Goal: Task Accomplishment & Management: Manage account settings

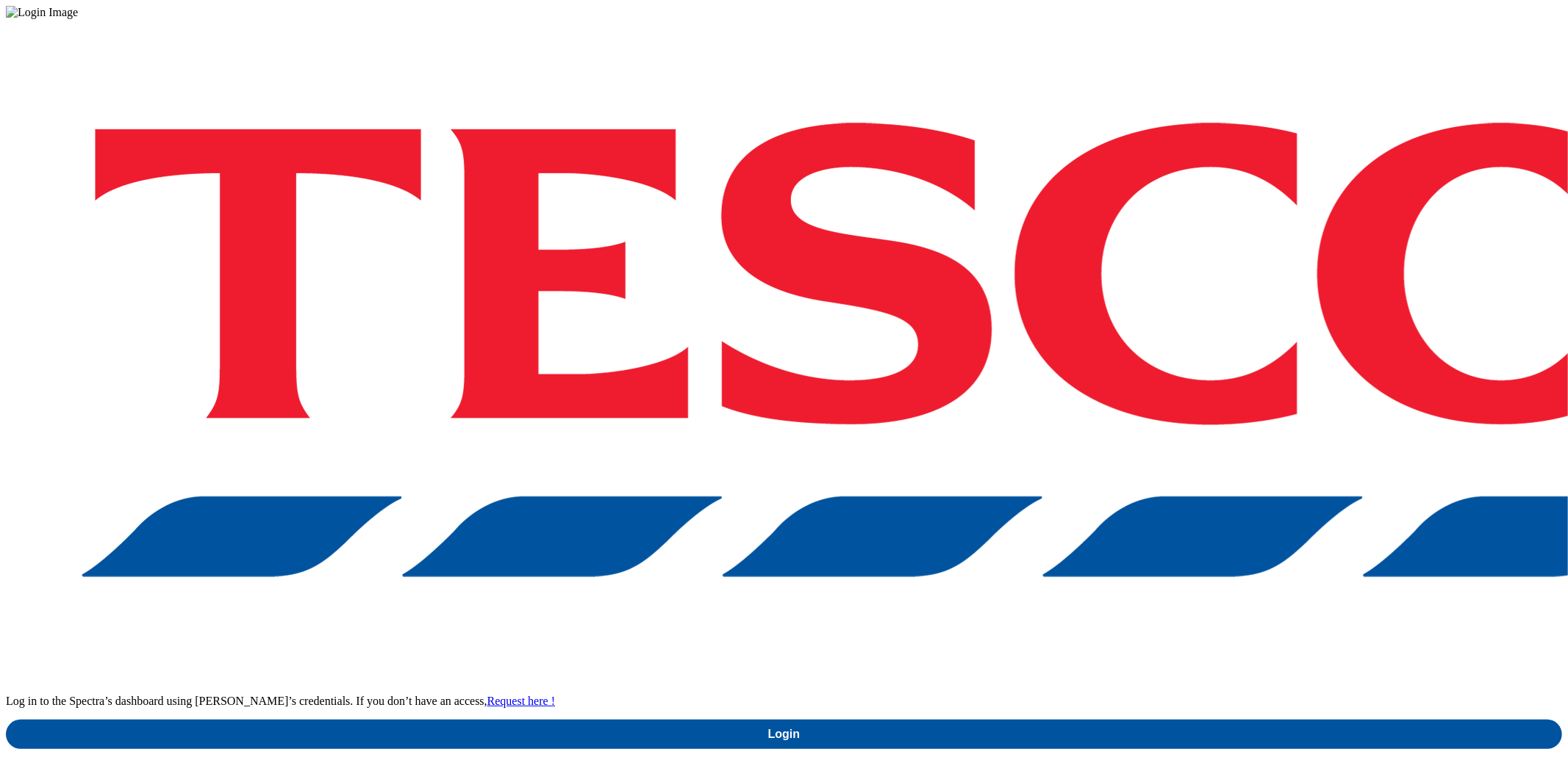
click at [1152, 720] on link "Login" at bounding box center [784, 735] width 1556 height 29
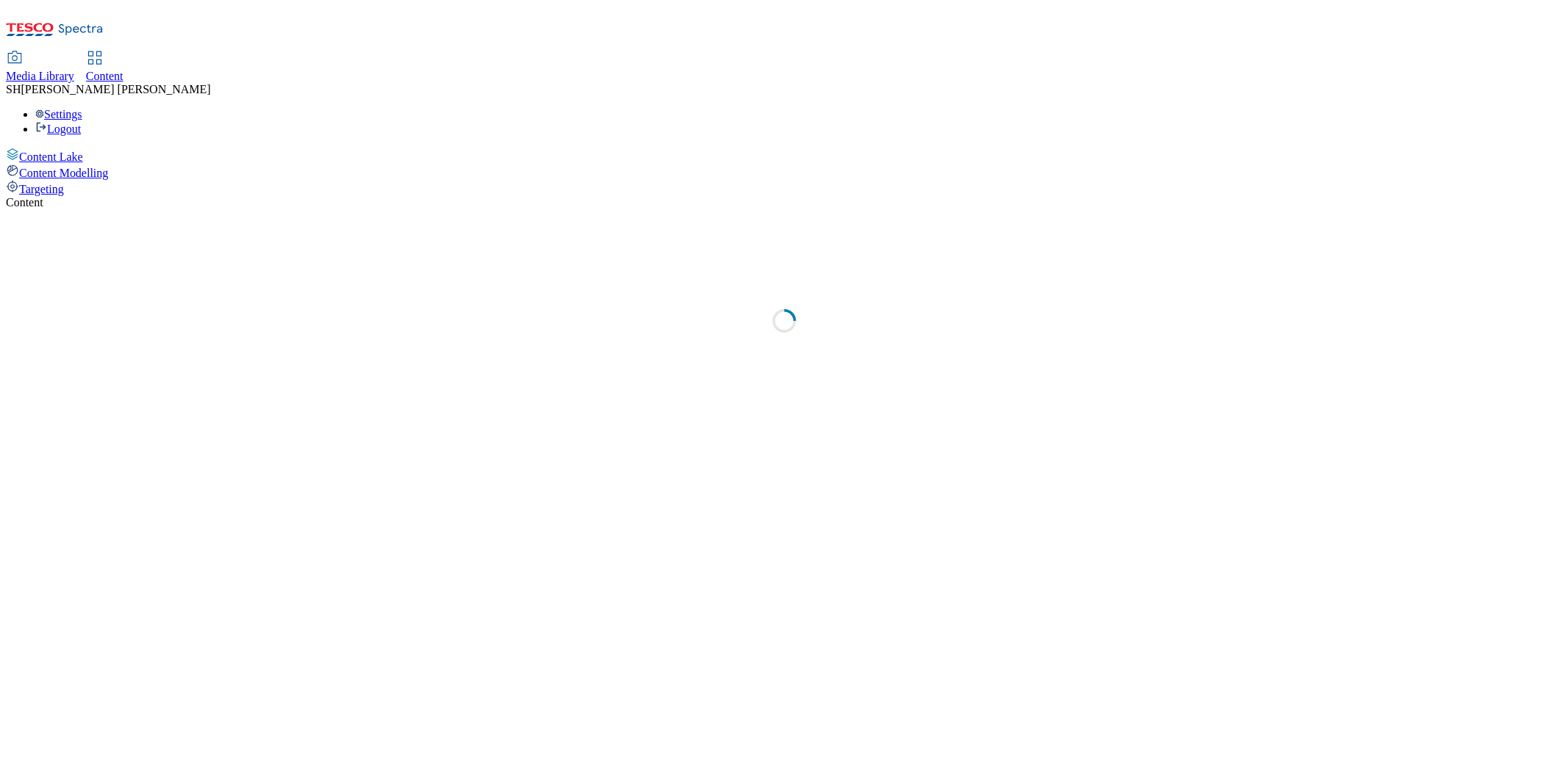
select select "ghs-uk"
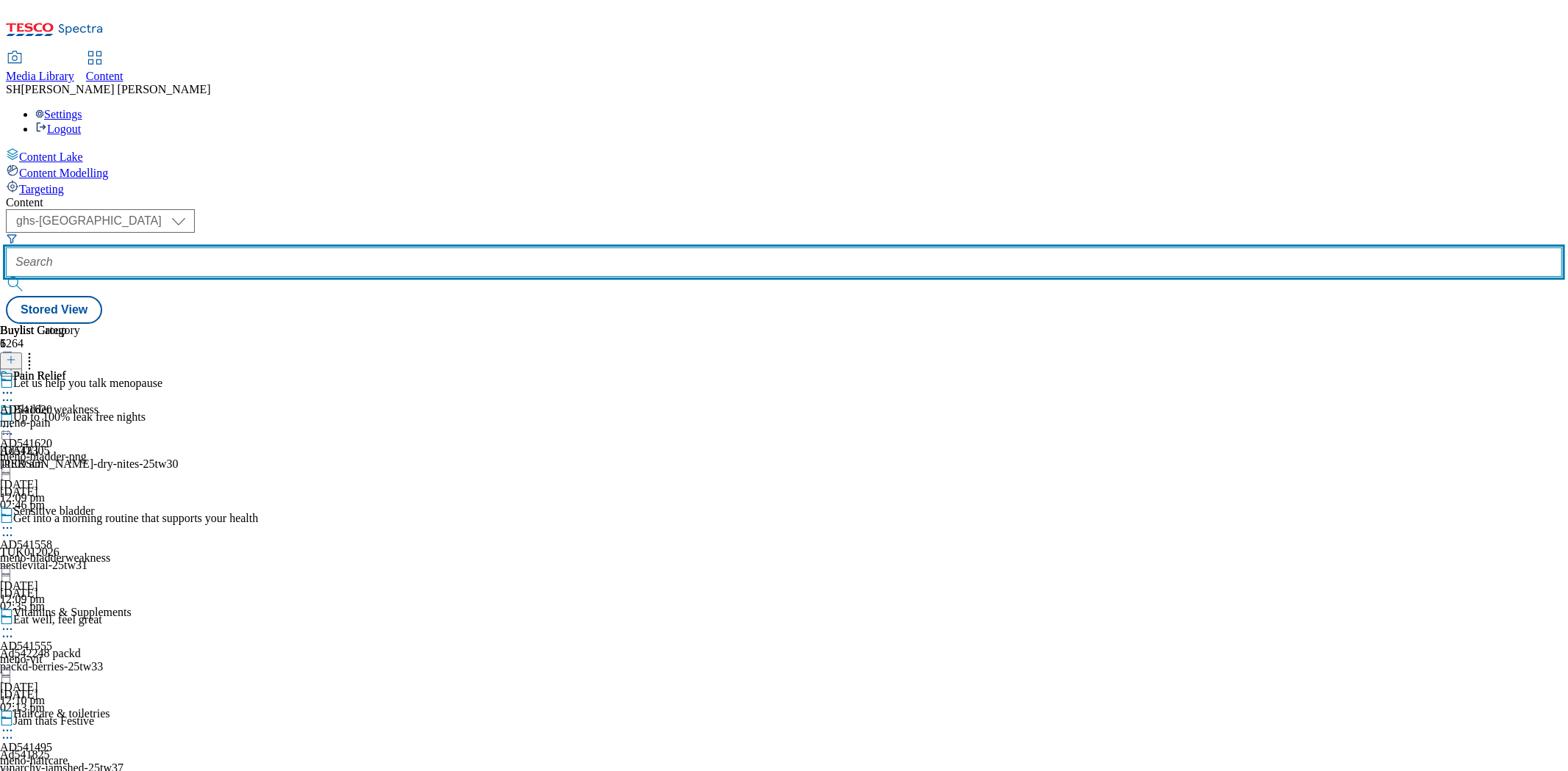
click at [350, 247] on input "text" at bounding box center [784, 262] width 1556 height 29
paste input "westbridge-foods-kitchen-joy-25tw30"
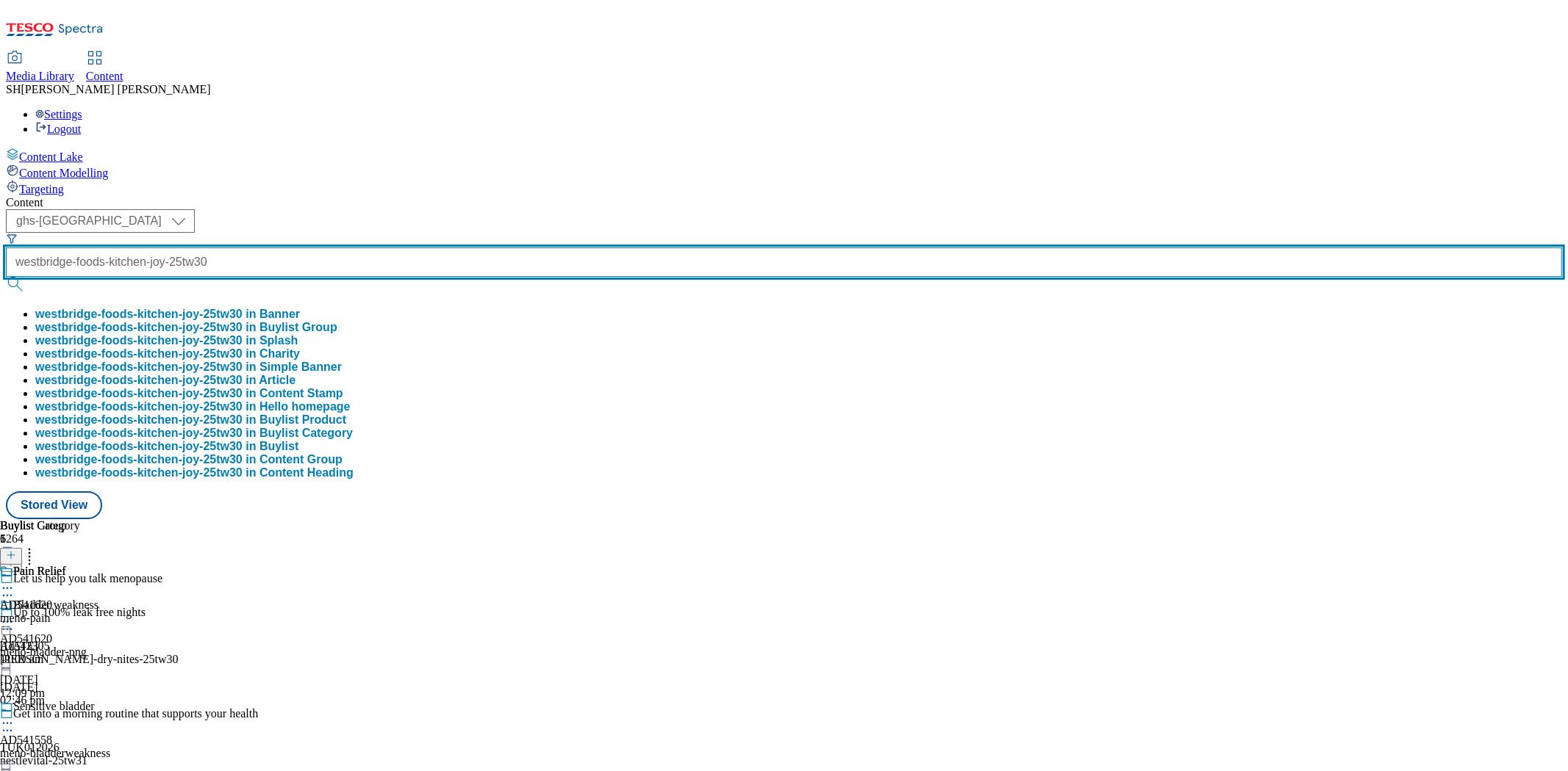
type input "westbridge-foods-kitchen-joy-25tw30"
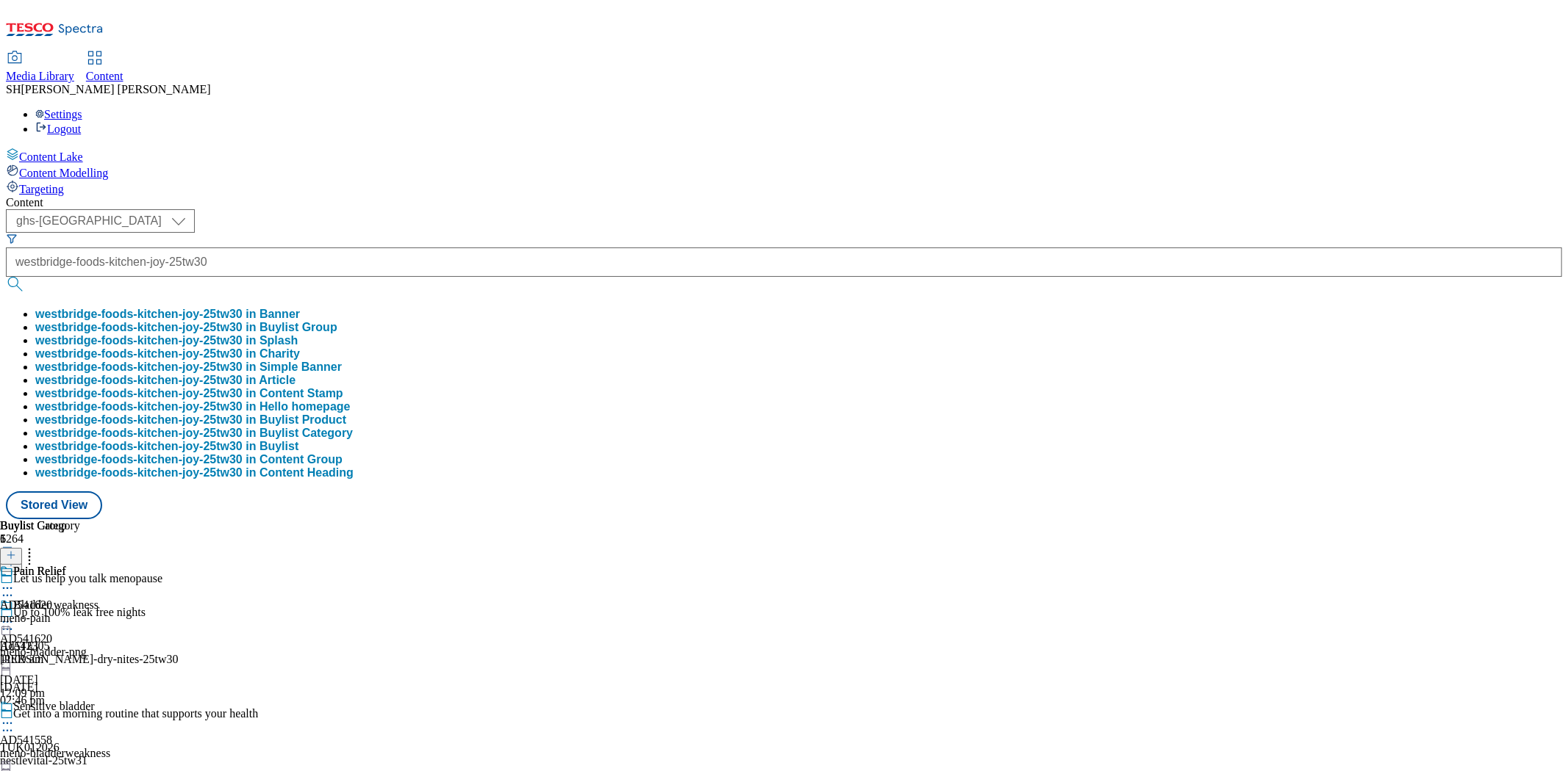
scroll to position [0, 0]
click at [300, 308] on button "westbridge-foods-kitchen-joy-25tw30 in Banner" at bounding box center [168, 314] width 265 height 14
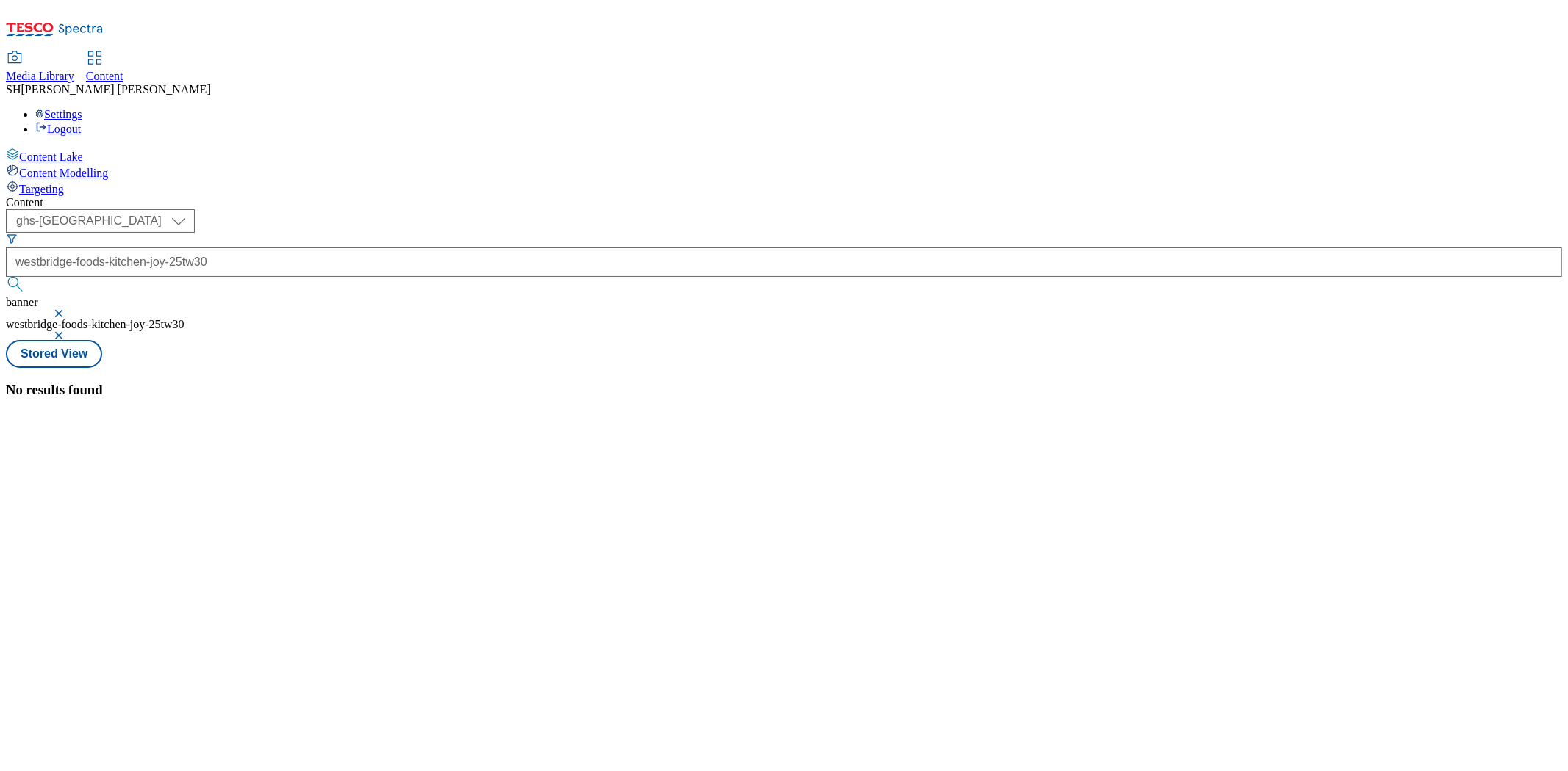
click at [67, 310] on button "button" at bounding box center [59, 313] width 15 height 9
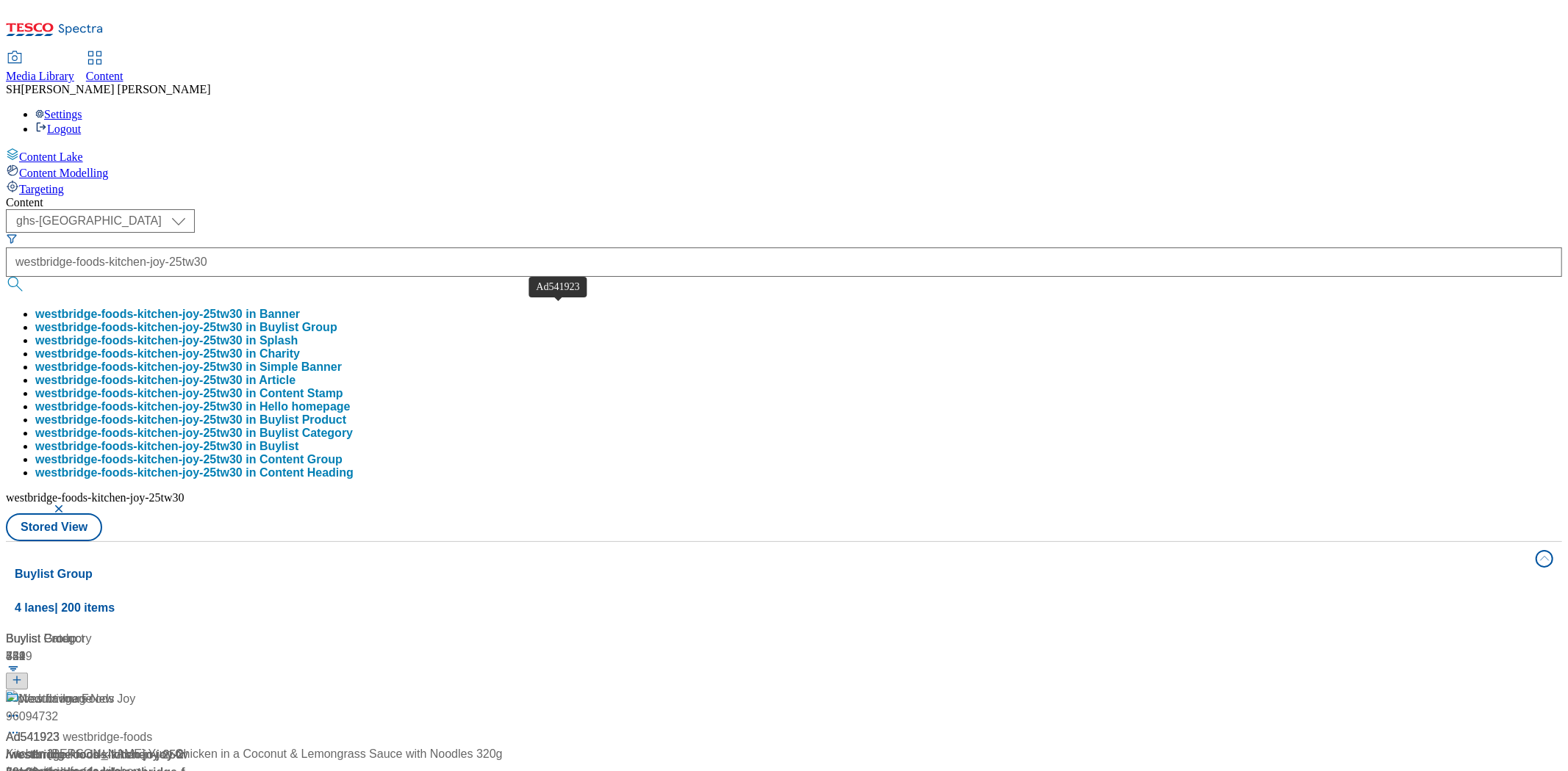
click at [59, 729] on span "Ad541923" at bounding box center [32, 738] width 54 height 18
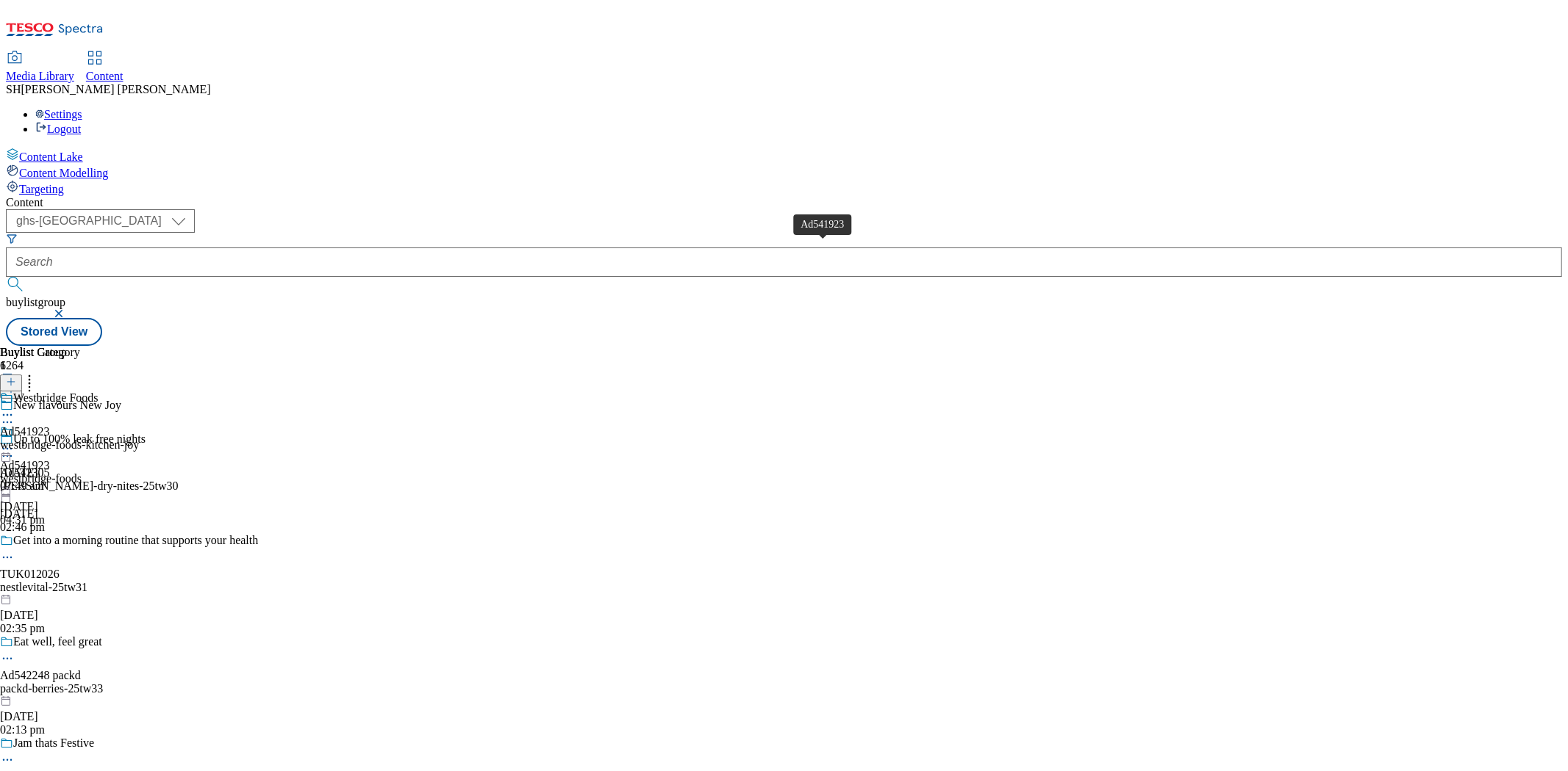
click at [50, 425] on div "Ad541923" at bounding box center [24, 432] width 50 height 14
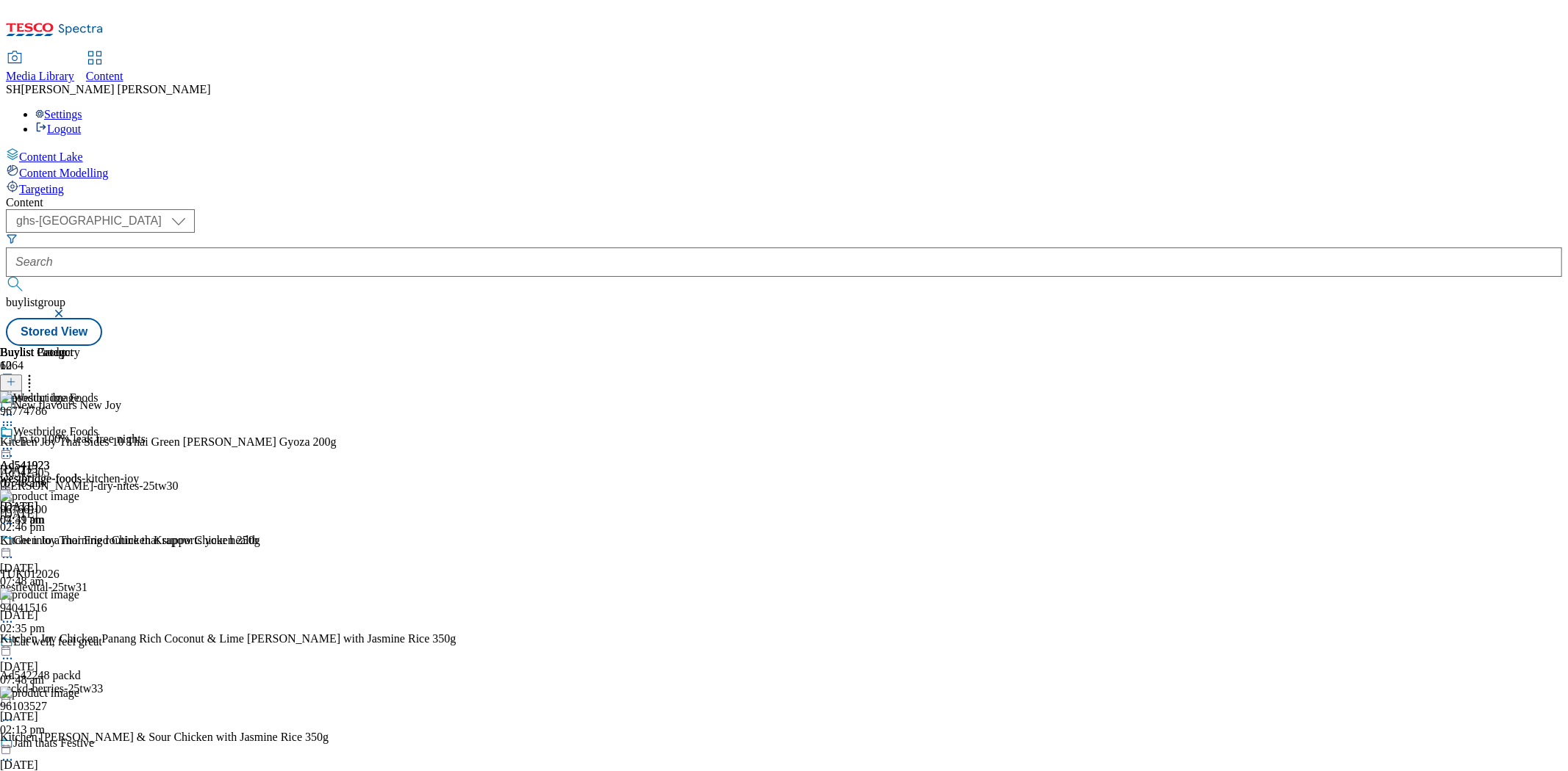
click at [50, 459] on div "Ad541923" at bounding box center [24, 466] width 50 height 14
click at [37, 373] on icon at bounding box center [29, 380] width 15 height 15
click at [139, 486] on div "Westbridge Foods Ad541923 westbridge-foods-kitchen-joy 3 Sept 2025 07:49 am" at bounding box center [69, 536] width 139 height 101
click at [15, 442] on icon at bounding box center [7, 449] width 15 height 15
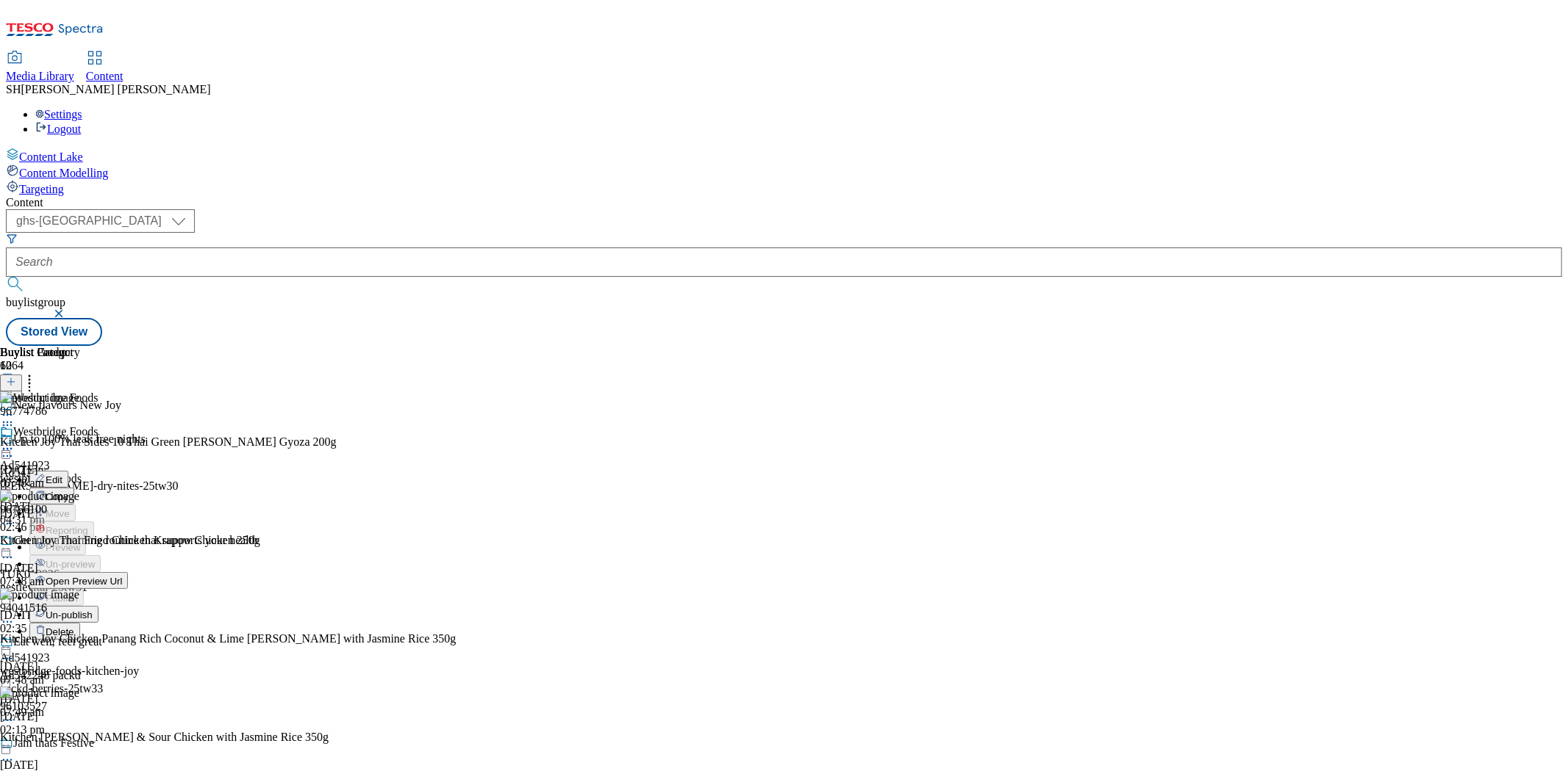
click at [93, 609] on span "Un-publish" at bounding box center [69, 614] width 47 height 11
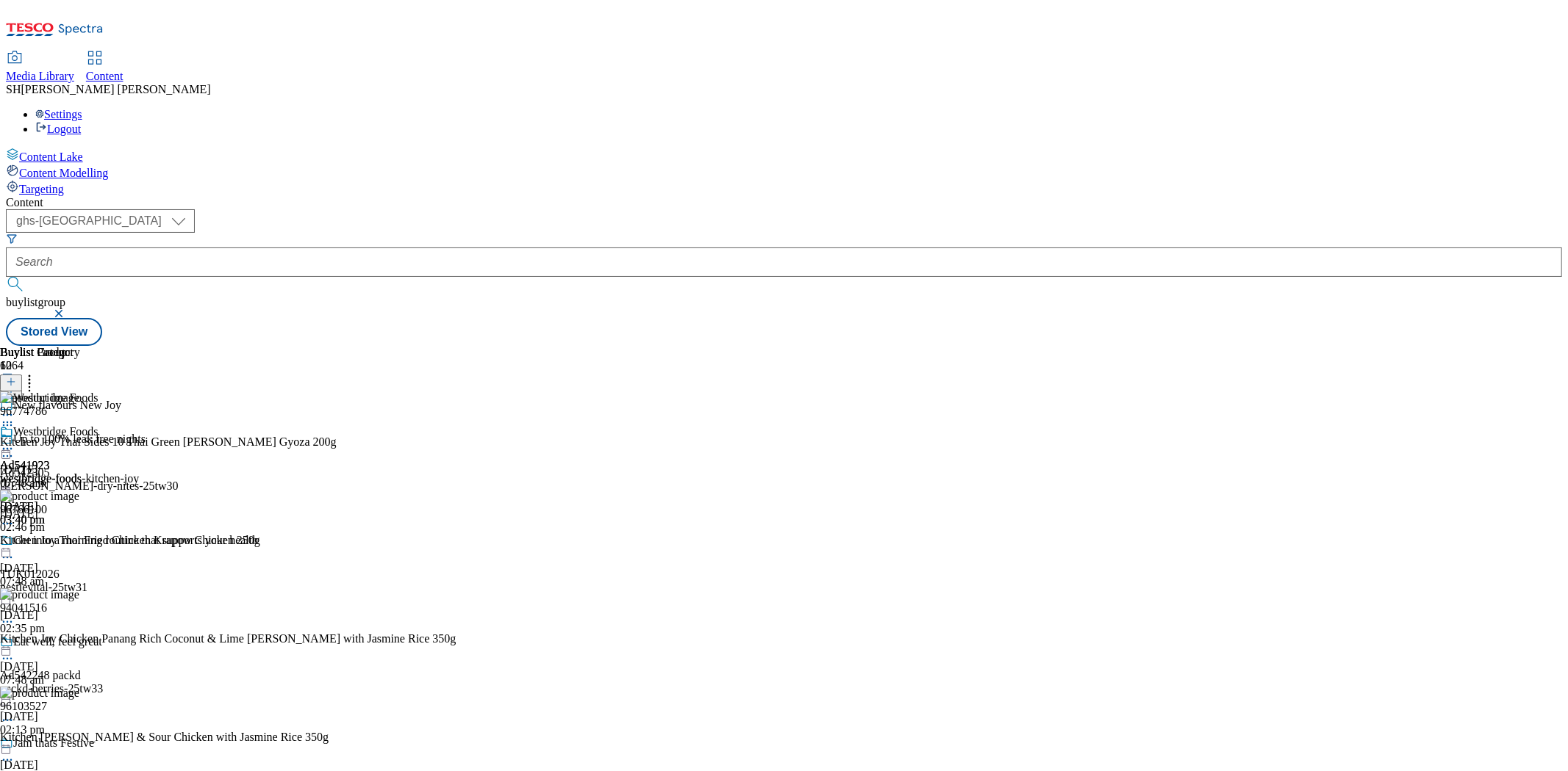
click at [37, 373] on icon at bounding box center [29, 380] width 15 height 15
click at [17, 377] on icon at bounding box center [11, 382] width 11 height 11
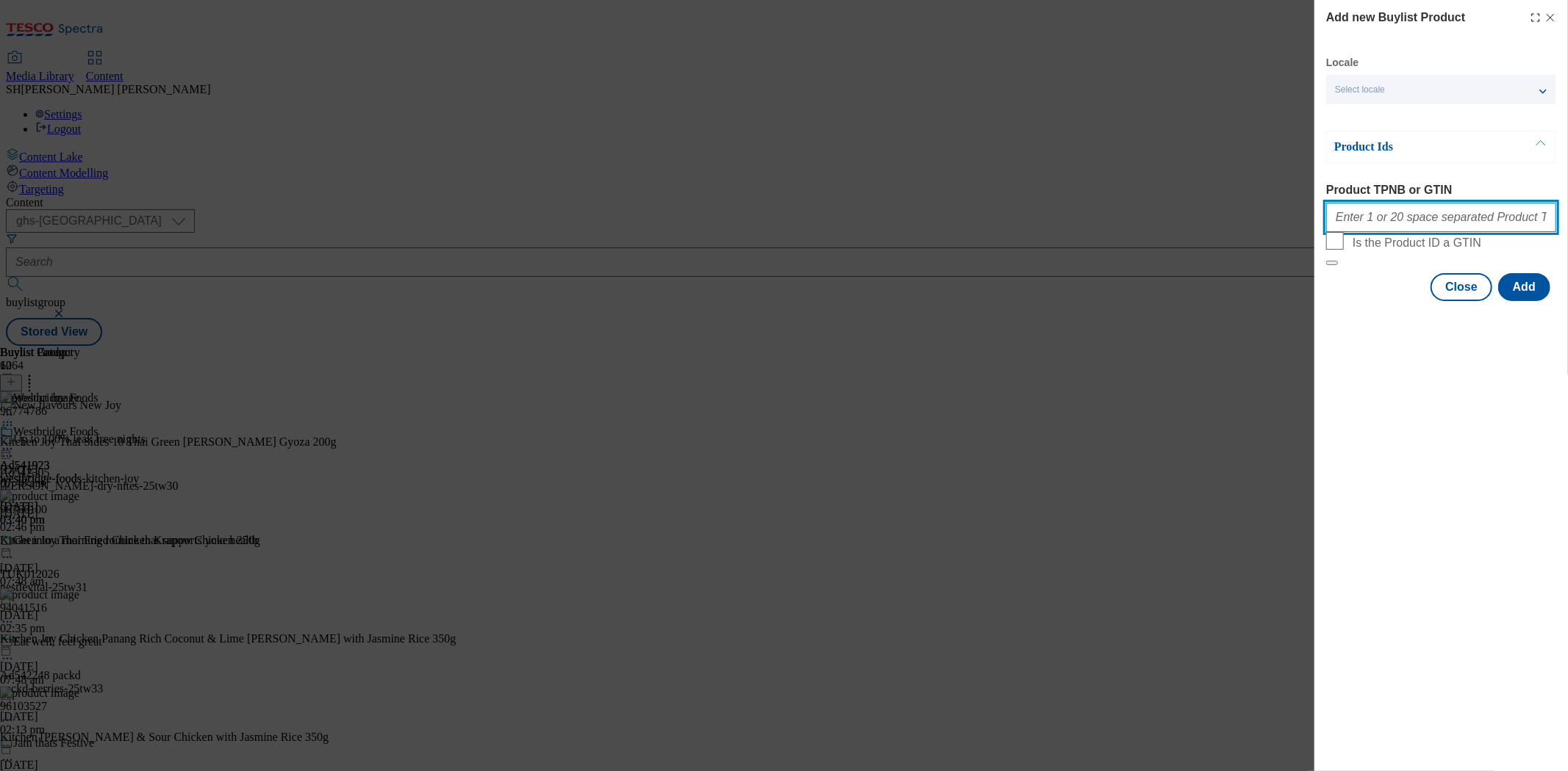
click at [1385, 223] on input "Product TPNB or GTIN" at bounding box center [1440, 217] width 230 height 29
paste input "96540585"
type input "96540585"
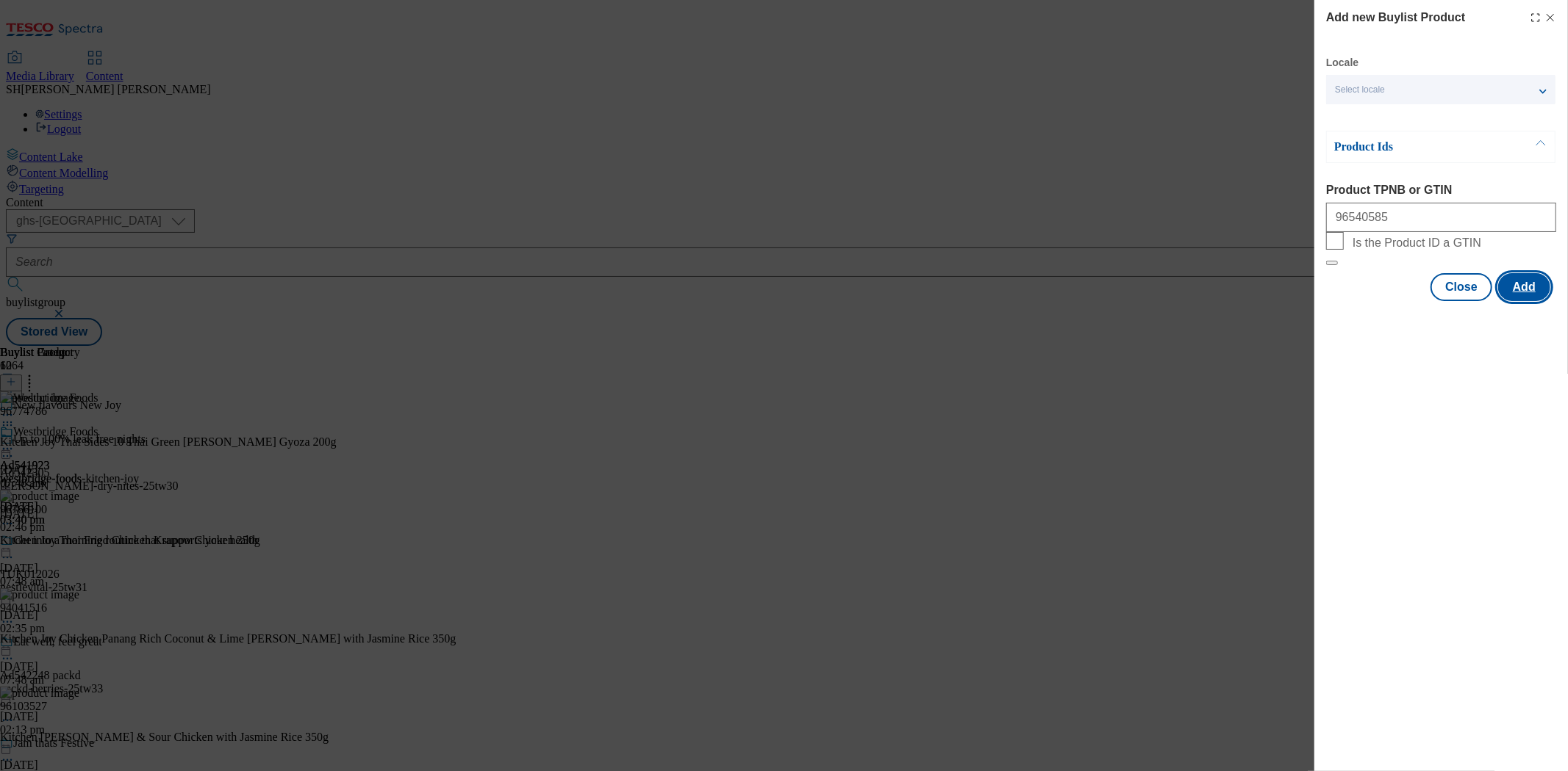
click at [1525, 301] on button "Add" at bounding box center [1524, 287] width 53 height 28
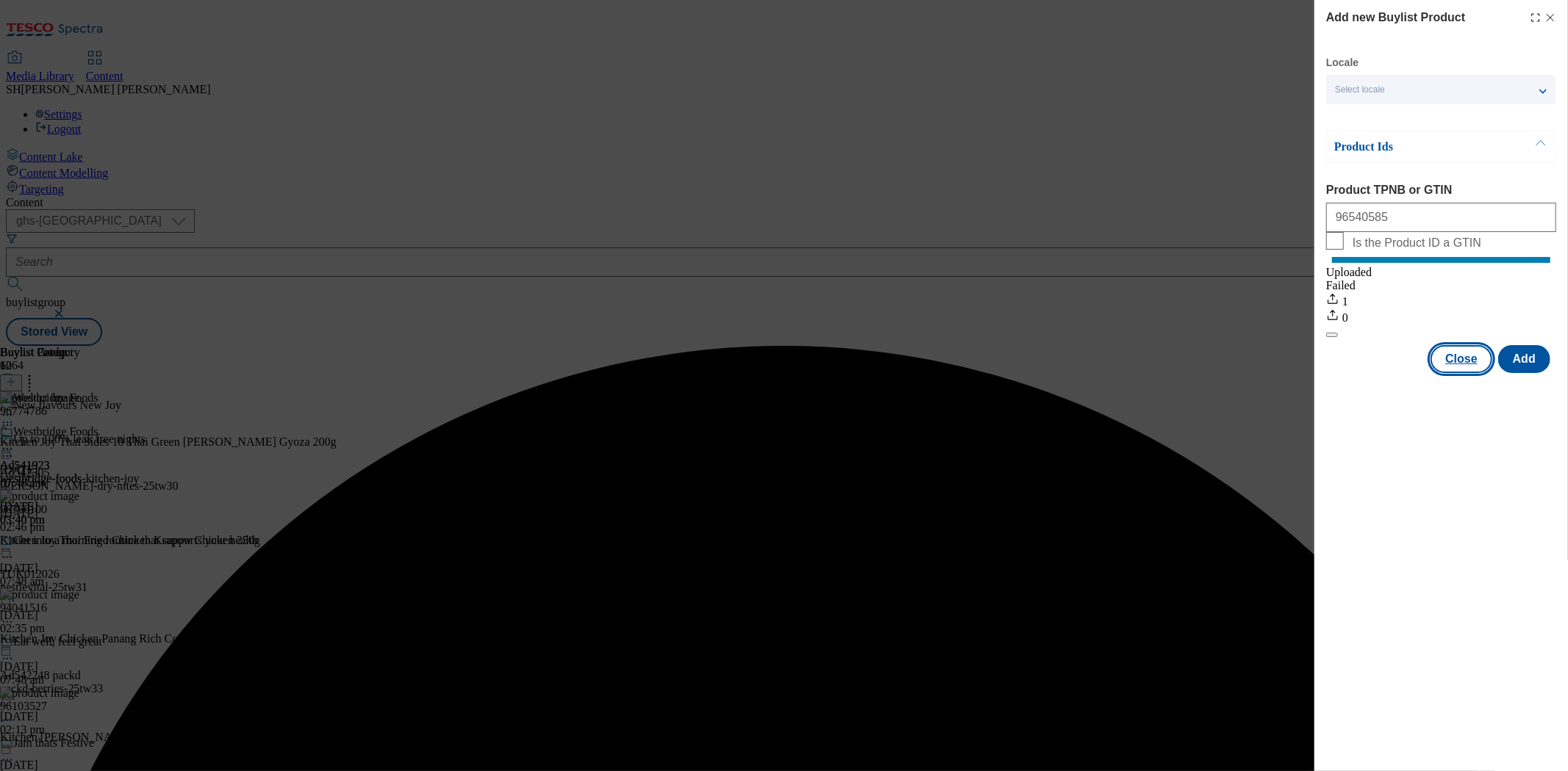
click at [1453, 370] on button "Close" at bounding box center [1461, 359] width 61 height 28
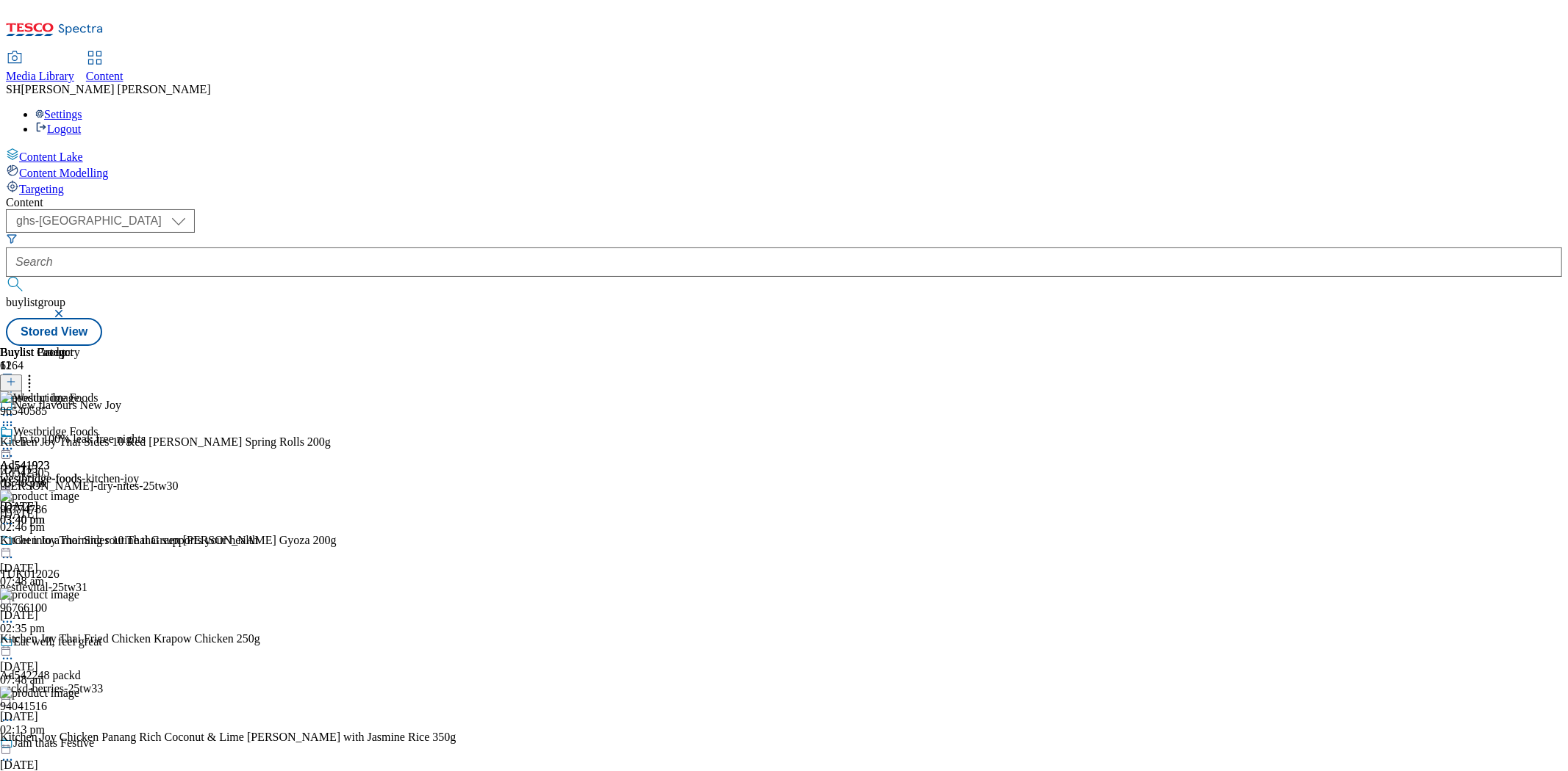
scroll to position [1227, 0]
click at [15, 442] on icon at bounding box center [7, 449] width 15 height 15
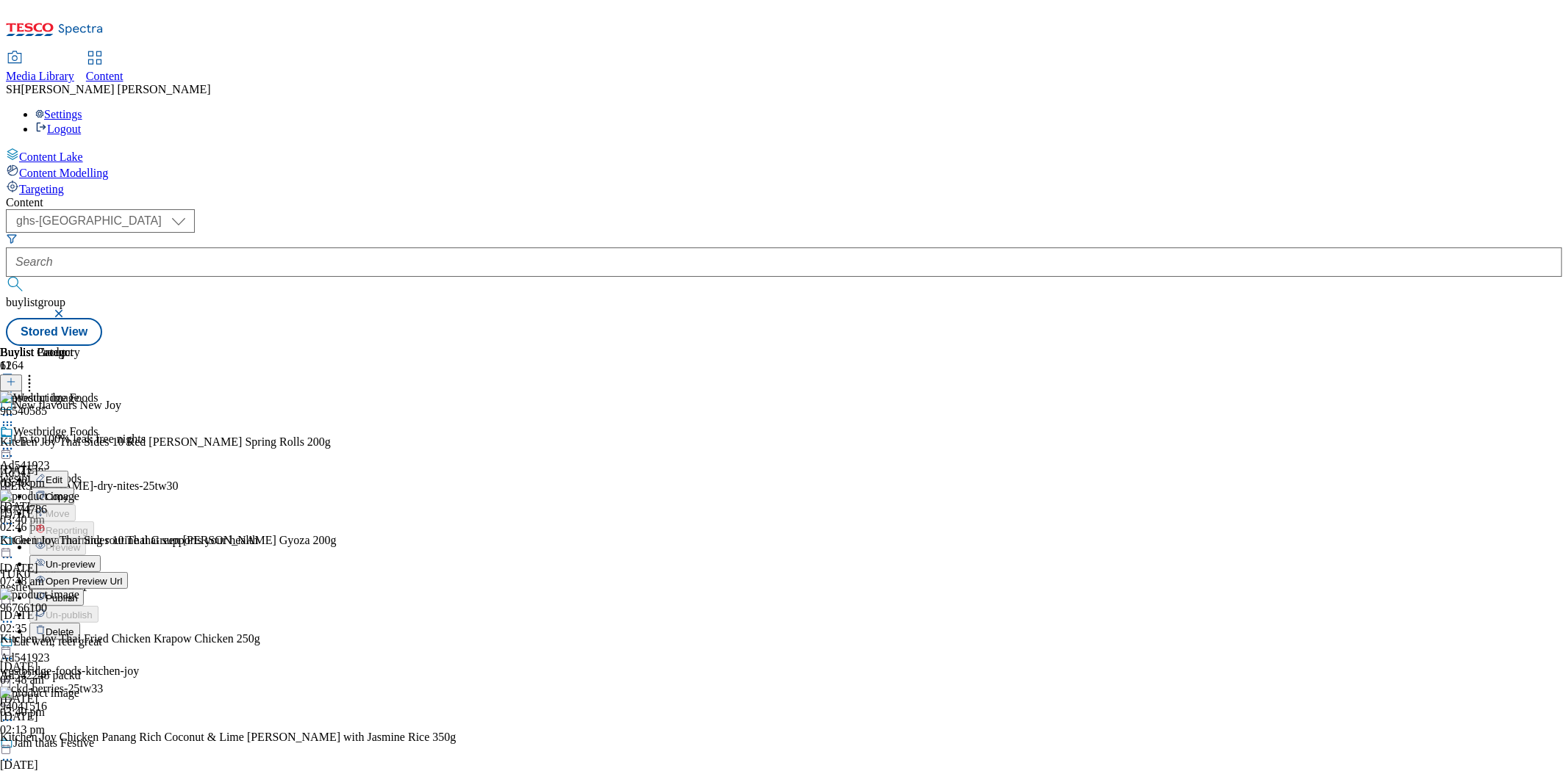
click at [78, 593] on span "Publish" at bounding box center [61, 598] width 32 height 11
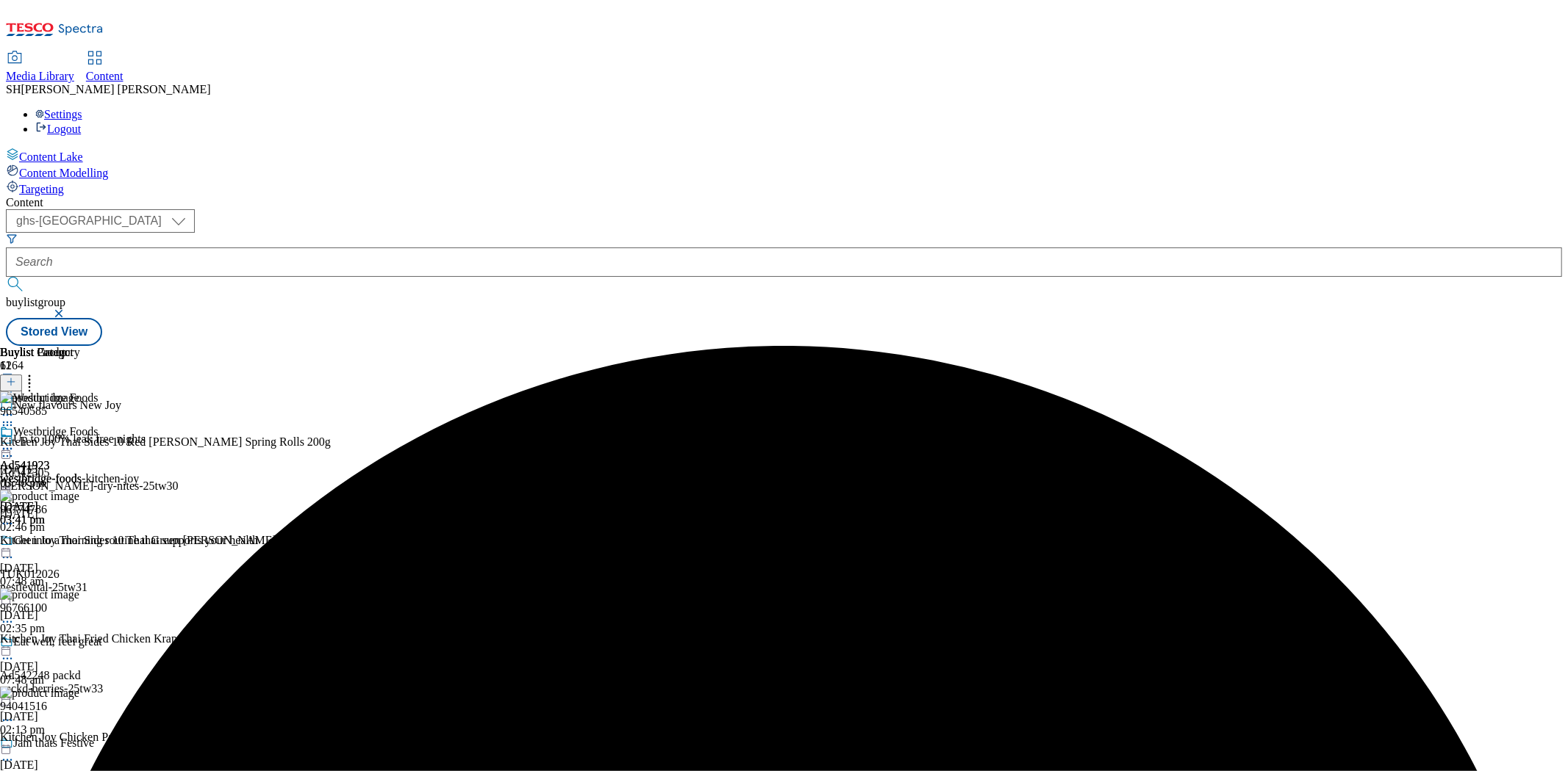
click at [15, 442] on icon at bounding box center [7, 449] width 15 height 15
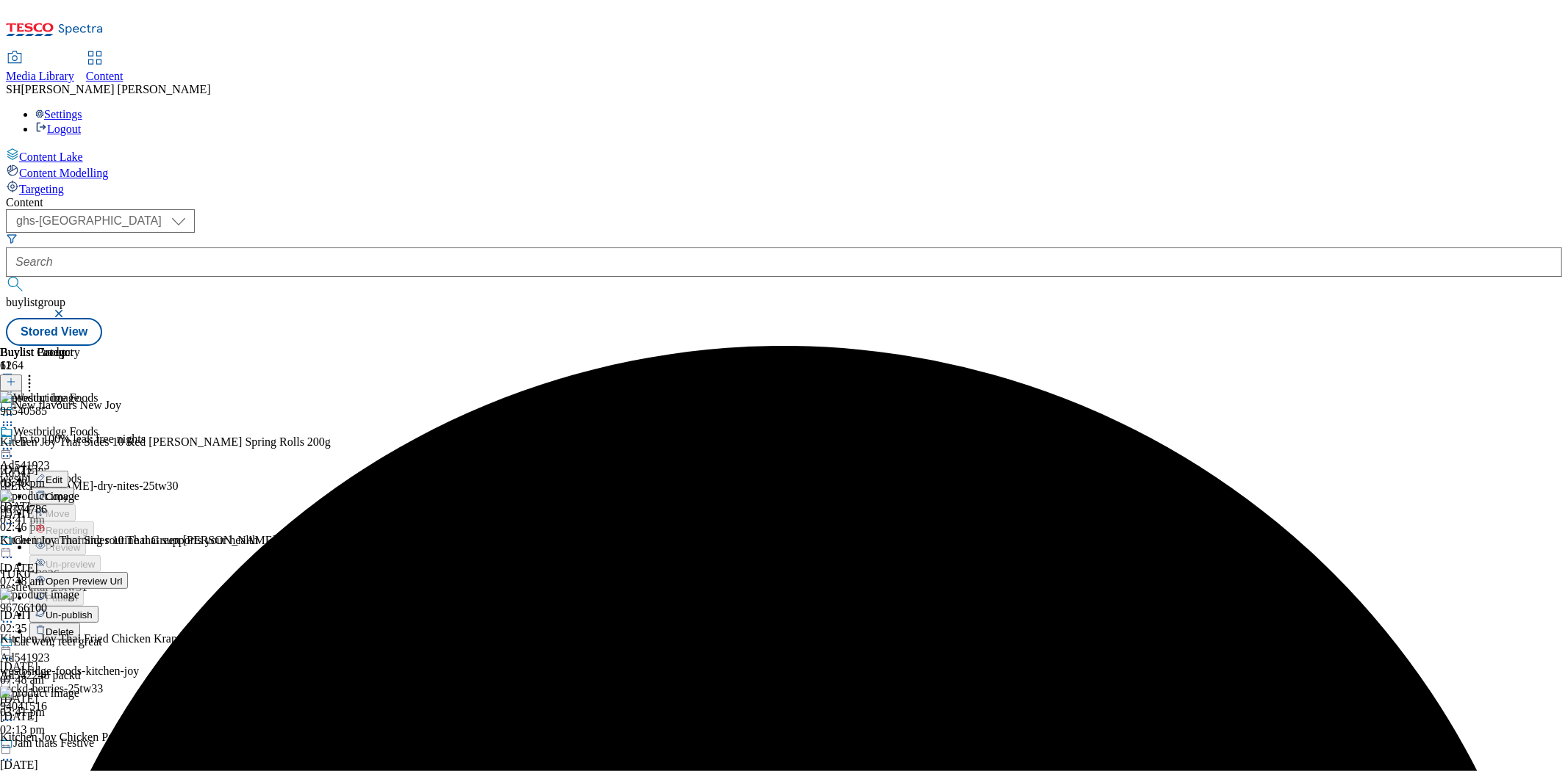
click at [122, 576] on span "Open Preview Url" at bounding box center [84, 581] width 76 height 11
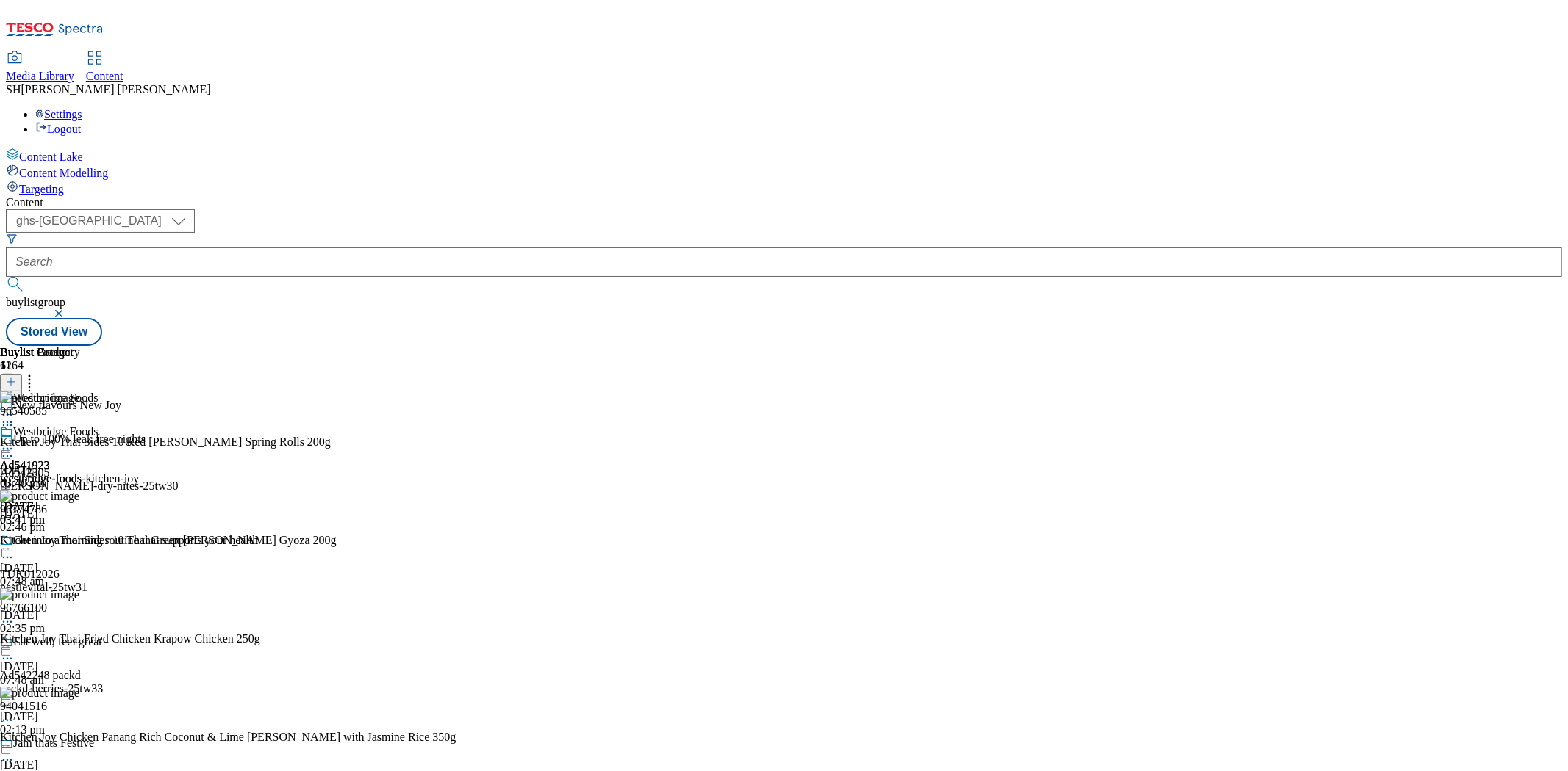
click at [15, 442] on icon at bounding box center [7, 449] width 15 height 15
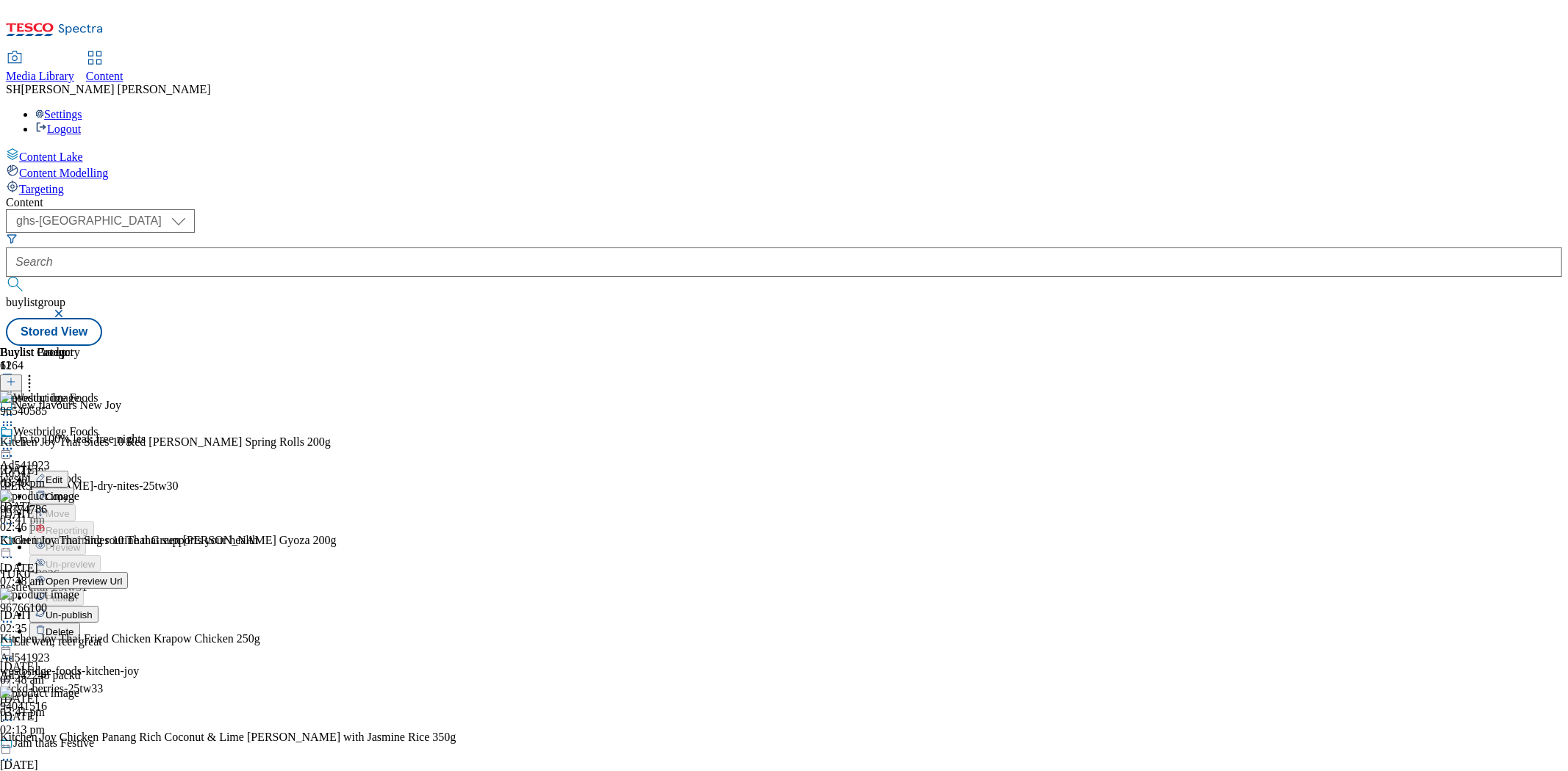
click at [93, 609] on span "Un-publish" at bounding box center [69, 614] width 47 height 11
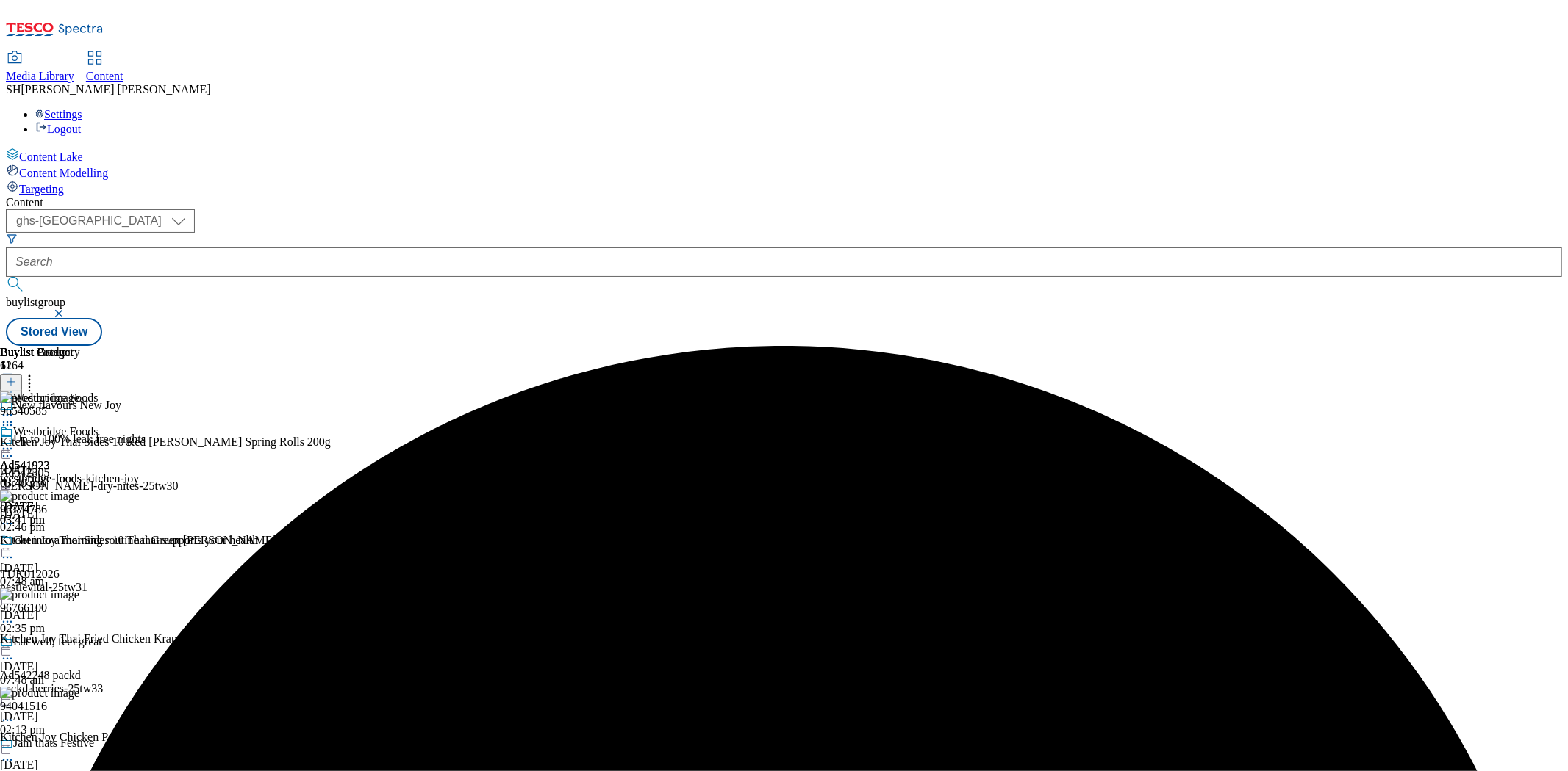
click at [15, 442] on icon at bounding box center [7, 449] width 15 height 15
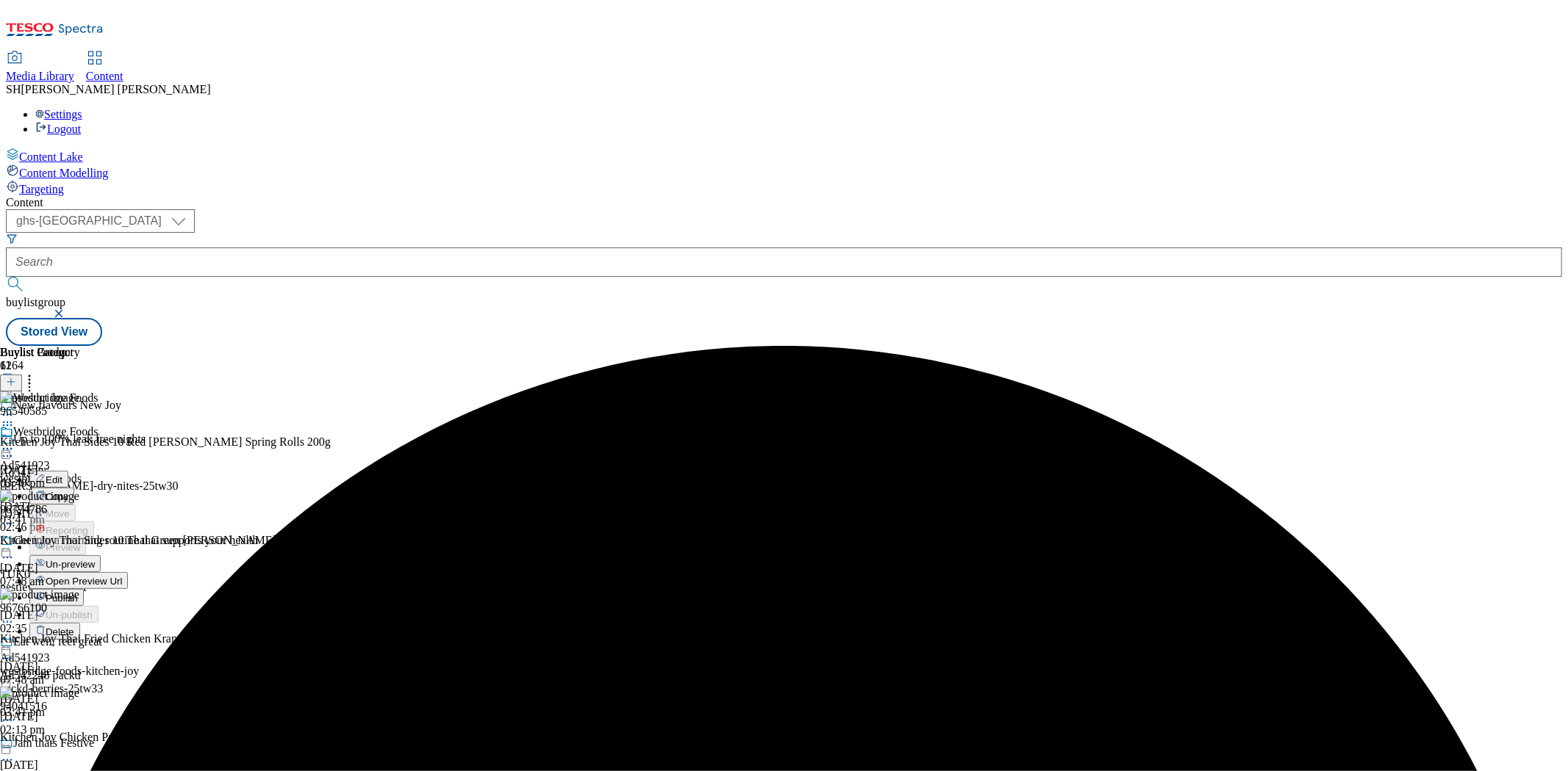
click at [94, 559] on span "Un-preview" at bounding box center [70, 564] width 50 height 11
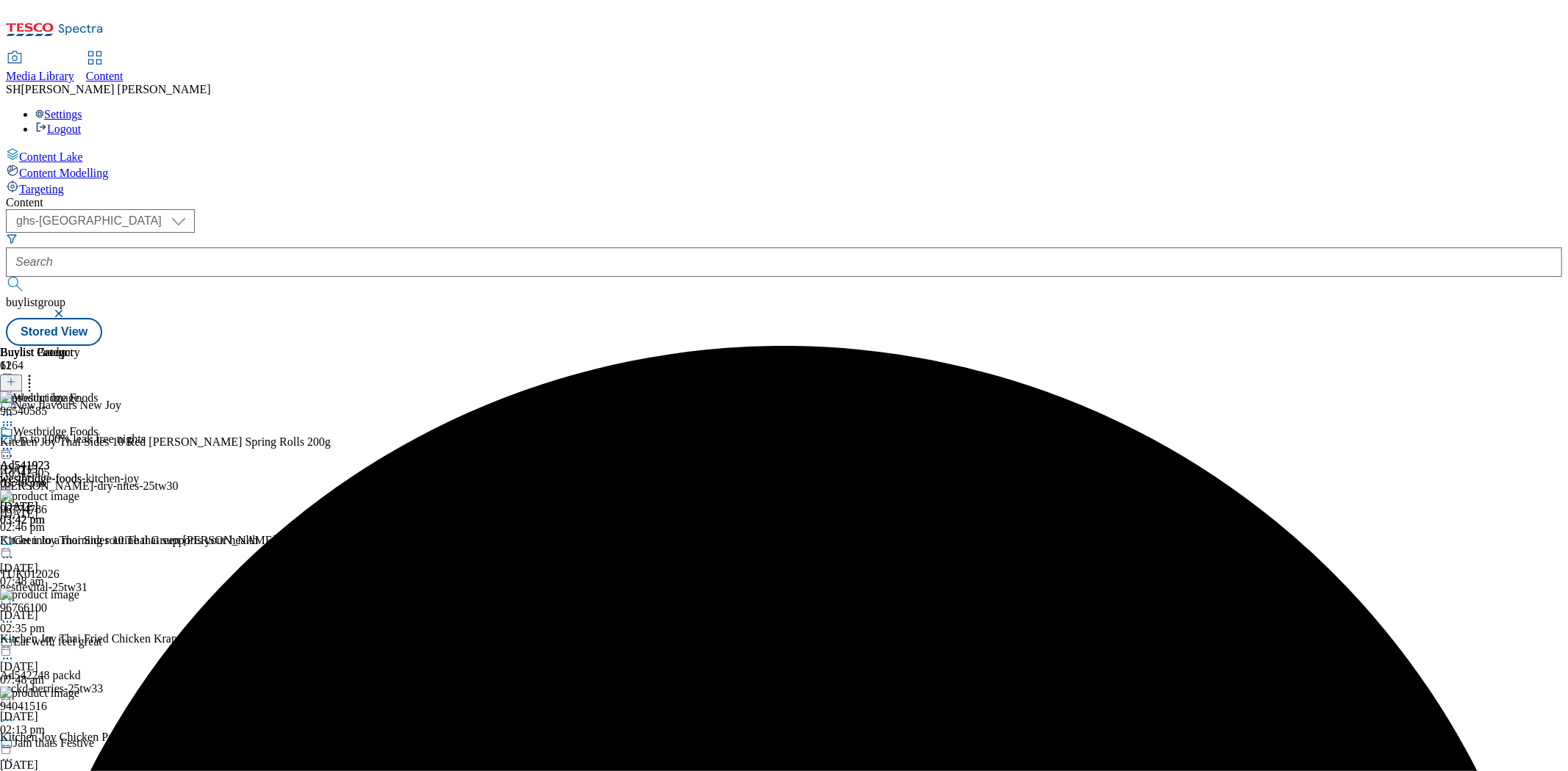
click at [15, 442] on icon at bounding box center [7, 449] width 15 height 15
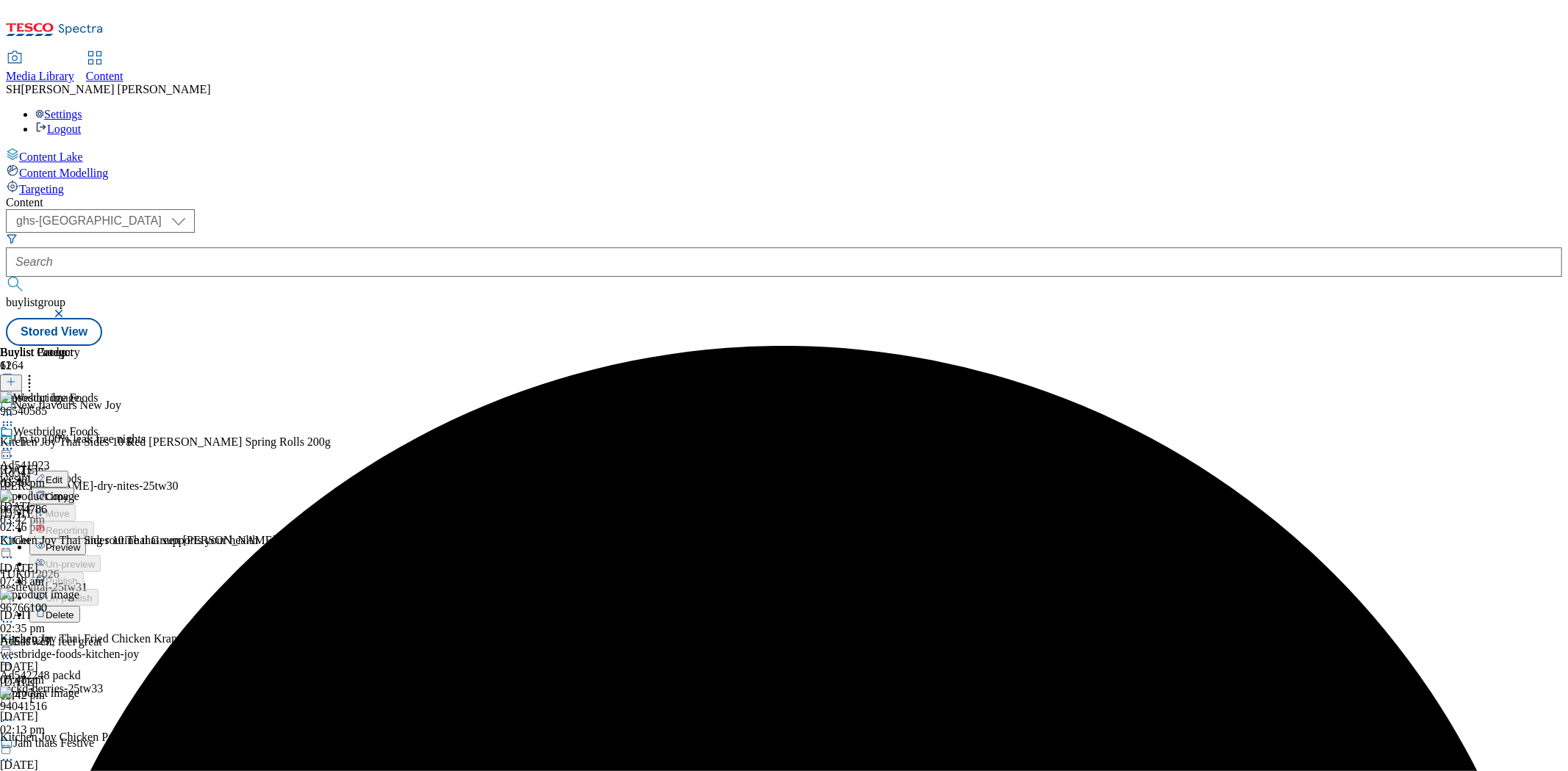
click at [80, 542] on span "Preview" at bounding box center [62, 547] width 34 height 11
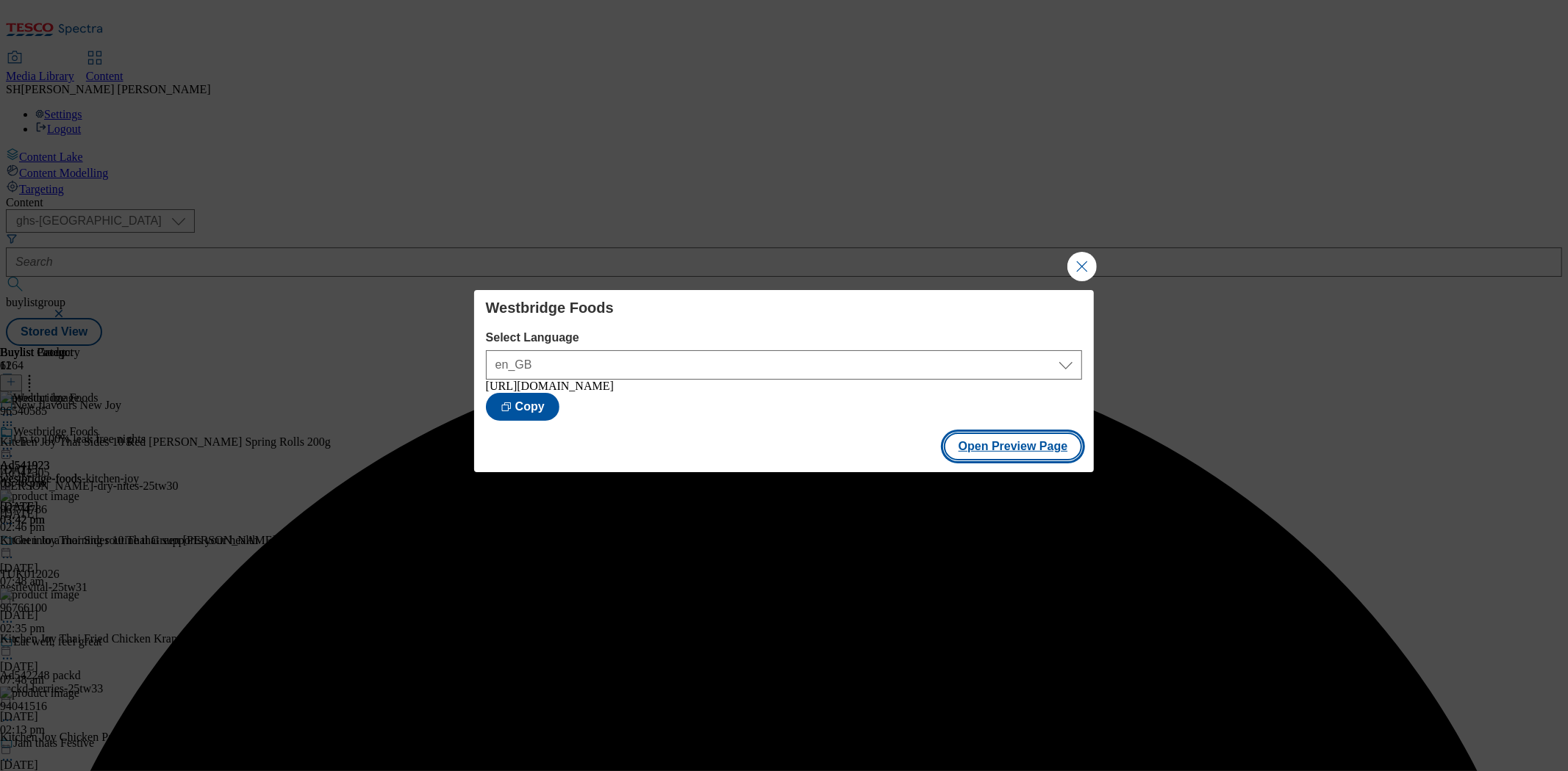
click at [985, 451] on button "Open Preview Page" at bounding box center [1013, 446] width 139 height 28
click at [1089, 266] on button "Close Modal" at bounding box center [1082, 267] width 29 height 29
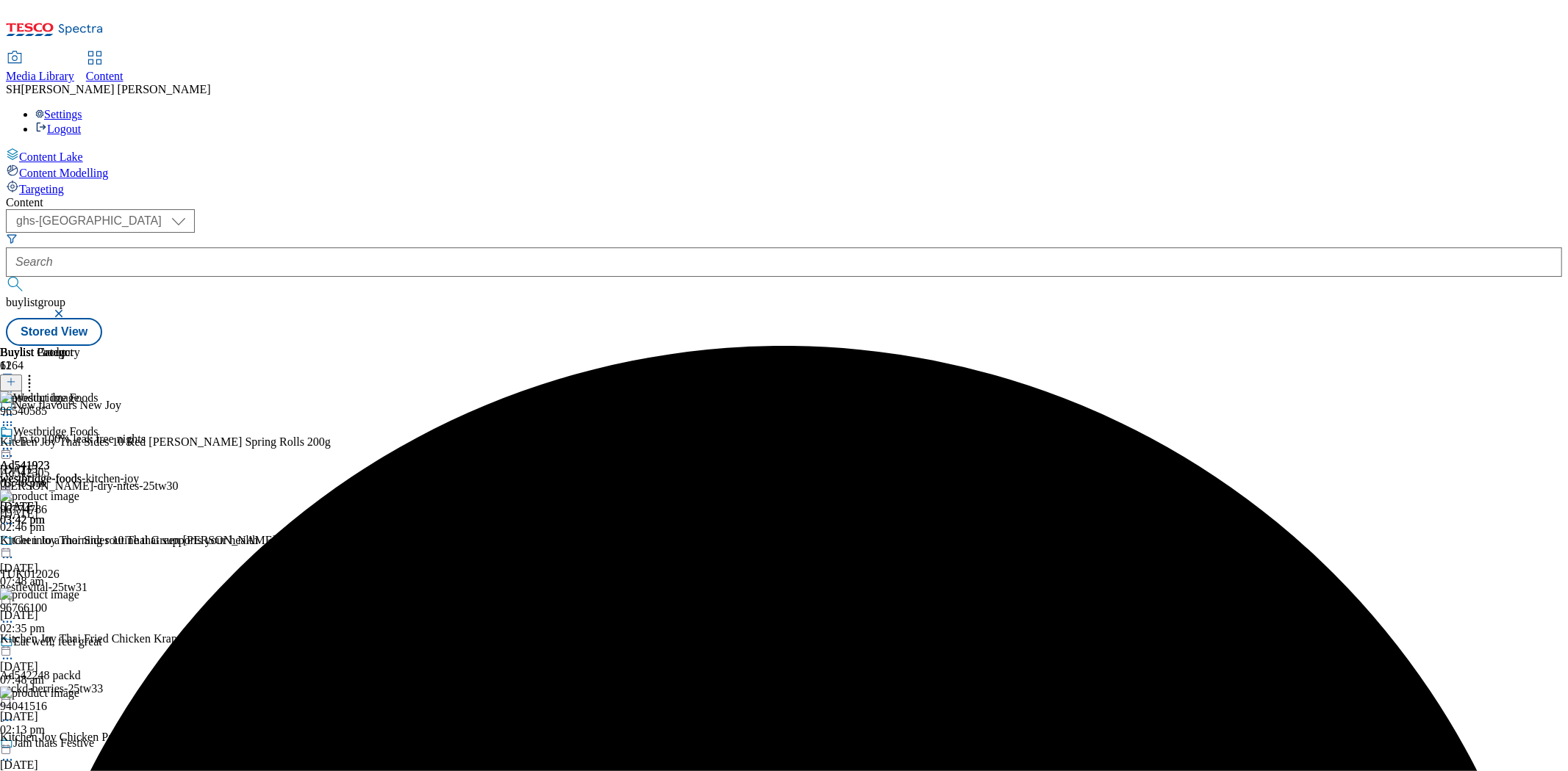
click at [15, 442] on icon at bounding box center [7, 449] width 15 height 15
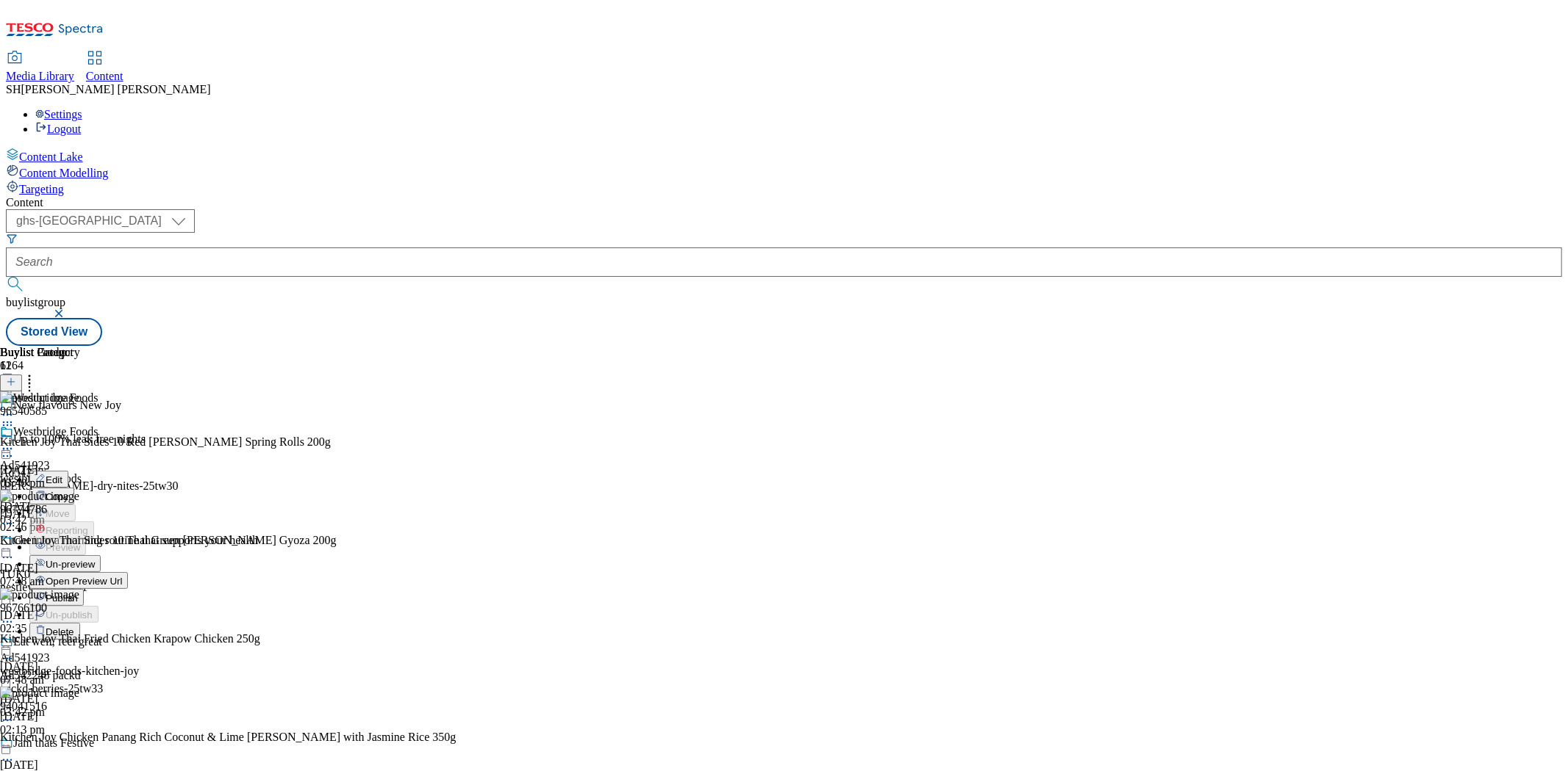
click at [78, 593] on span "Publish" at bounding box center [61, 598] width 32 height 11
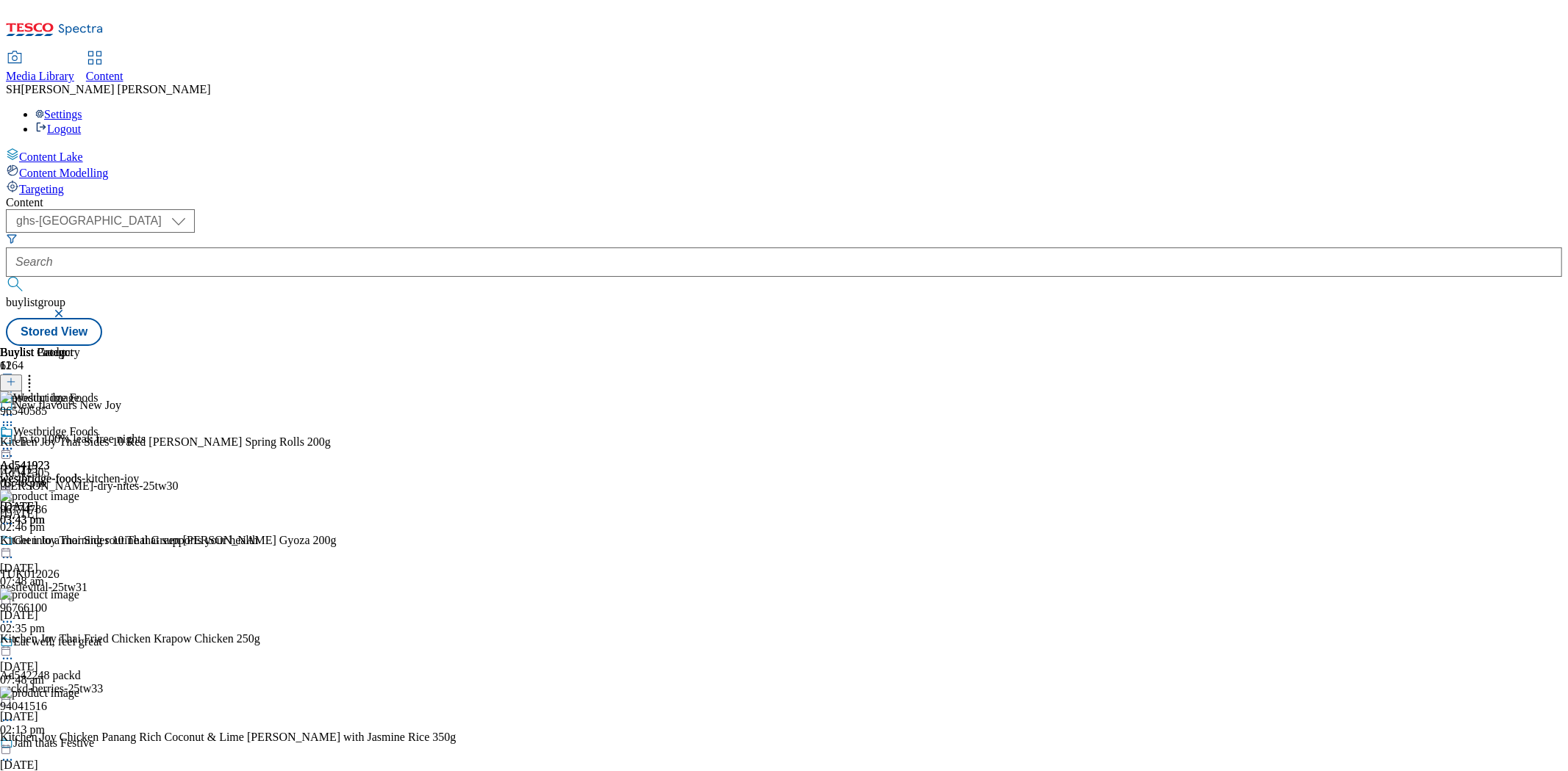
click at [15, 442] on icon at bounding box center [7, 449] width 15 height 15
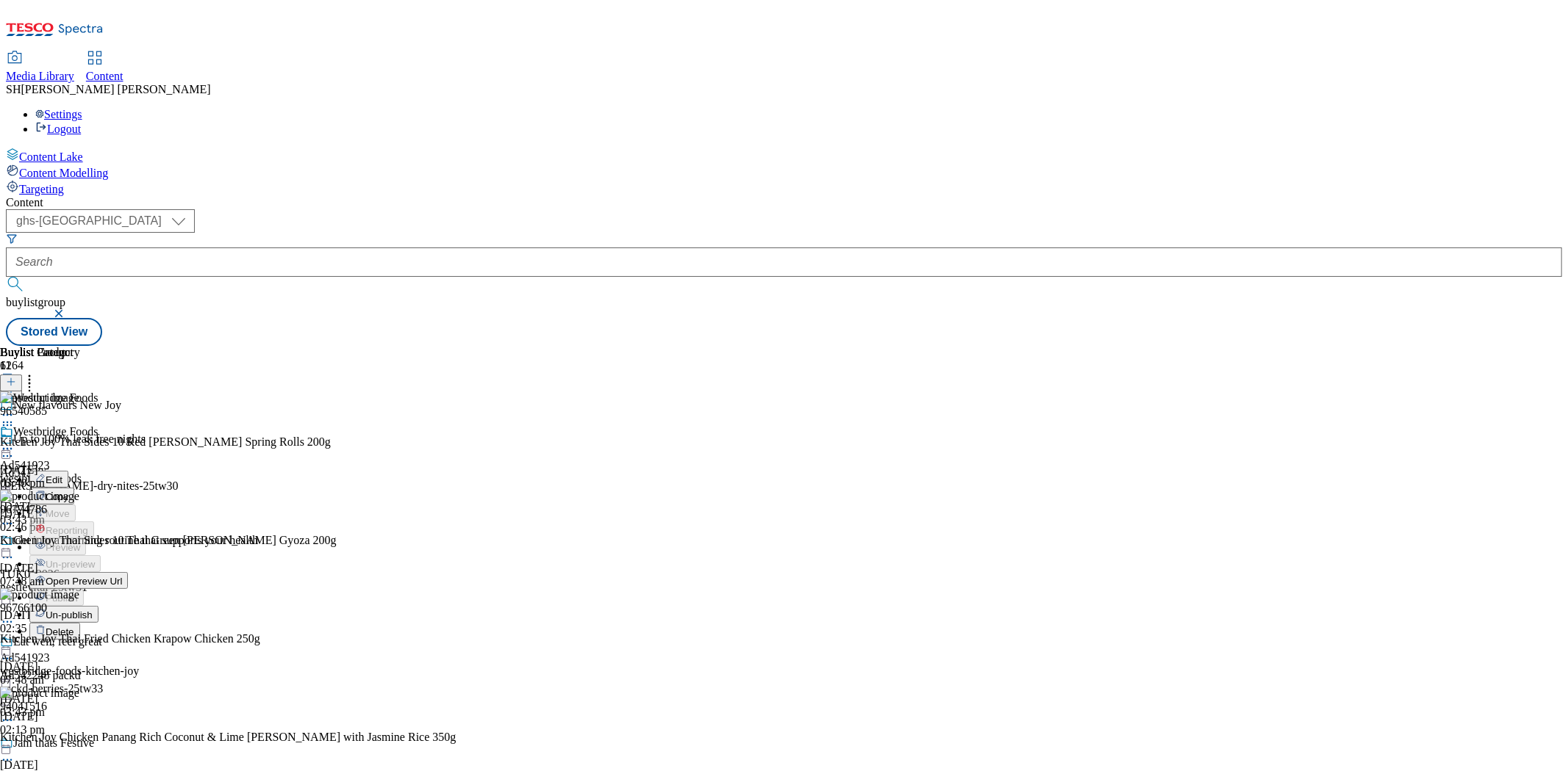
click at [122, 576] on span "Open Preview Url" at bounding box center [84, 581] width 76 height 11
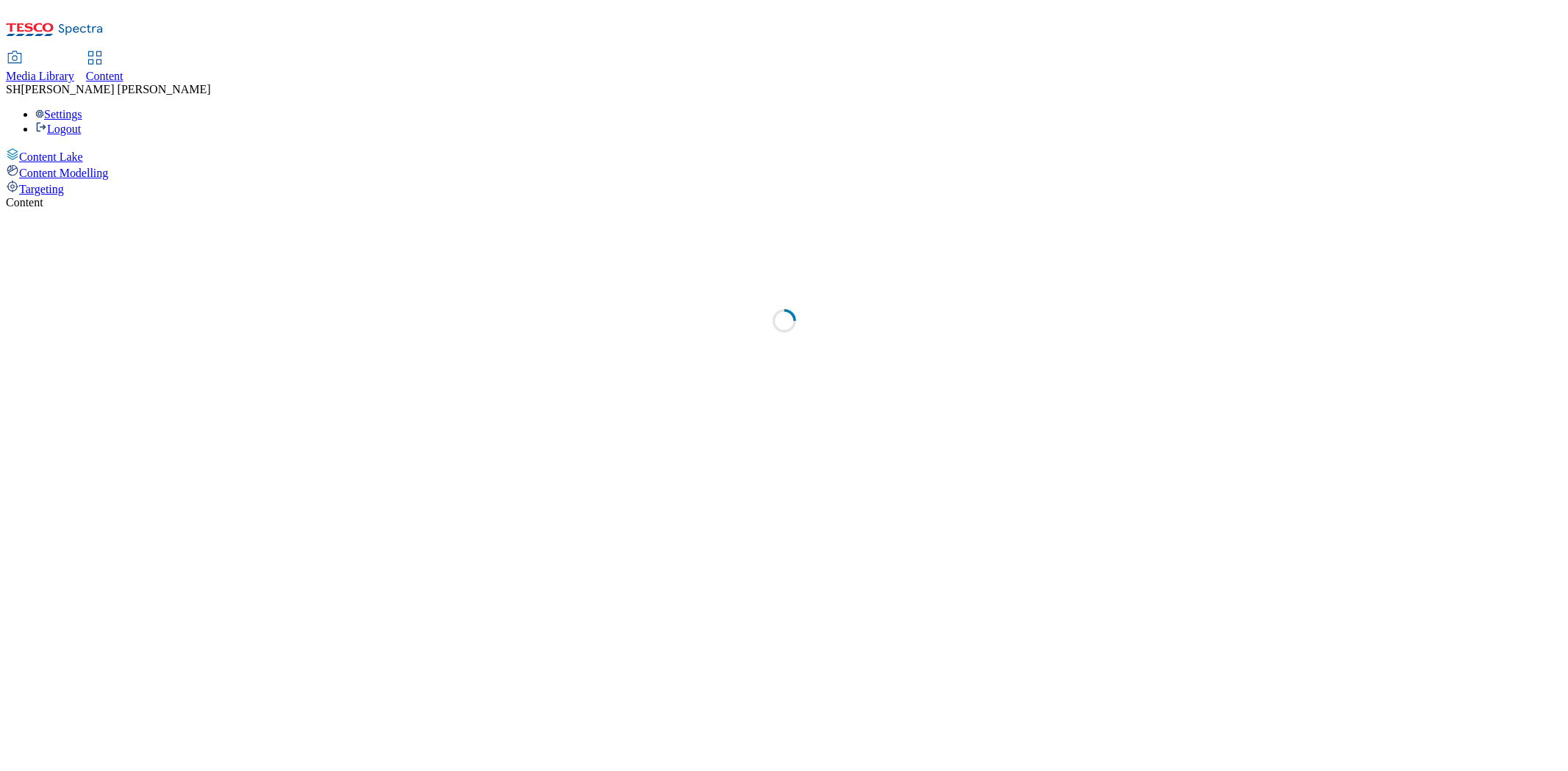
select select "ghs-[GEOGRAPHIC_DATA]"
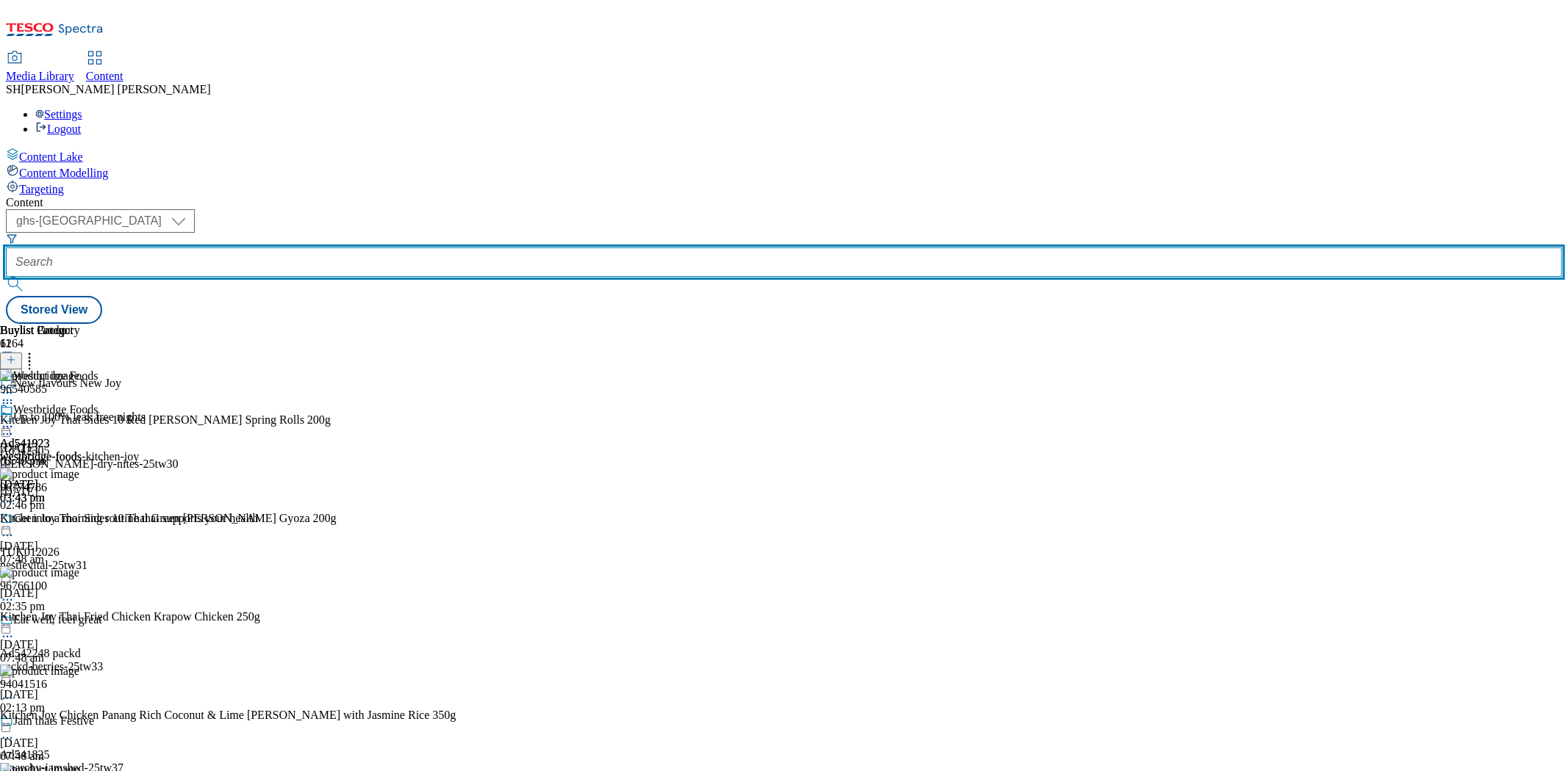
click at [384, 247] on input "text" at bounding box center [784, 262] width 1556 height 29
paste input "loreal-hair-dye-25tw30"
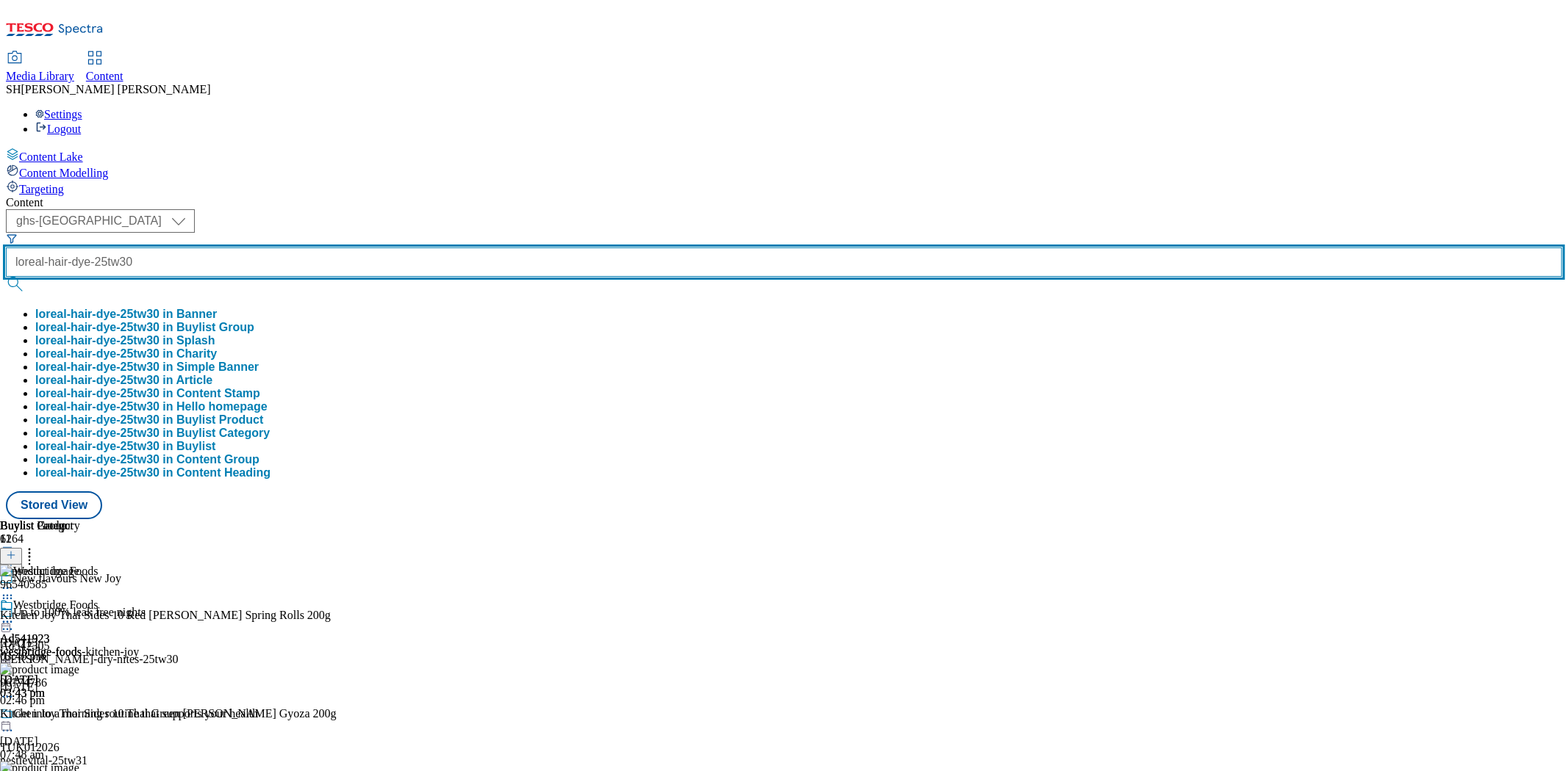
type input "loreal-hair-dye-25tw30"
click at [6, 276] on button "submit" at bounding box center [16, 283] width 20 height 15
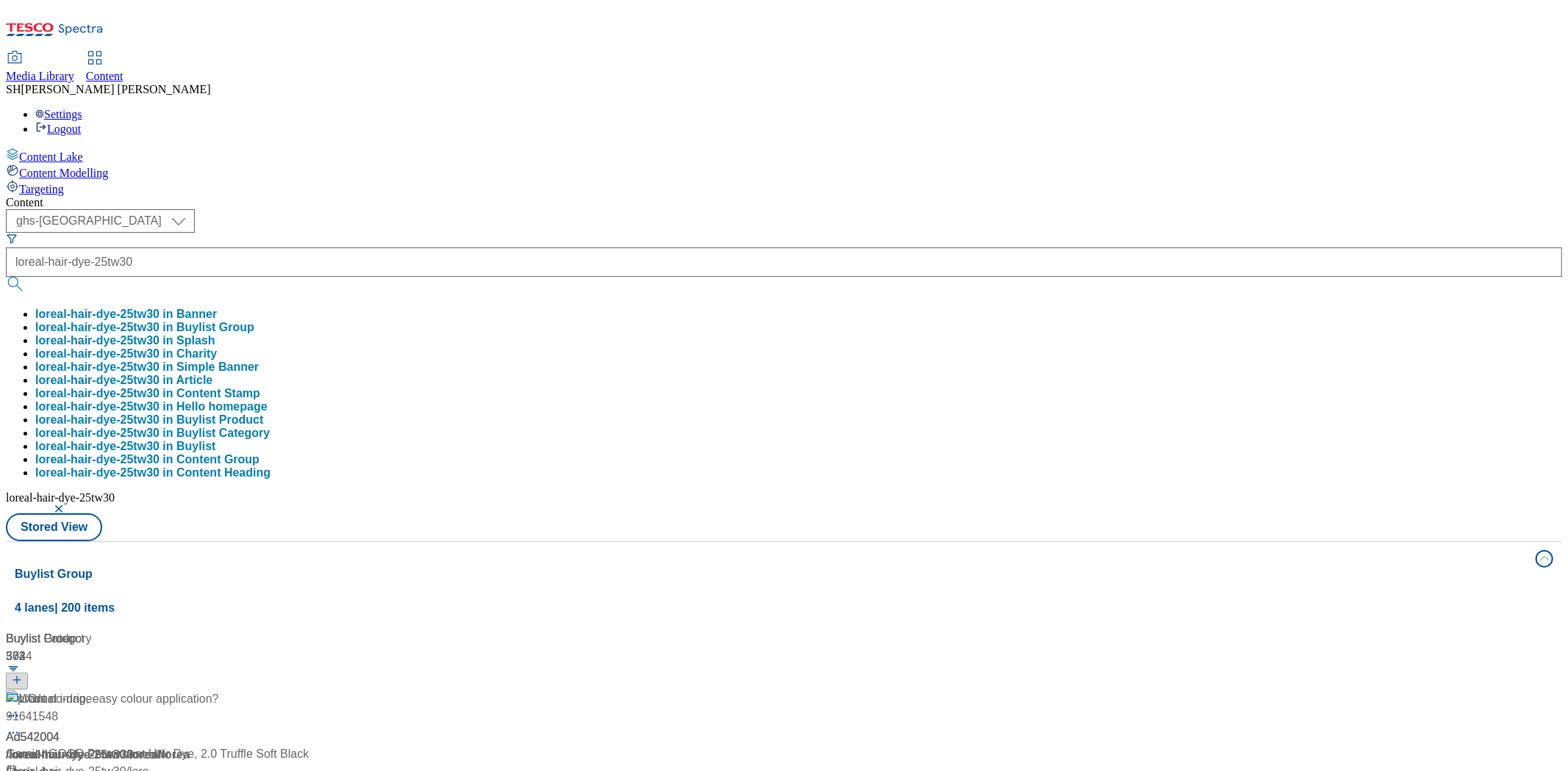
click at [190, 747] on div "/ loreal-hair-dye-25tw30 / loreal" at bounding box center [97, 755] width 184 height 18
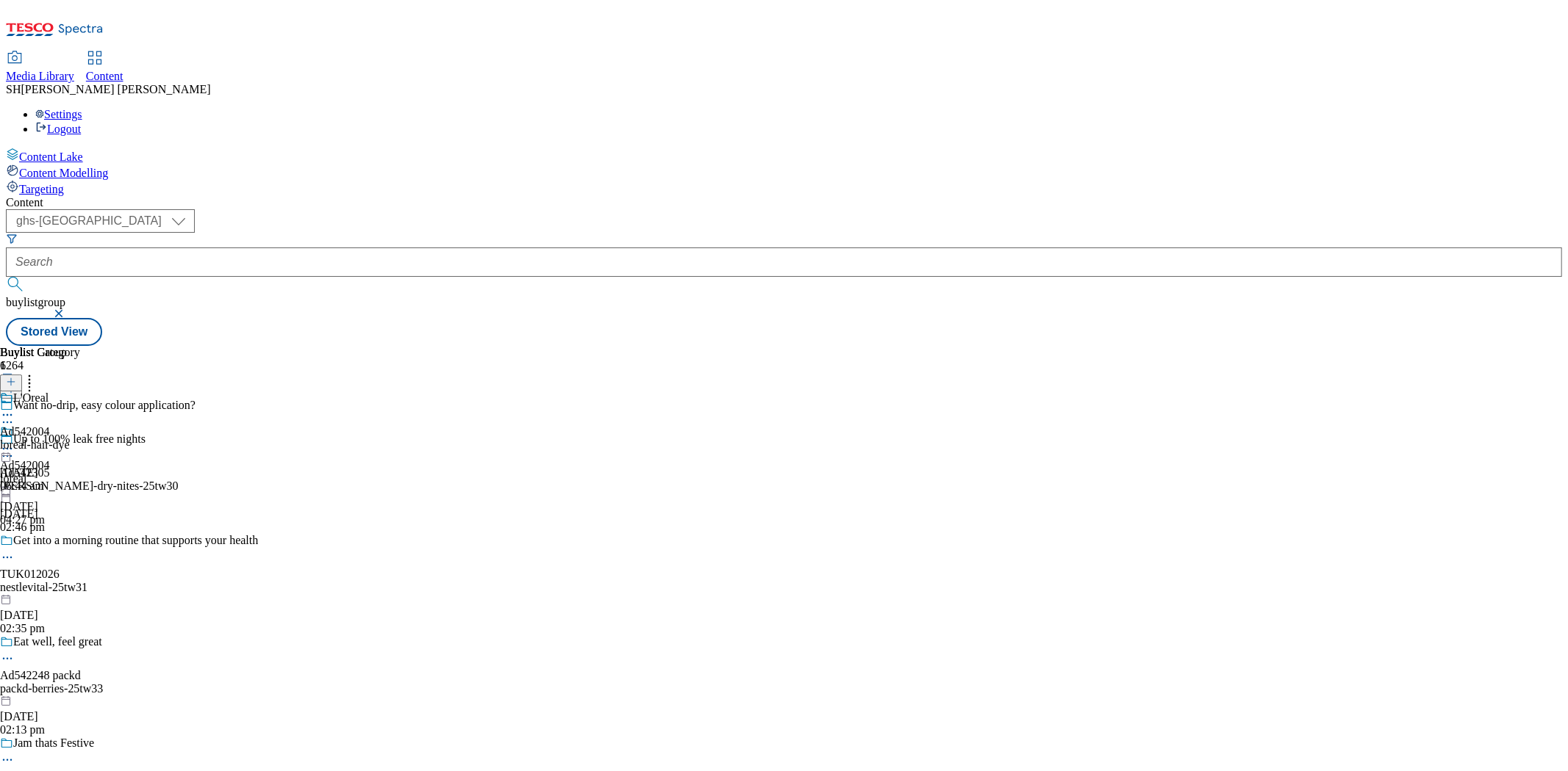
click at [80, 439] on div "loreal-hair-dye" at bounding box center [40, 446] width 80 height 14
click at [80, 425] on div "L'Oreal Ad542004 loreal-hair-dye [DATE] 06:44 am" at bounding box center [40, 476] width 80 height 101
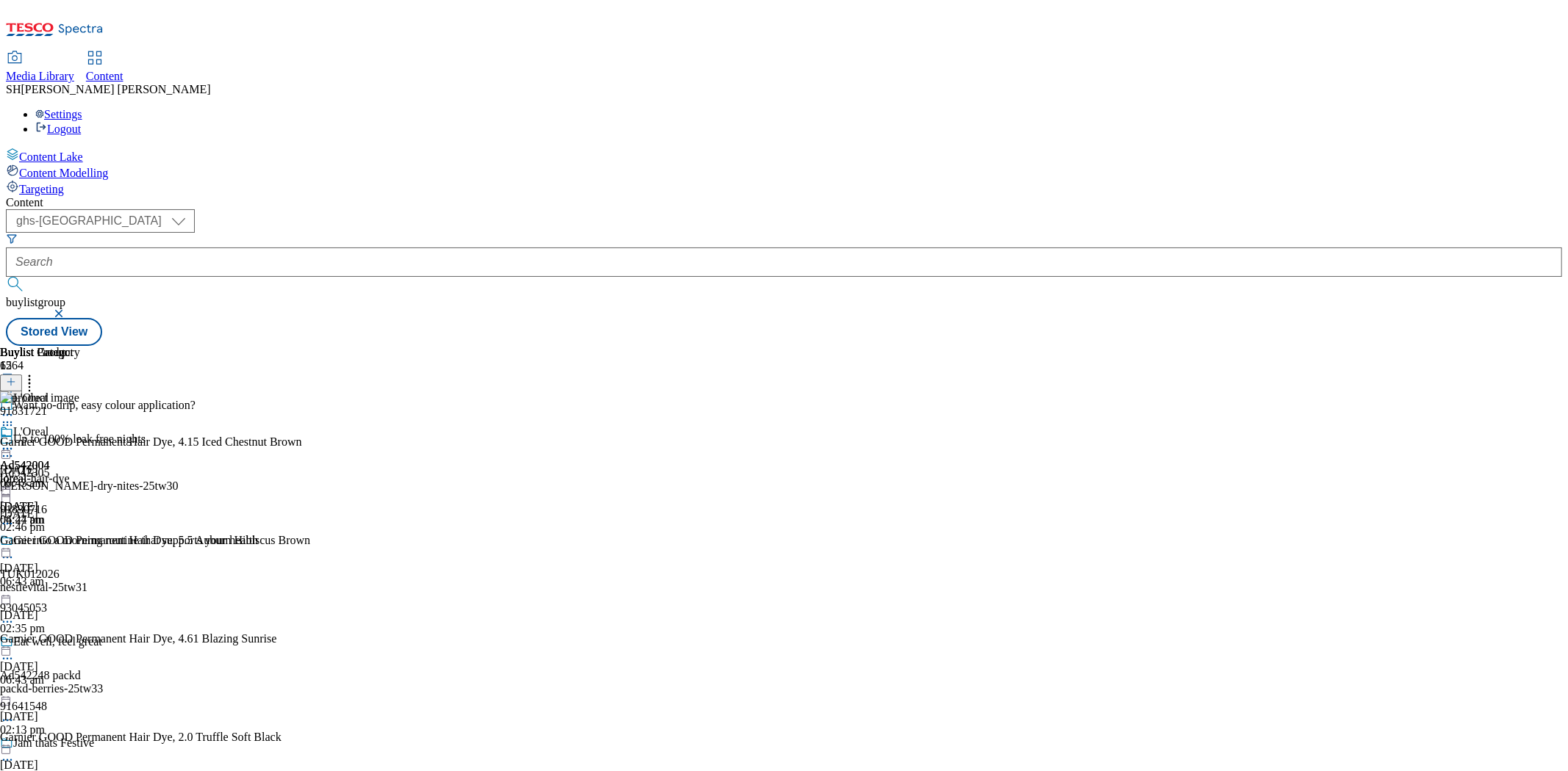
scroll to position [11, 0]
click at [15, 442] on icon at bounding box center [7, 449] width 15 height 15
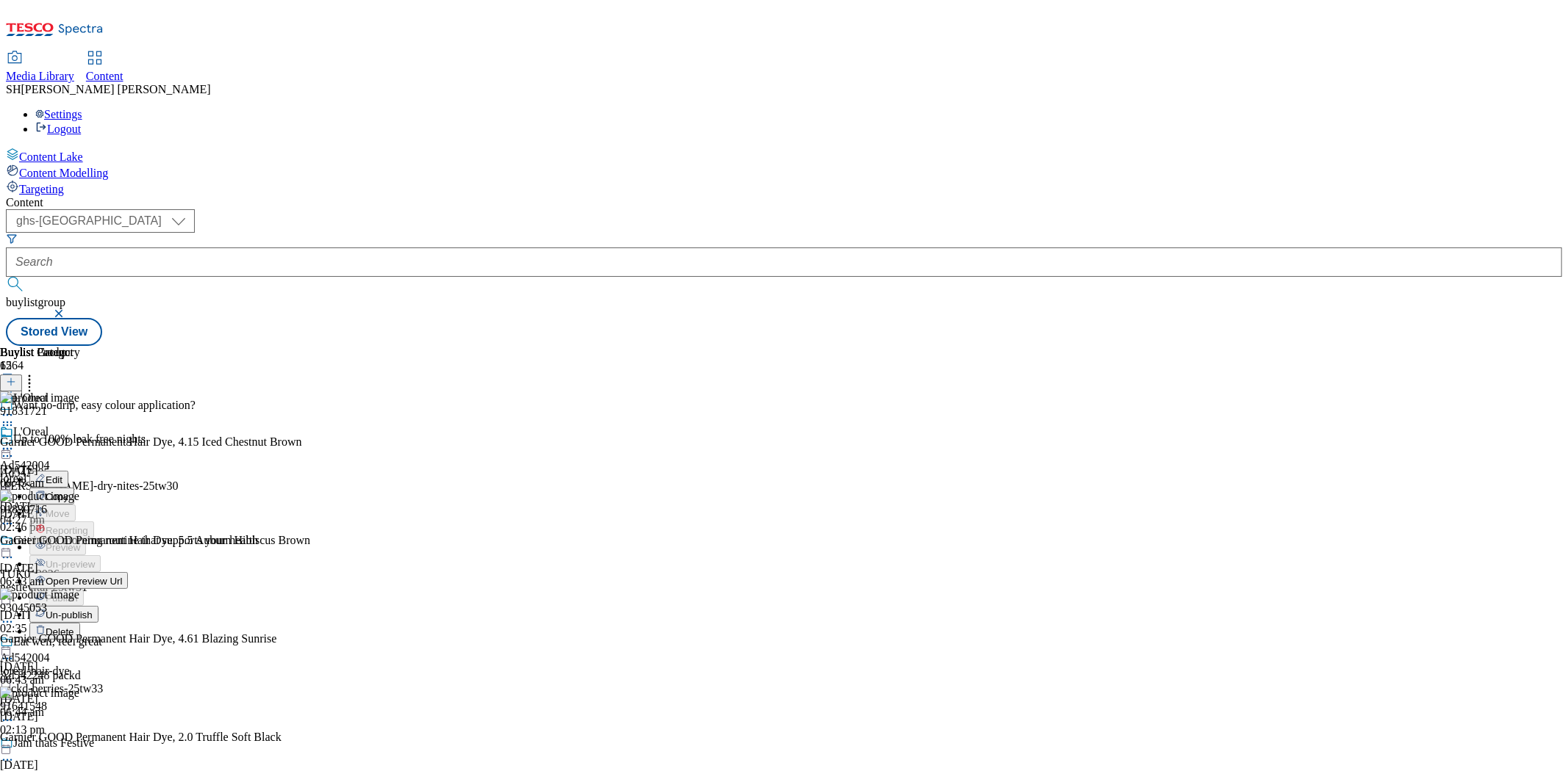
click at [122, 576] on span "Open Preview Url" at bounding box center [84, 581] width 76 height 11
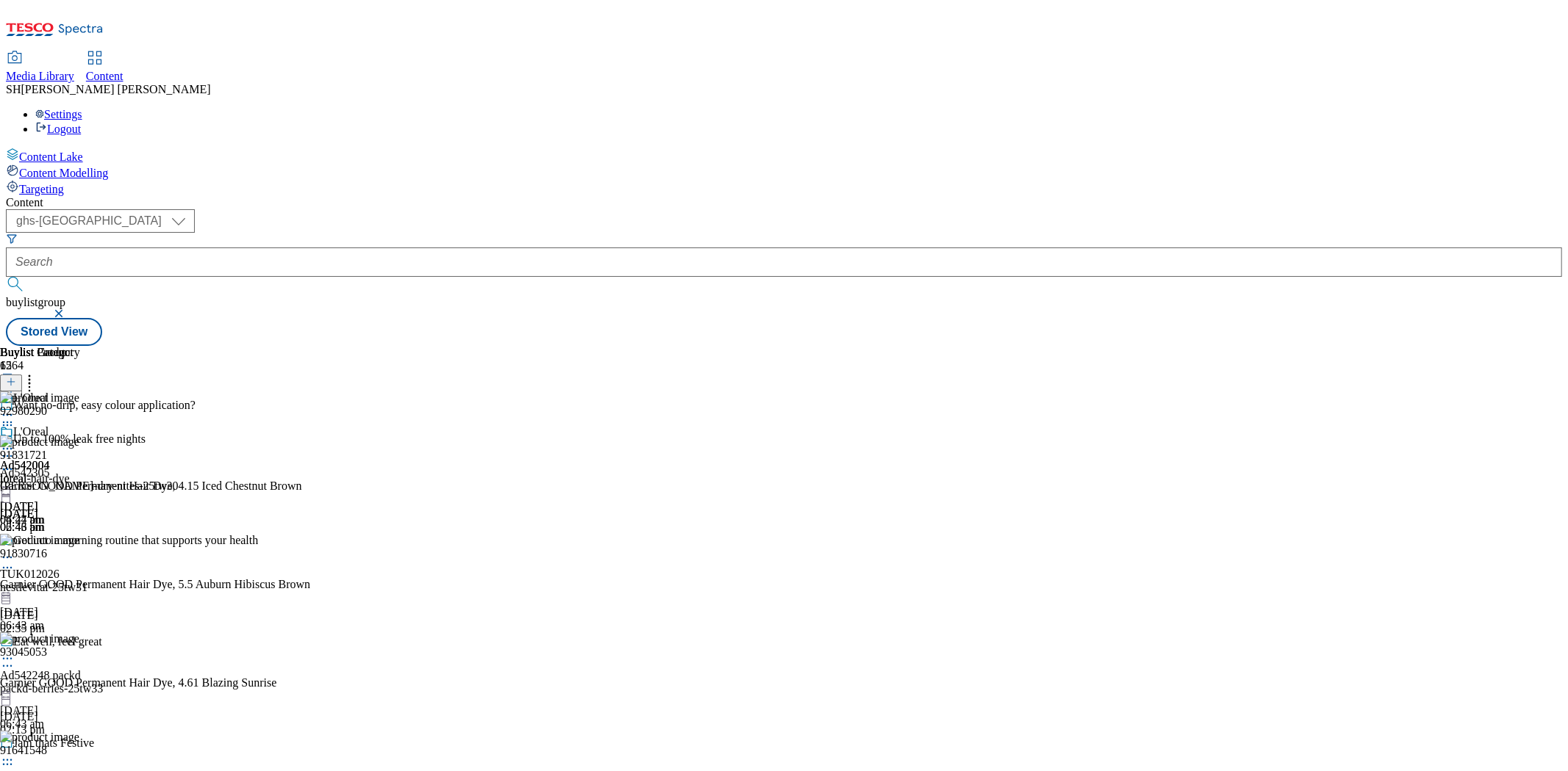
drag, startPoint x: 1159, startPoint y: 356, endPoint x: 1092, endPoint y: 358, distance: 67.0
drag, startPoint x: 1092, startPoint y: 358, endPoint x: 1145, endPoint y: 358, distance: 53.0
copy div "92980290"
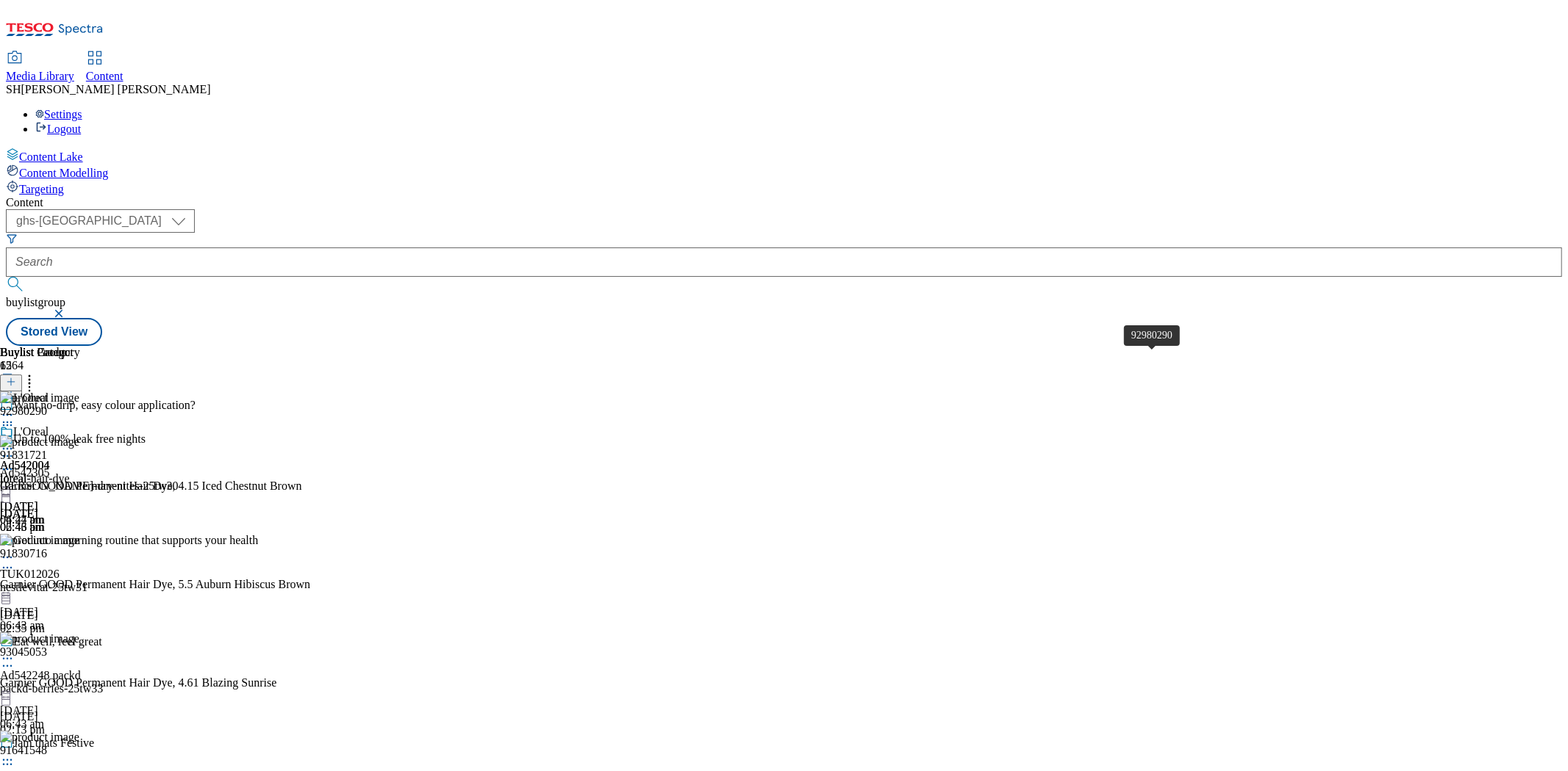
drag, startPoint x: 1097, startPoint y: 361, endPoint x: 1151, endPoint y: 361, distance: 54.0
click at [15, 442] on icon at bounding box center [7, 449] width 15 height 15
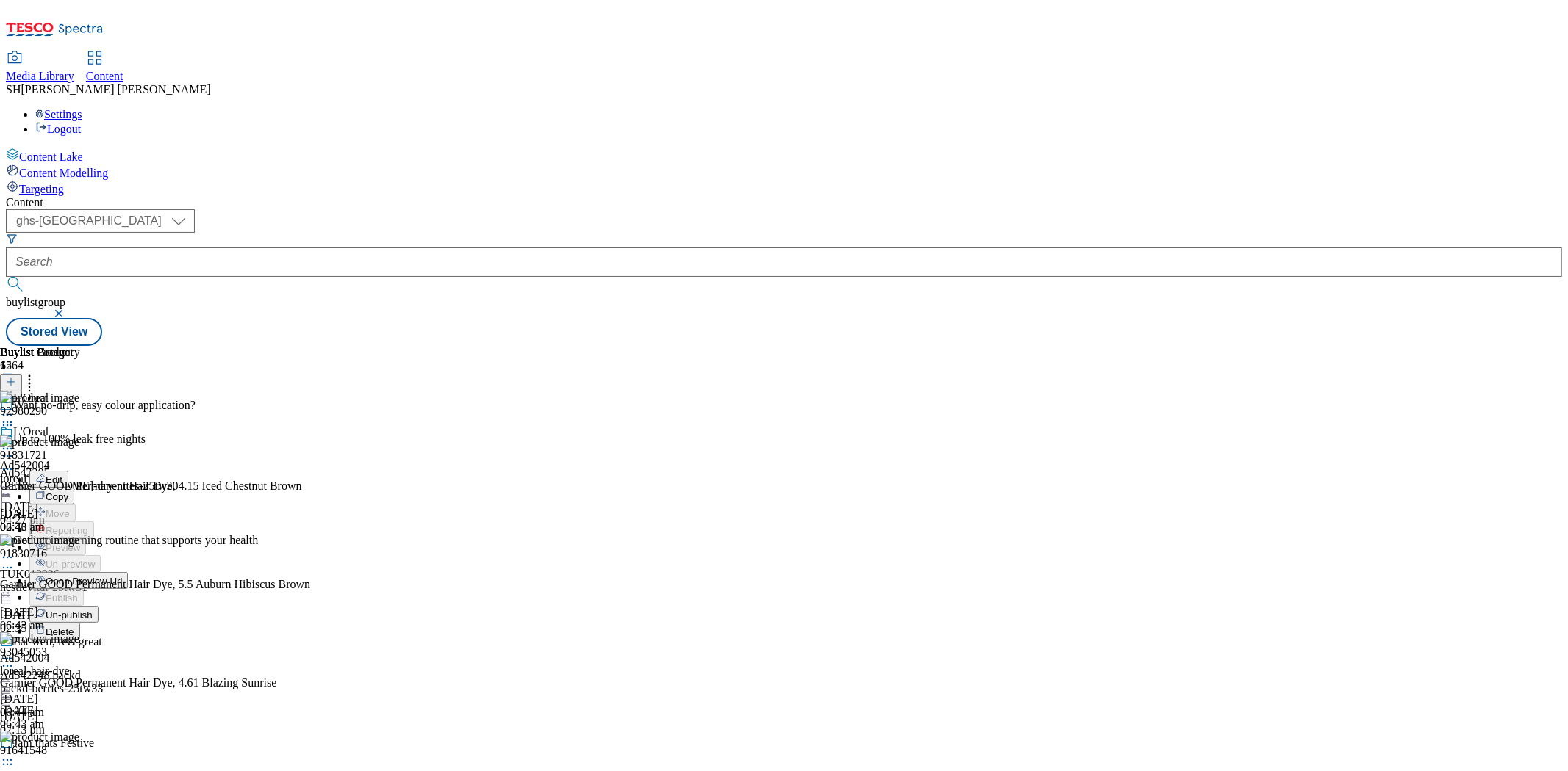
click at [93, 609] on span "Un-publish" at bounding box center [69, 614] width 47 height 11
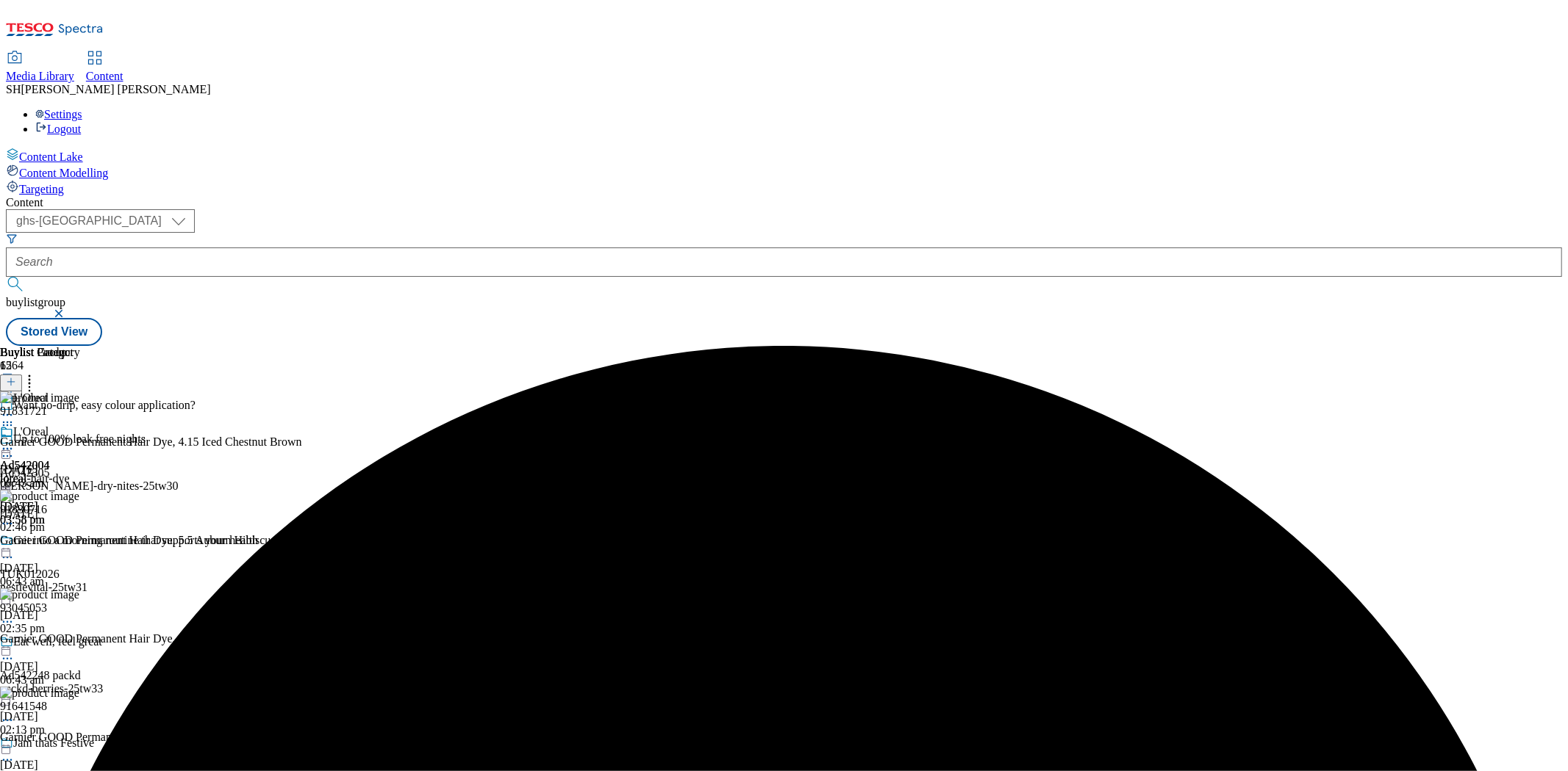
click at [80, 442] on div at bounding box center [40, 451] width 80 height 18
click at [94, 559] on span "Un-preview" at bounding box center [70, 564] width 50 height 11
click at [15, 442] on icon at bounding box center [7, 449] width 15 height 15
click at [80, 542] on span "Preview" at bounding box center [62, 547] width 34 height 11
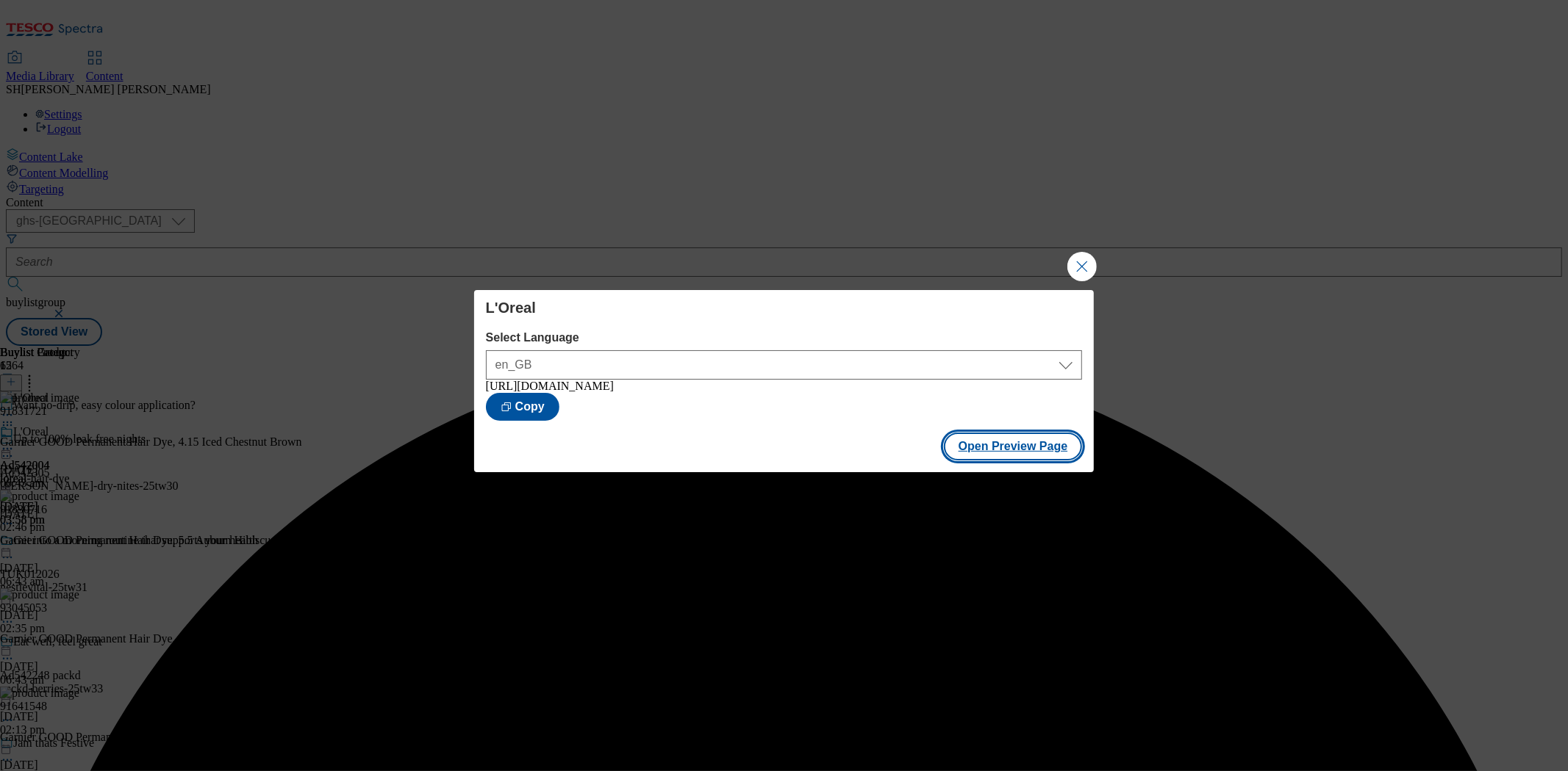
click at [1044, 449] on button "Open Preview Page" at bounding box center [1013, 446] width 139 height 28
click at [1079, 259] on button "Close Modal" at bounding box center [1082, 267] width 29 height 29
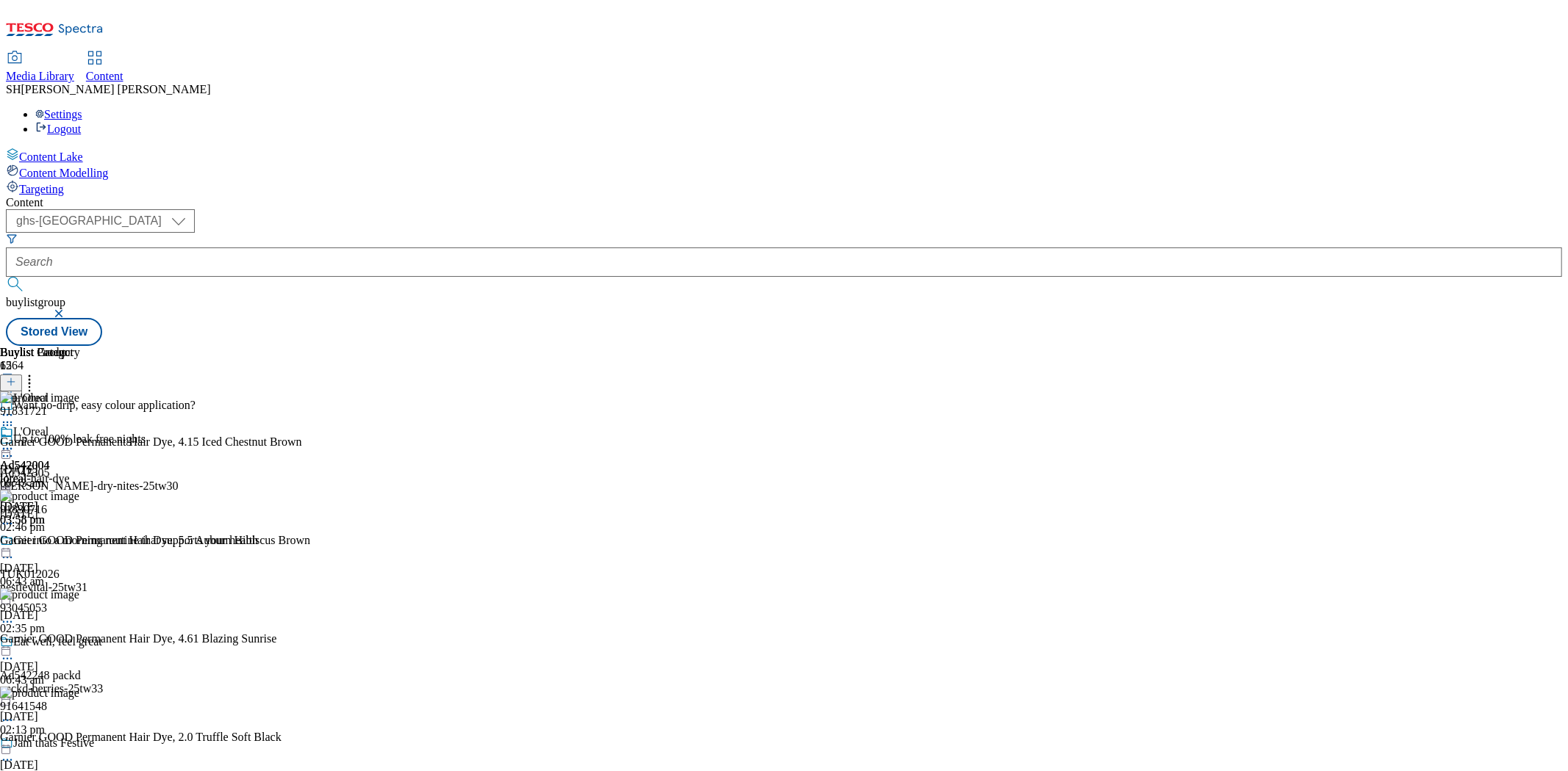
click at [15, 442] on icon at bounding box center [7, 449] width 15 height 15
click at [122, 576] on span "Open Preview Url" at bounding box center [84, 581] width 76 height 11
click at [15, 442] on icon at bounding box center [7, 449] width 15 height 15
click at [78, 593] on span "Publish" at bounding box center [61, 598] width 32 height 11
click at [67, 310] on button "button" at bounding box center [59, 313] width 15 height 9
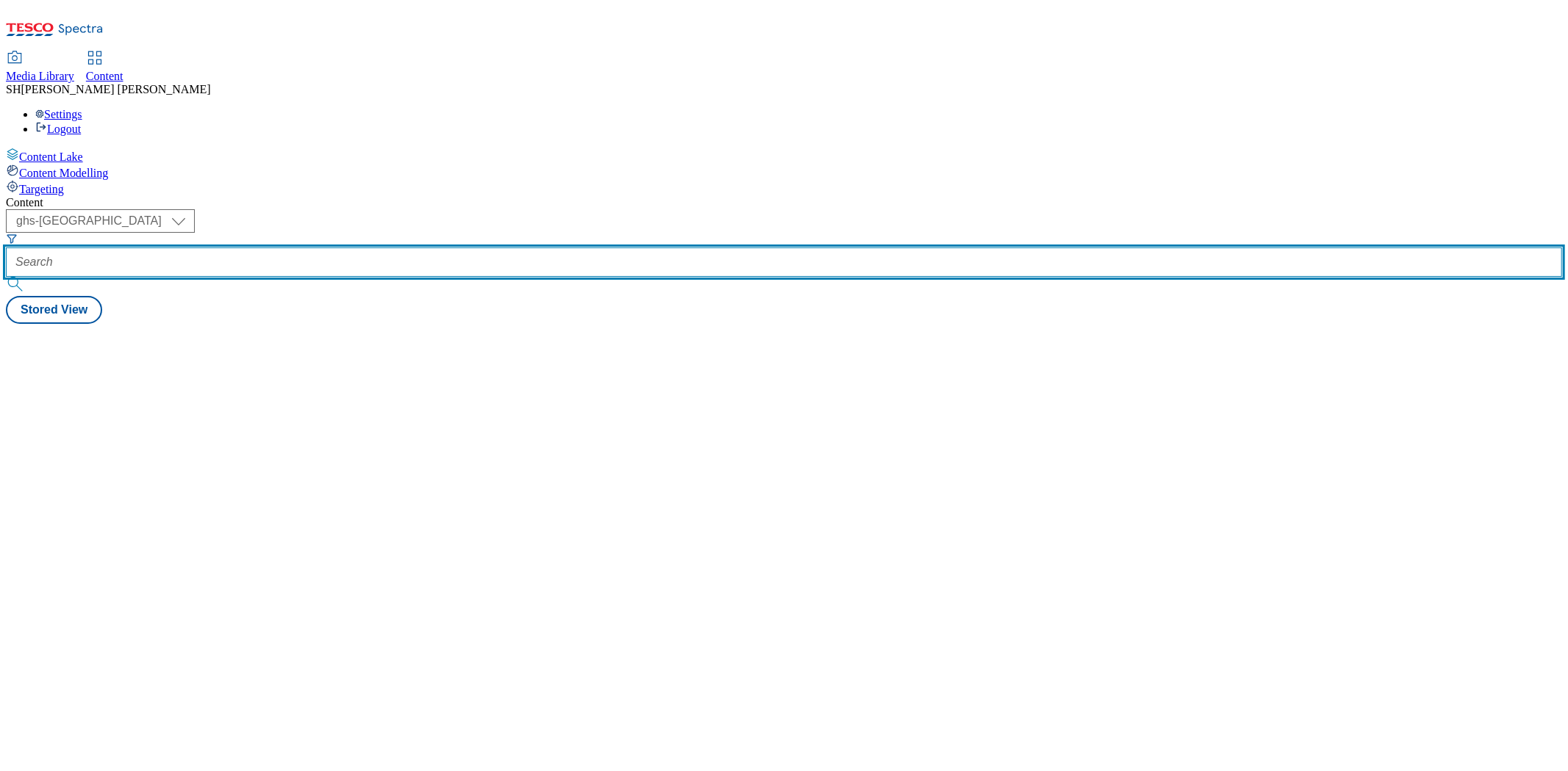
click at [361, 247] on input "text" at bounding box center [784, 262] width 1556 height 29
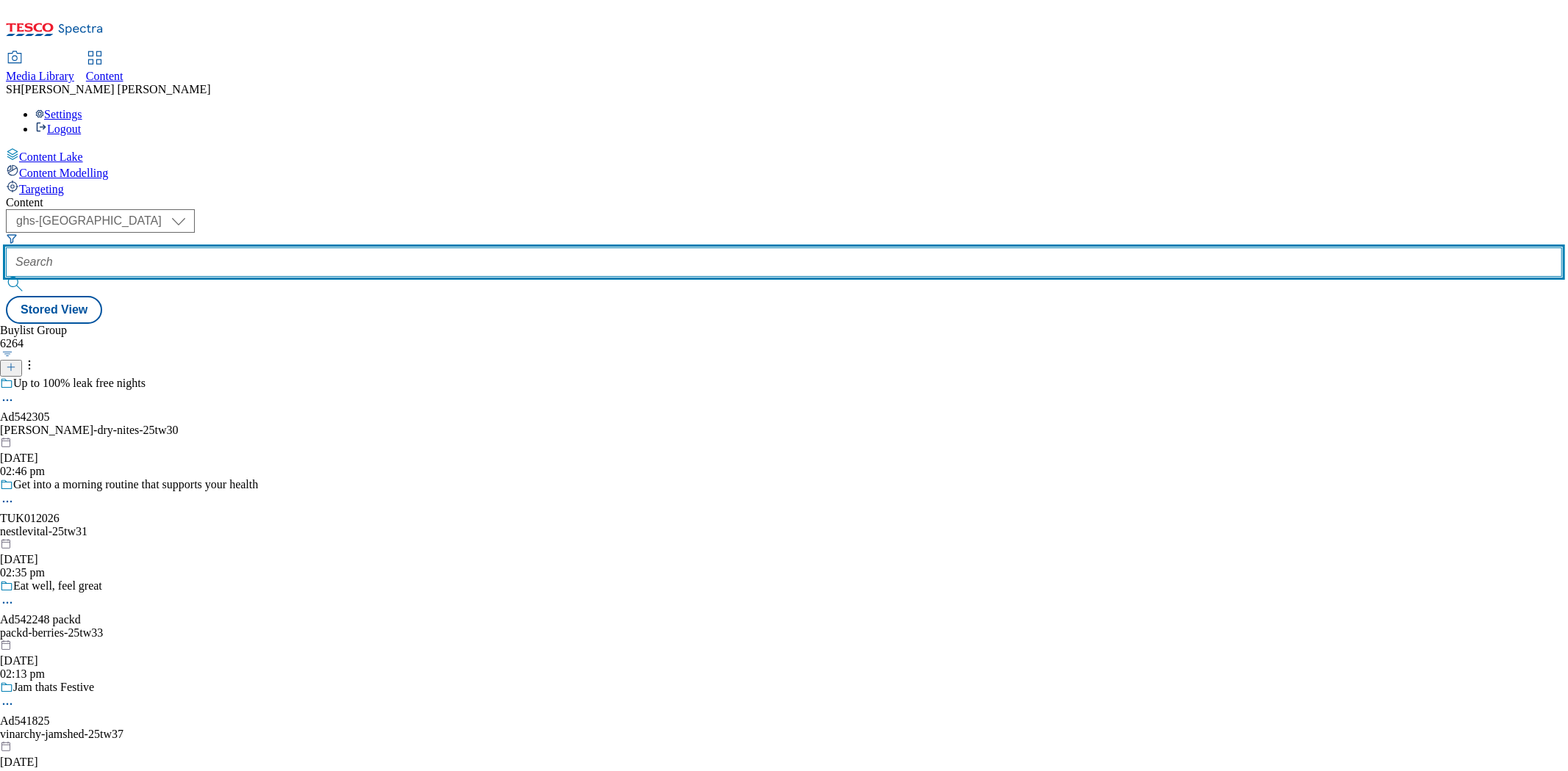
paste input "/reckitt-optrex-25tw30"
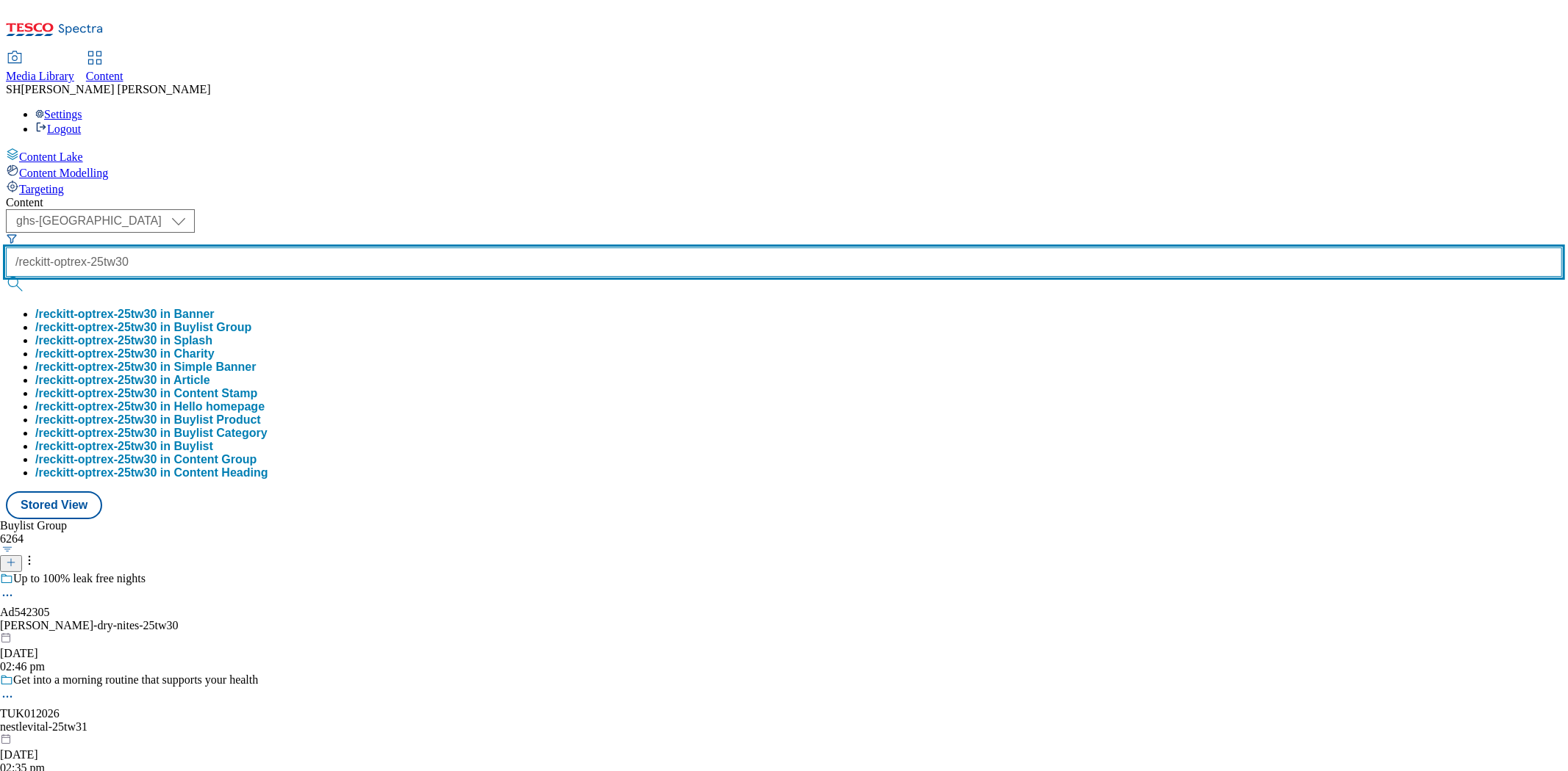
click at [6, 276] on button "submit" at bounding box center [16, 283] width 20 height 15
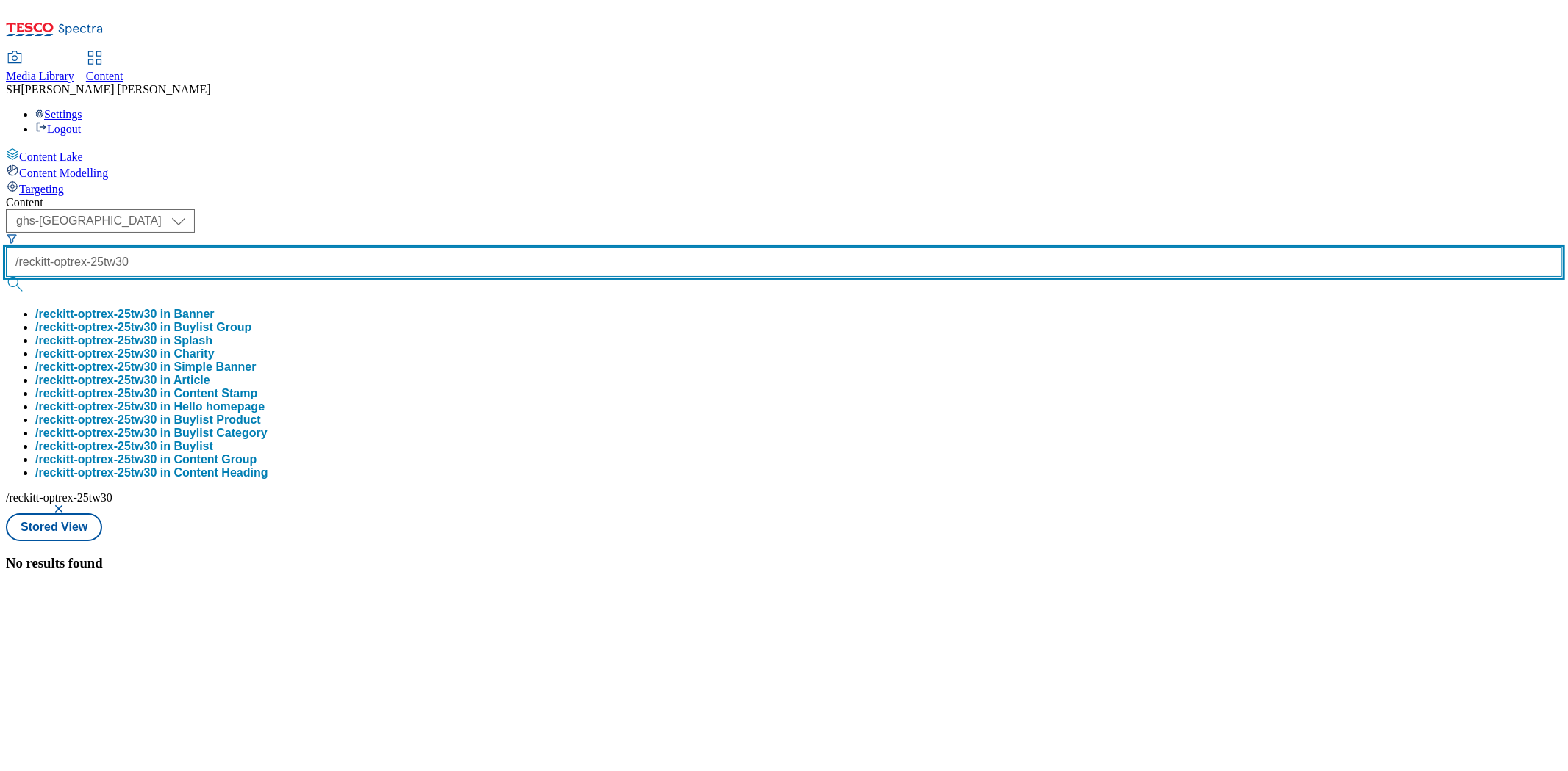
click at [319, 247] on input "/reckitt-optrex-25tw30" at bounding box center [784, 262] width 1556 height 29
type input "reckitt-optrex-25tw30"
click at [6, 276] on button "submit" at bounding box center [16, 283] width 20 height 15
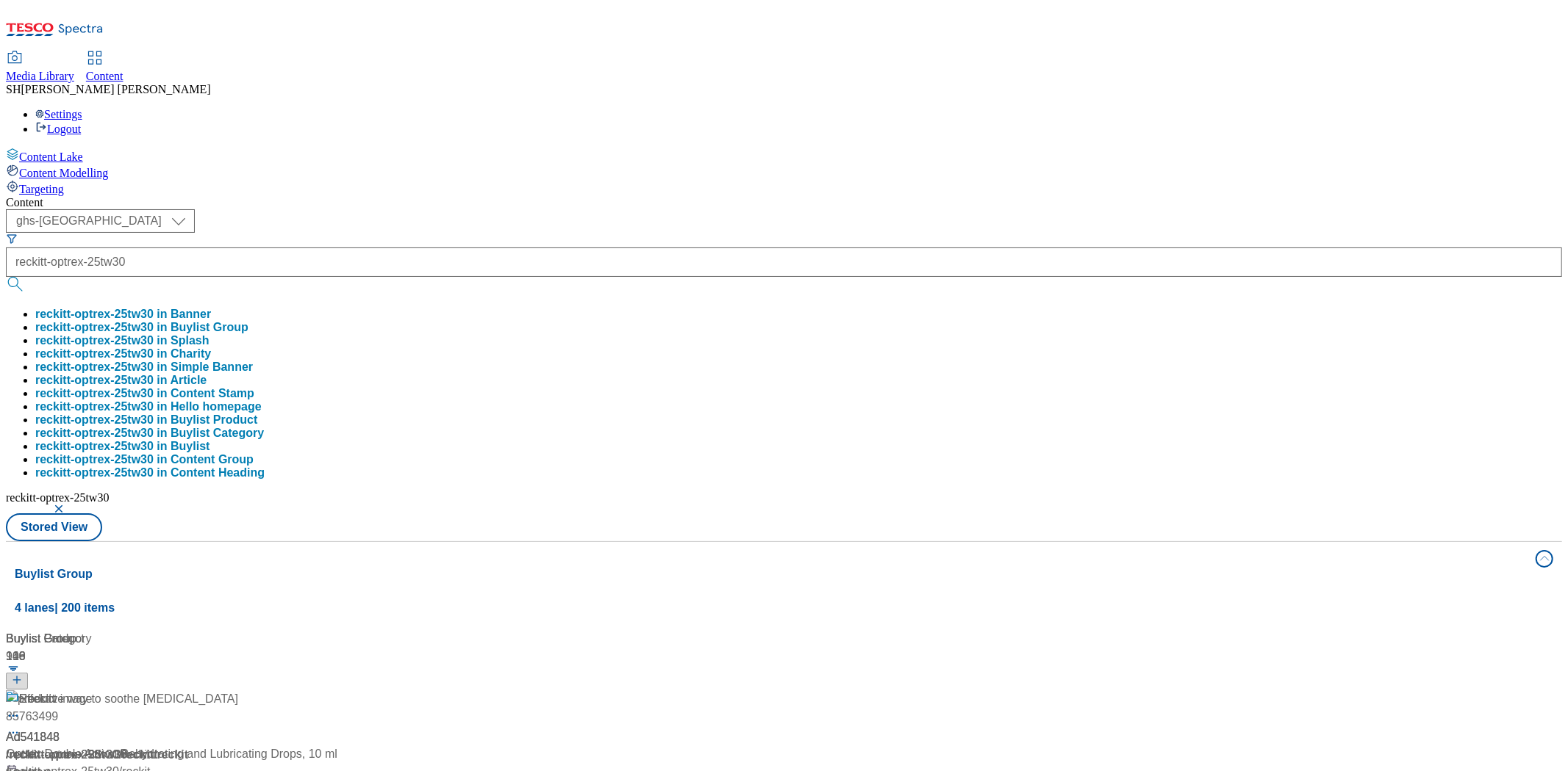
click at [195, 690] on div "Ad541848 / reckitt-optrex-25tw30 / reckitt [DATE] 02:42 pm" at bounding box center [100, 753] width 189 height 127
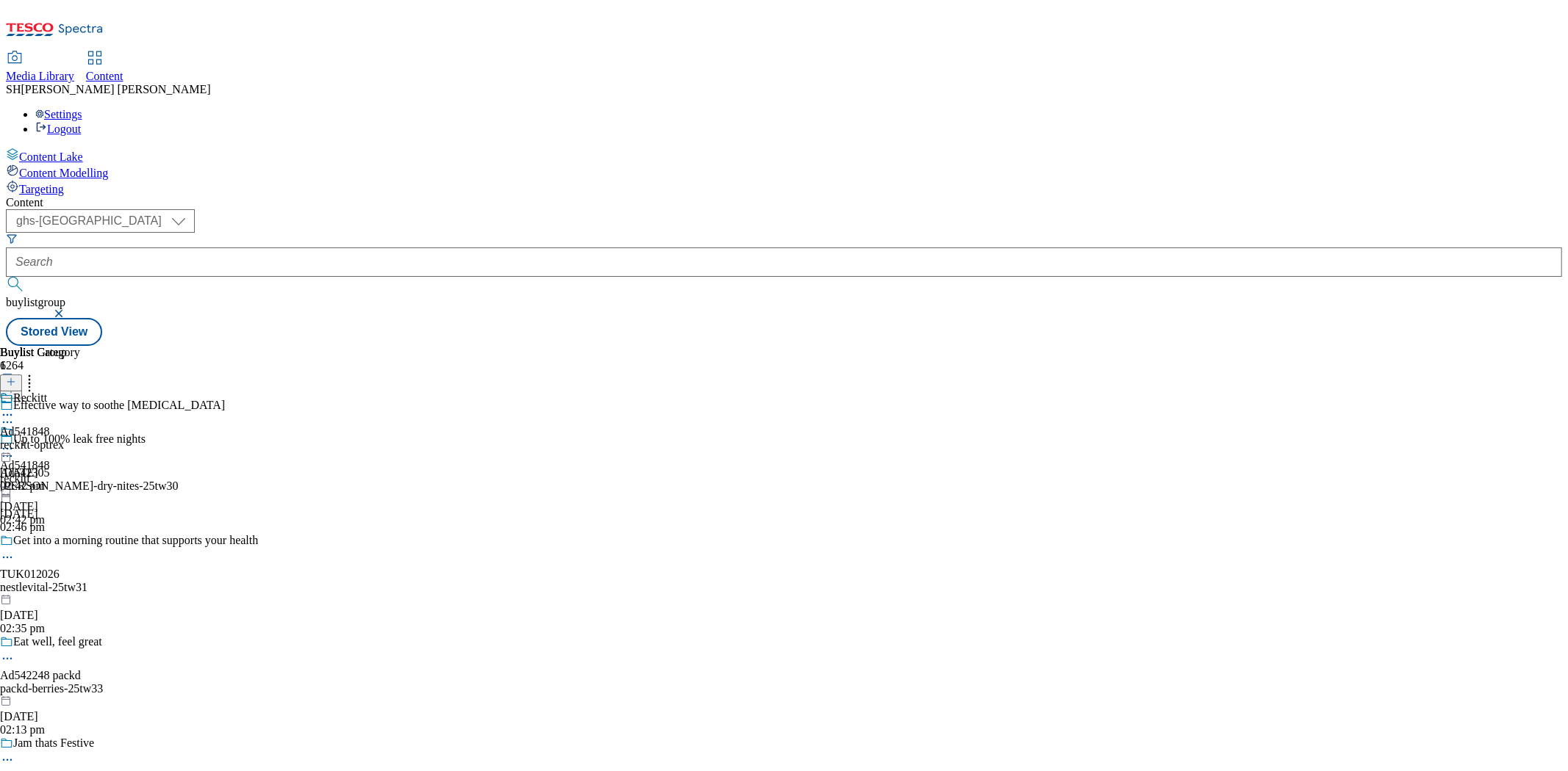
click at [80, 439] on div "reckitt-optrex" at bounding box center [40, 446] width 80 height 14
click at [15, 442] on icon at bounding box center [7, 449] width 15 height 15
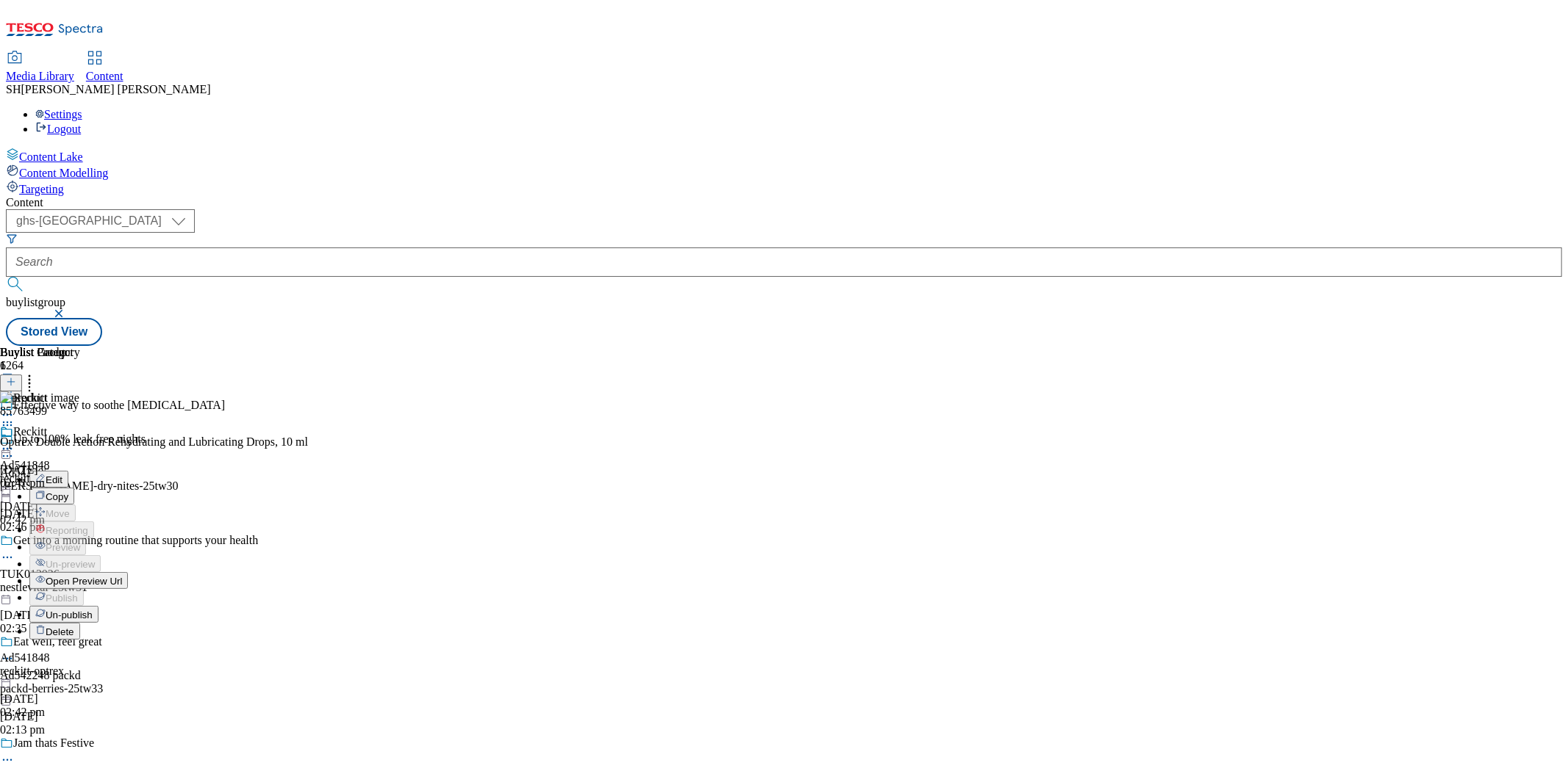
click at [93, 609] on span "Un-publish" at bounding box center [69, 614] width 47 height 11
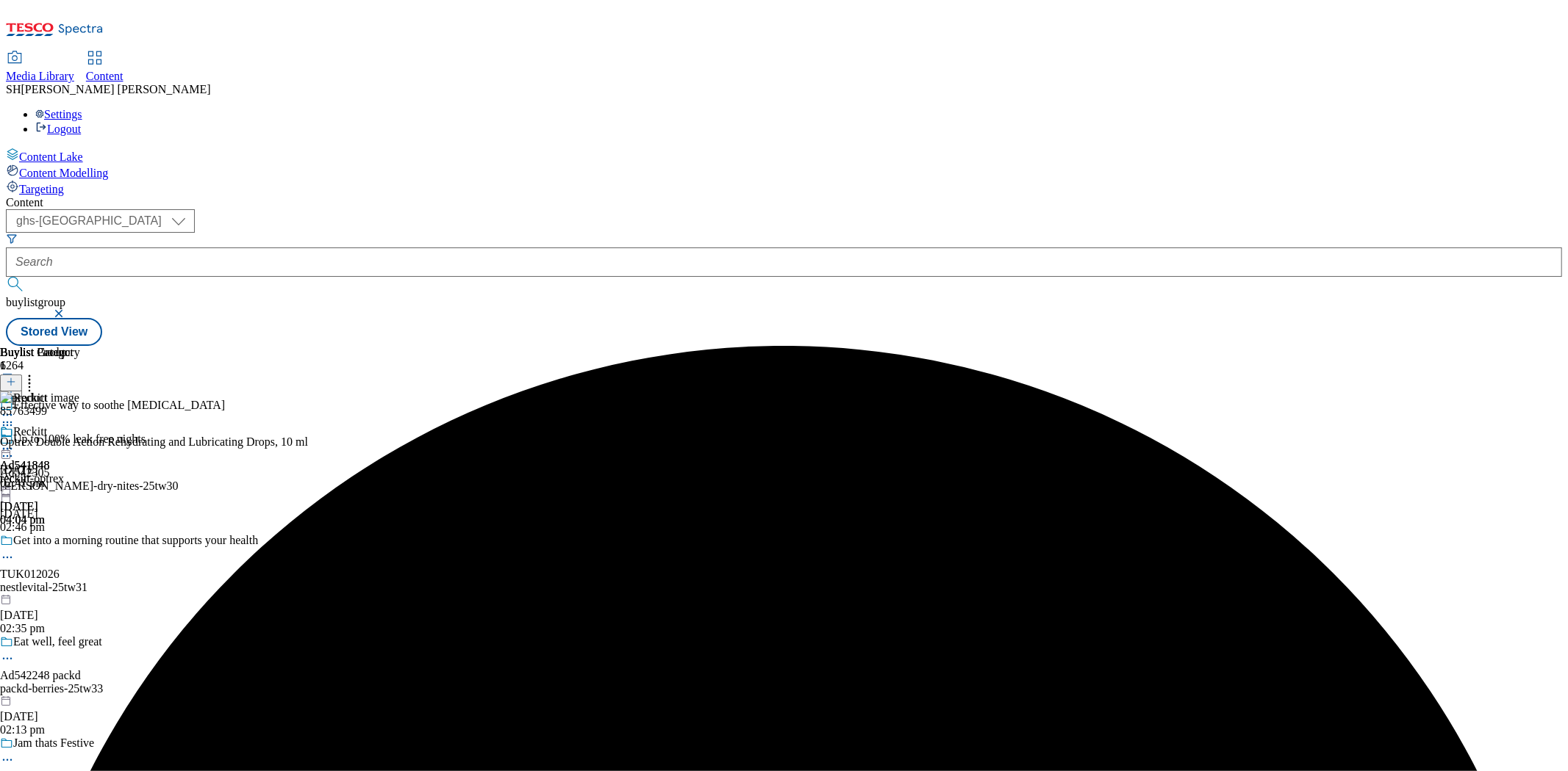
click at [17, 377] on icon at bounding box center [11, 382] width 11 height 11
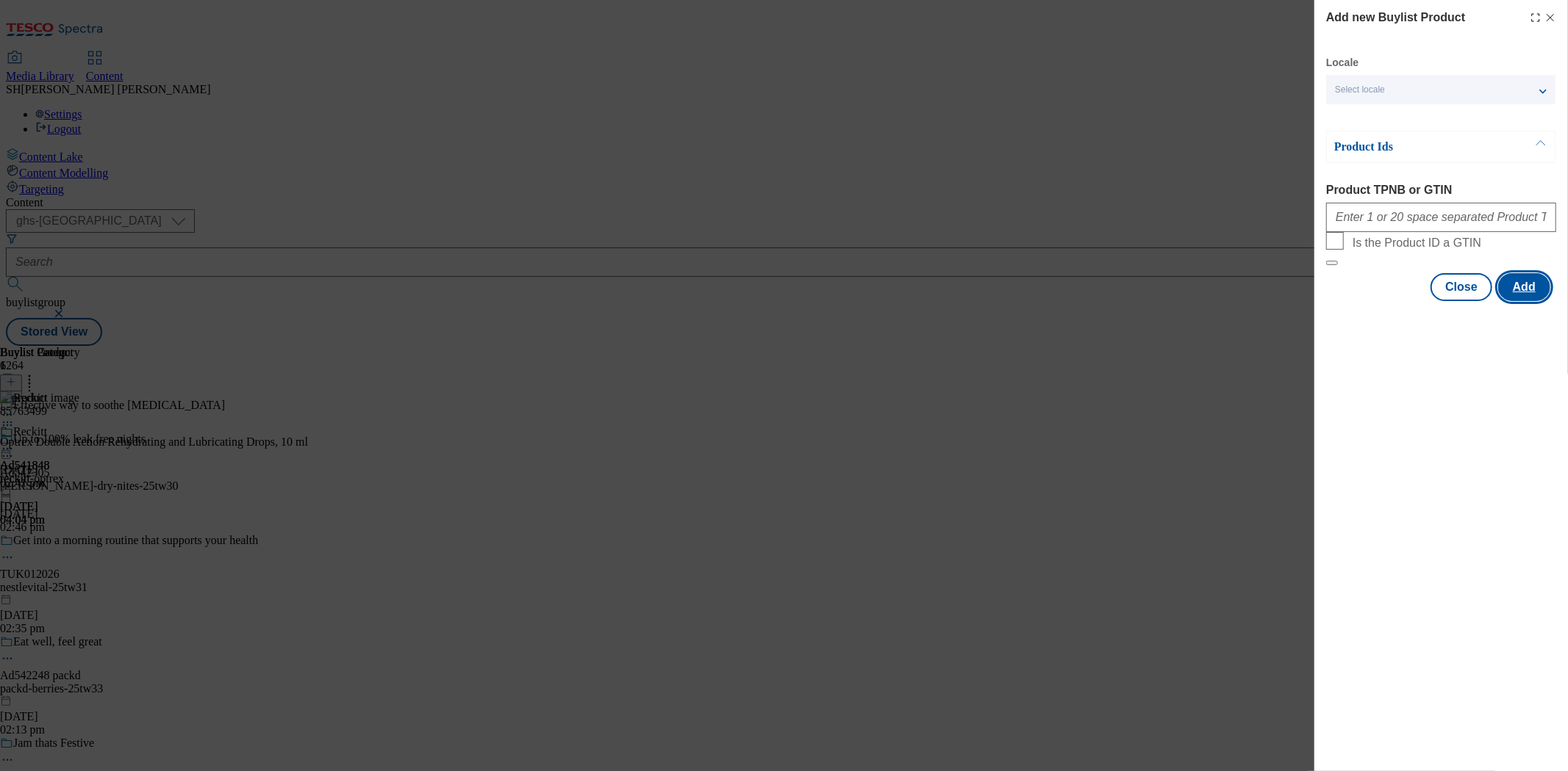
click at [1523, 301] on button "Add" at bounding box center [1524, 287] width 53 height 28
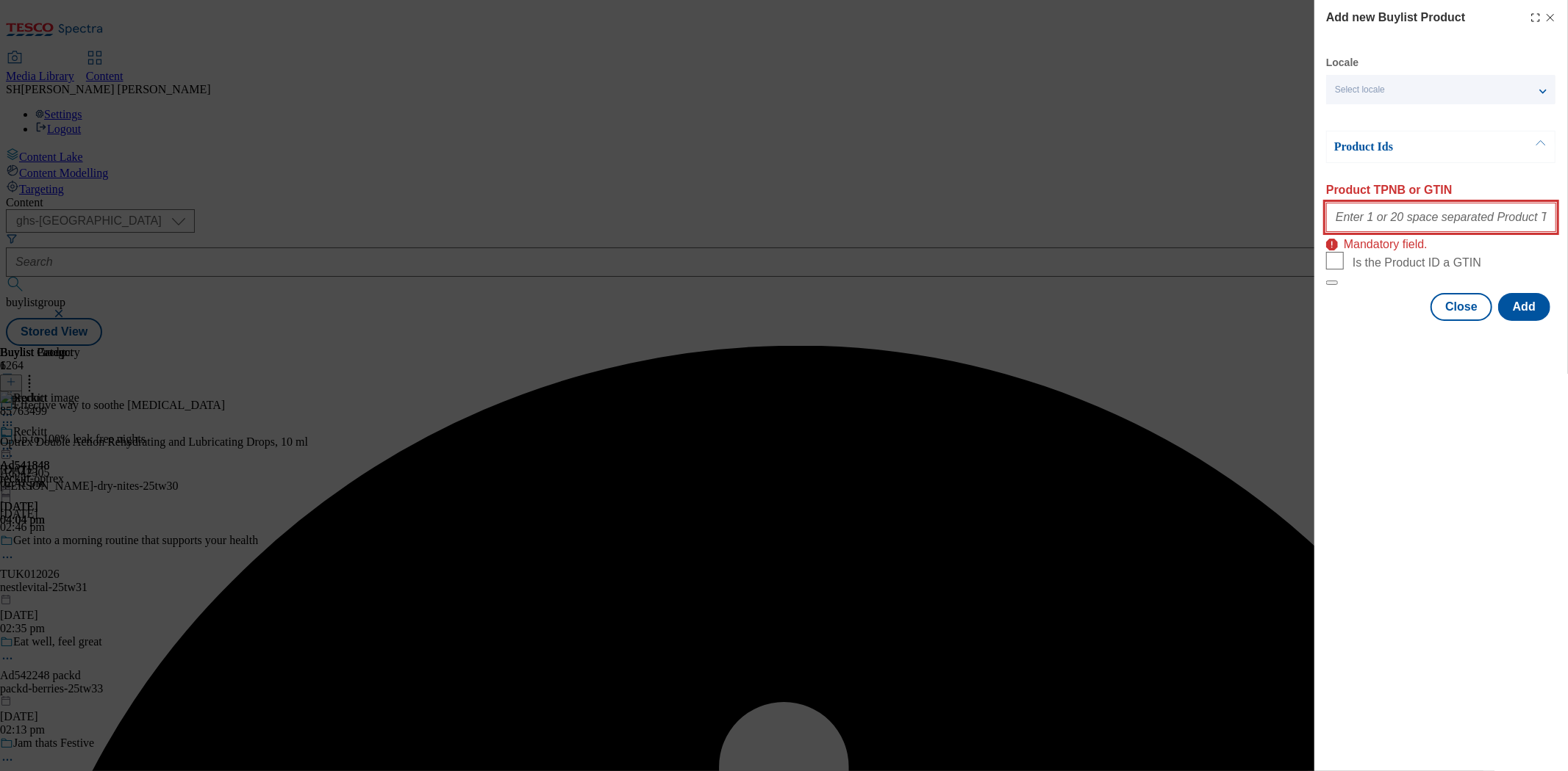
click at [1386, 223] on input "Product TPNB or GTIN" at bounding box center [1440, 217] width 230 height 29
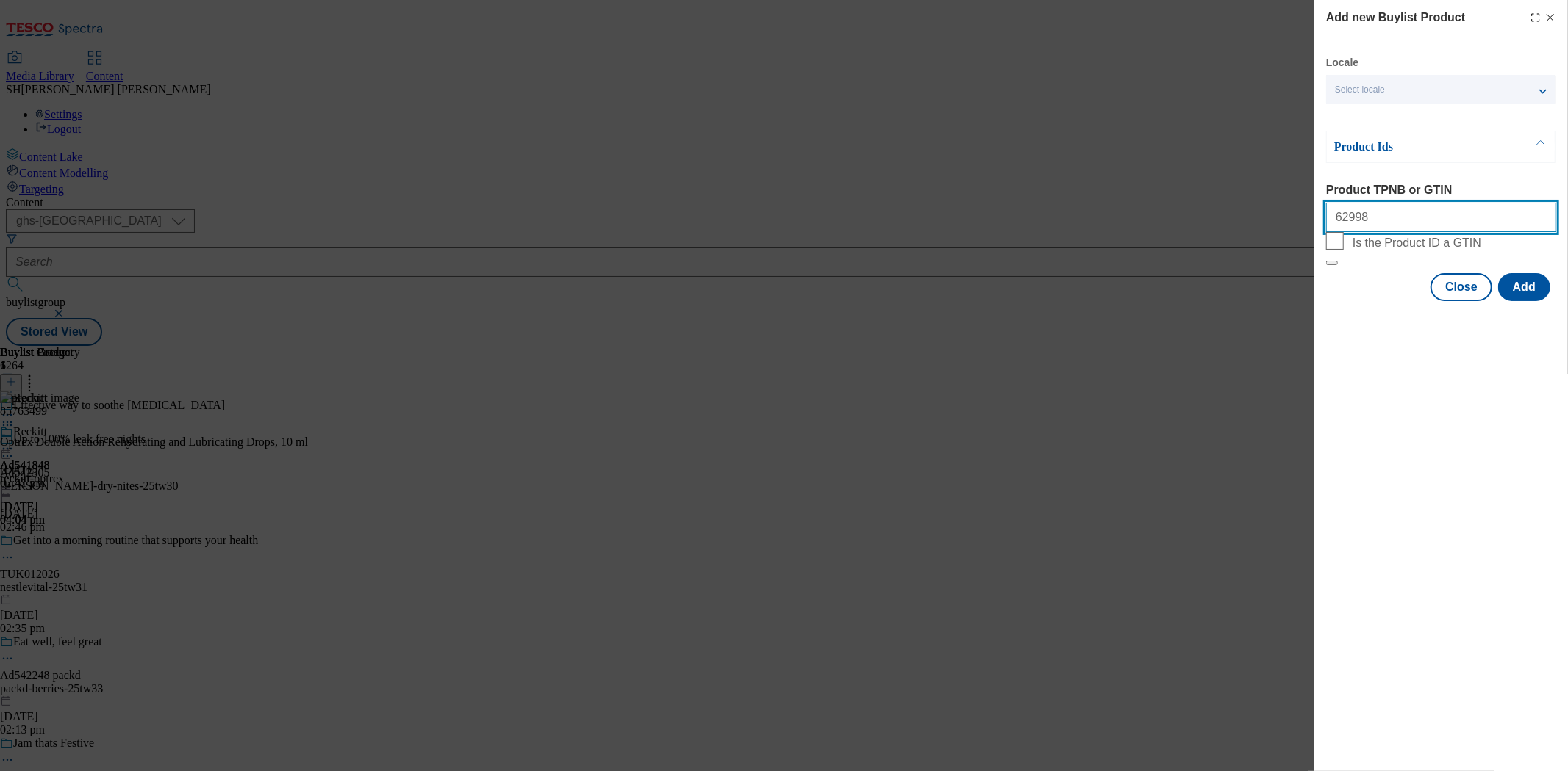
type input "62998481 85763499 88315663"
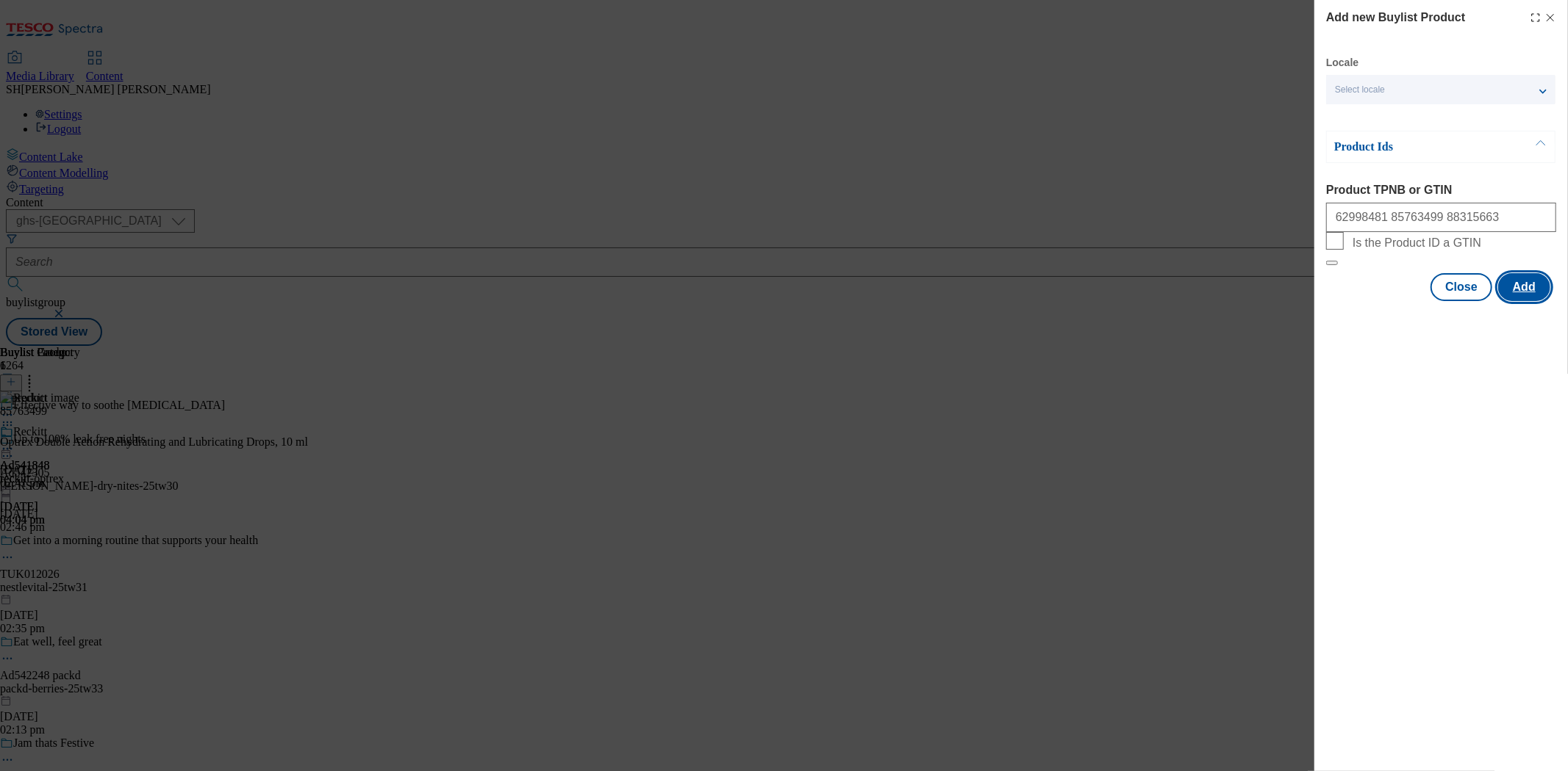
click at [1531, 301] on button "Add" at bounding box center [1524, 287] width 53 height 28
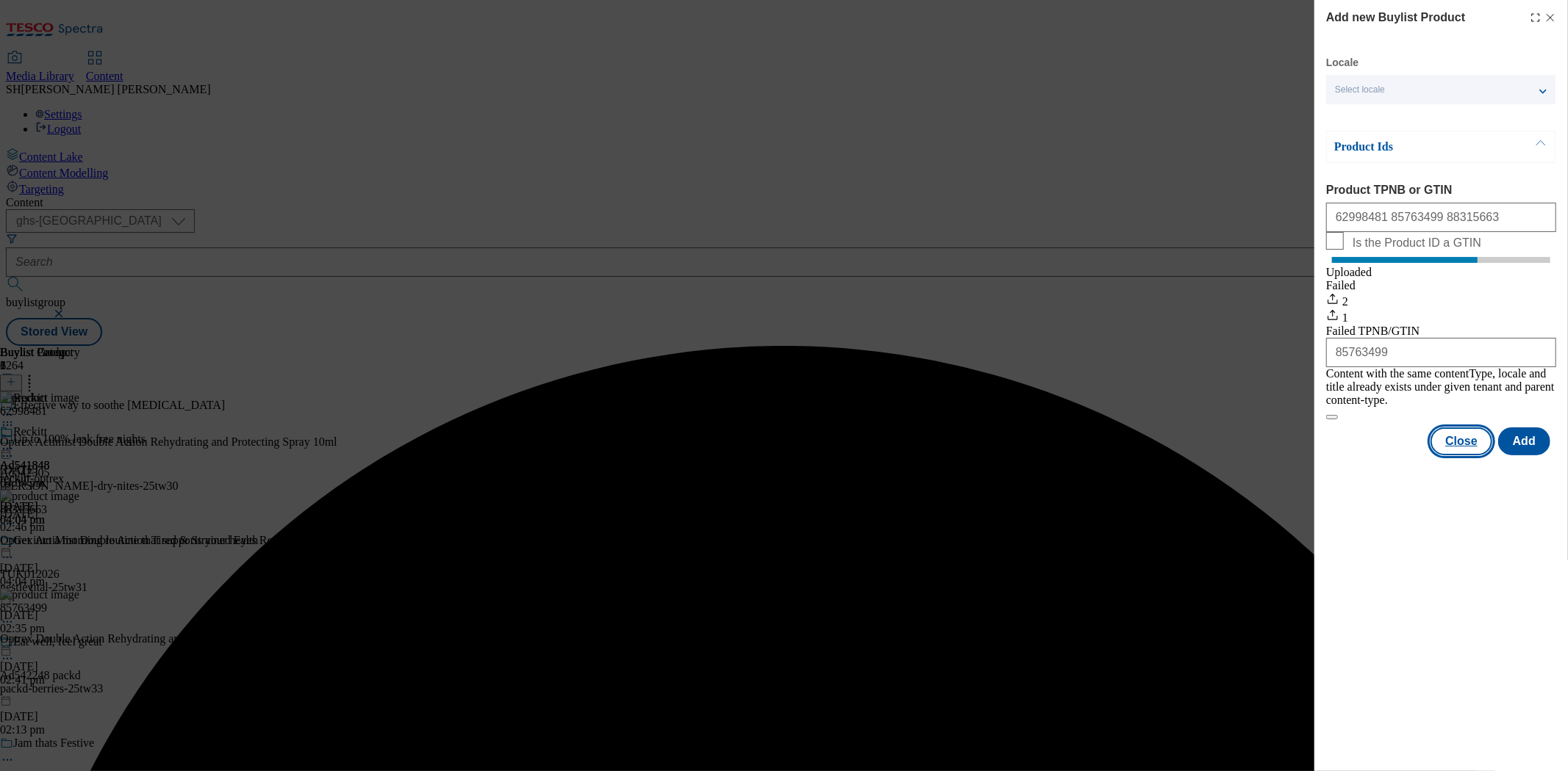
click at [1460, 445] on button "Close" at bounding box center [1461, 441] width 61 height 28
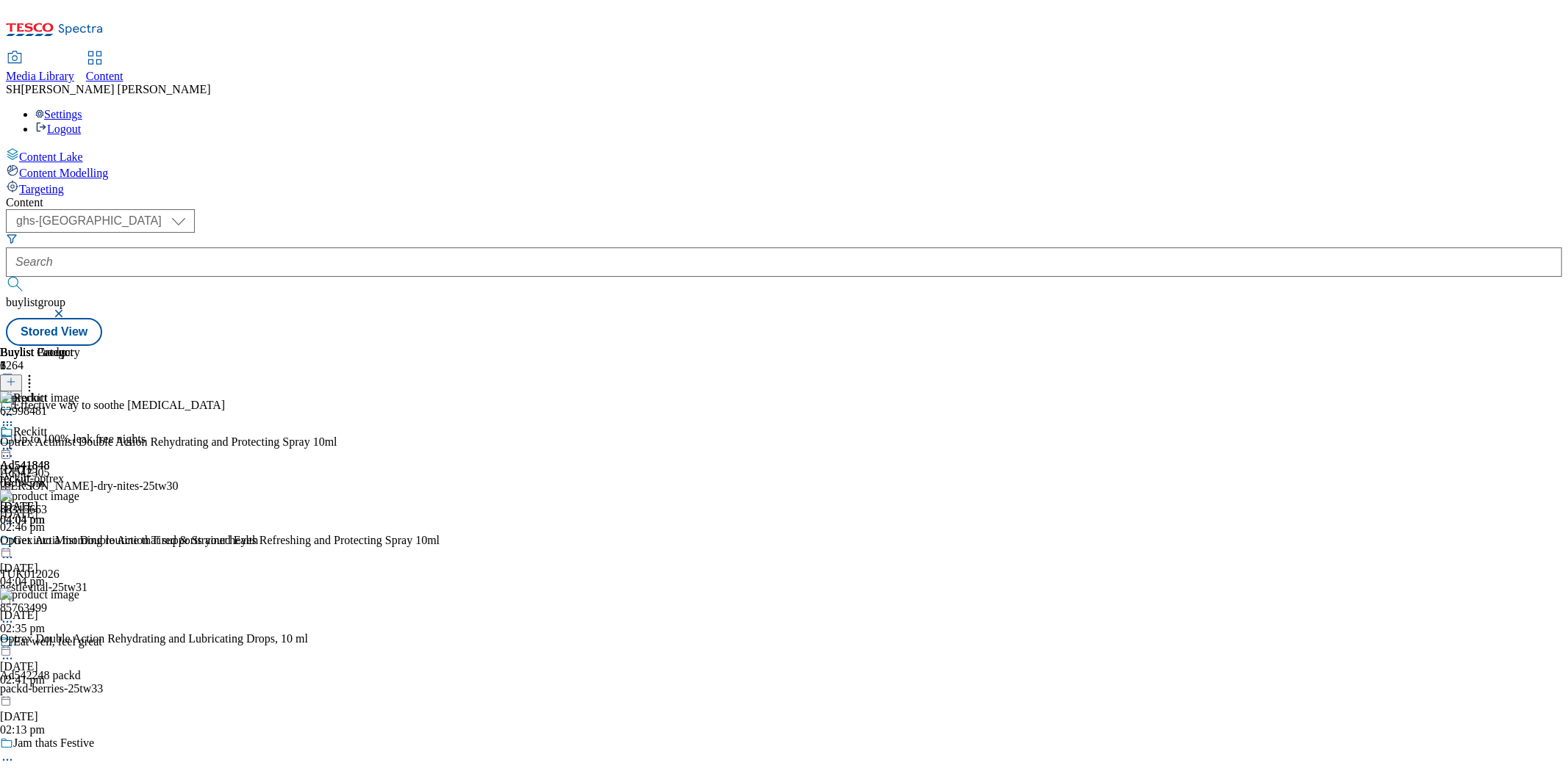
click at [15, 442] on icon at bounding box center [7, 449] width 15 height 15
click at [94, 559] on span "Un-preview" at bounding box center [70, 564] width 50 height 11
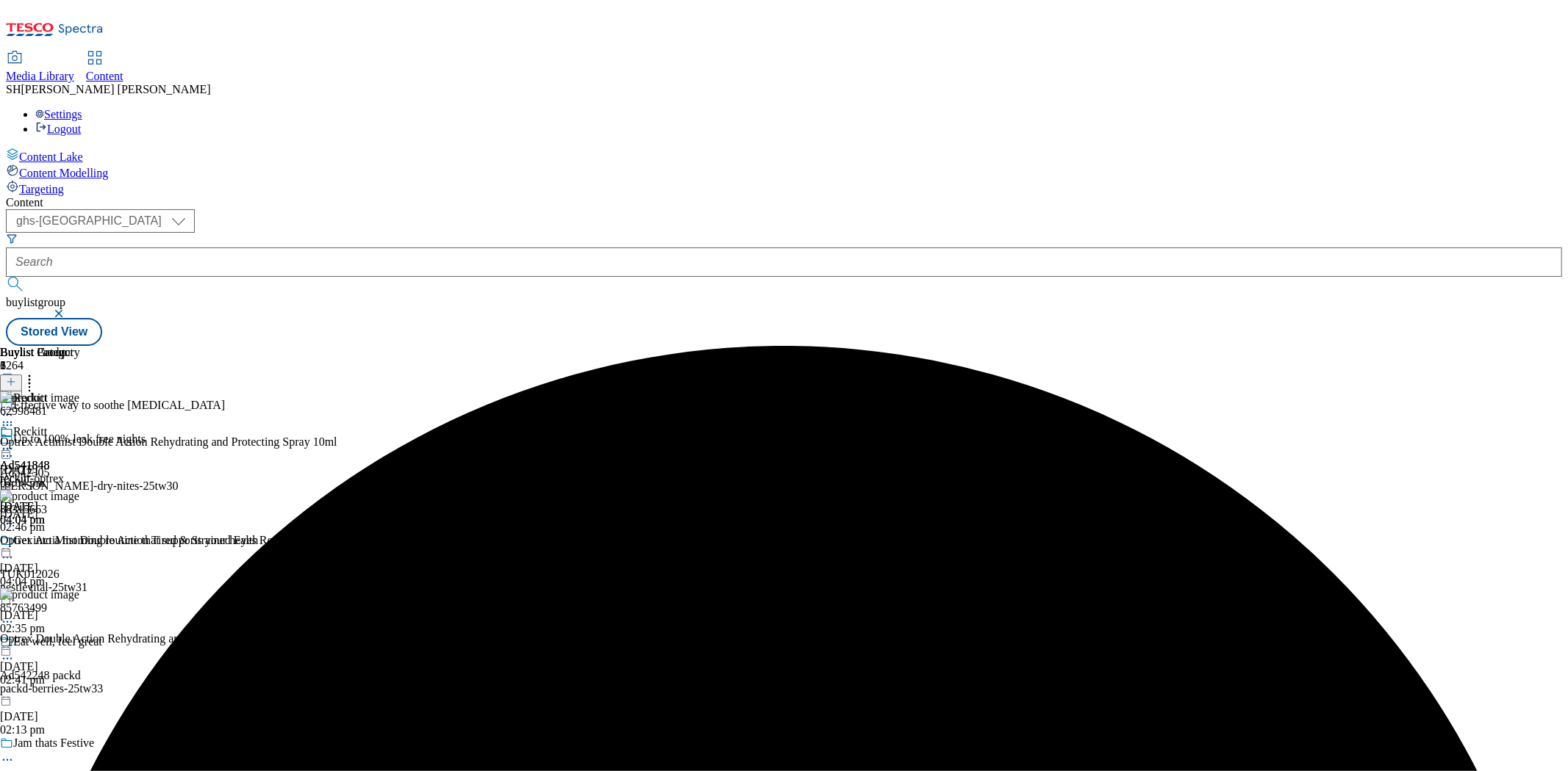
click at [15, 442] on icon at bounding box center [7, 449] width 15 height 15
click at [80, 542] on span "Preview" at bounding box center [62, 547] width 34 height 11
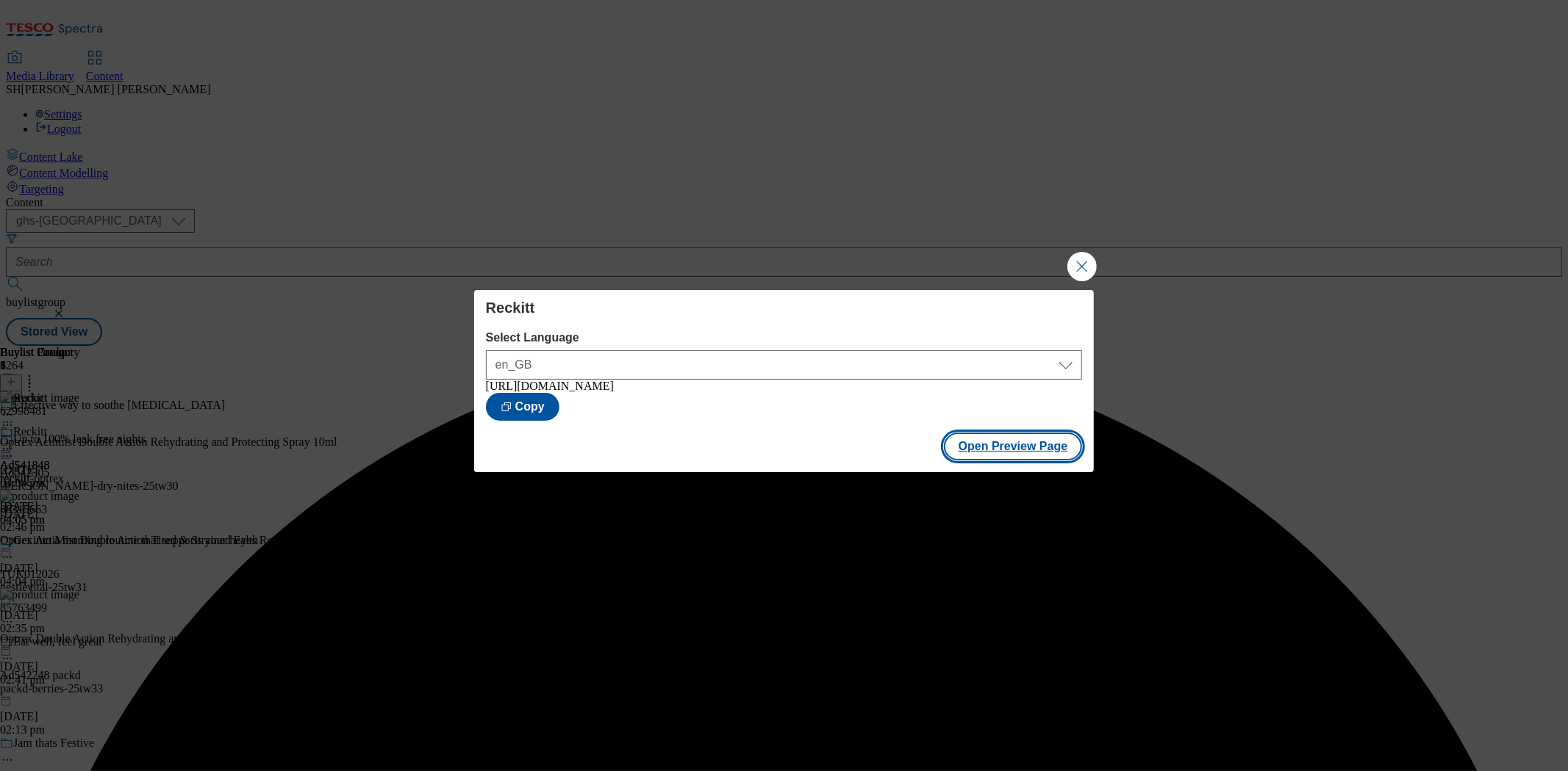
click at [980, 453] on button "Open Preview Page" at bounding box center [1013, 446] width 139 height 28
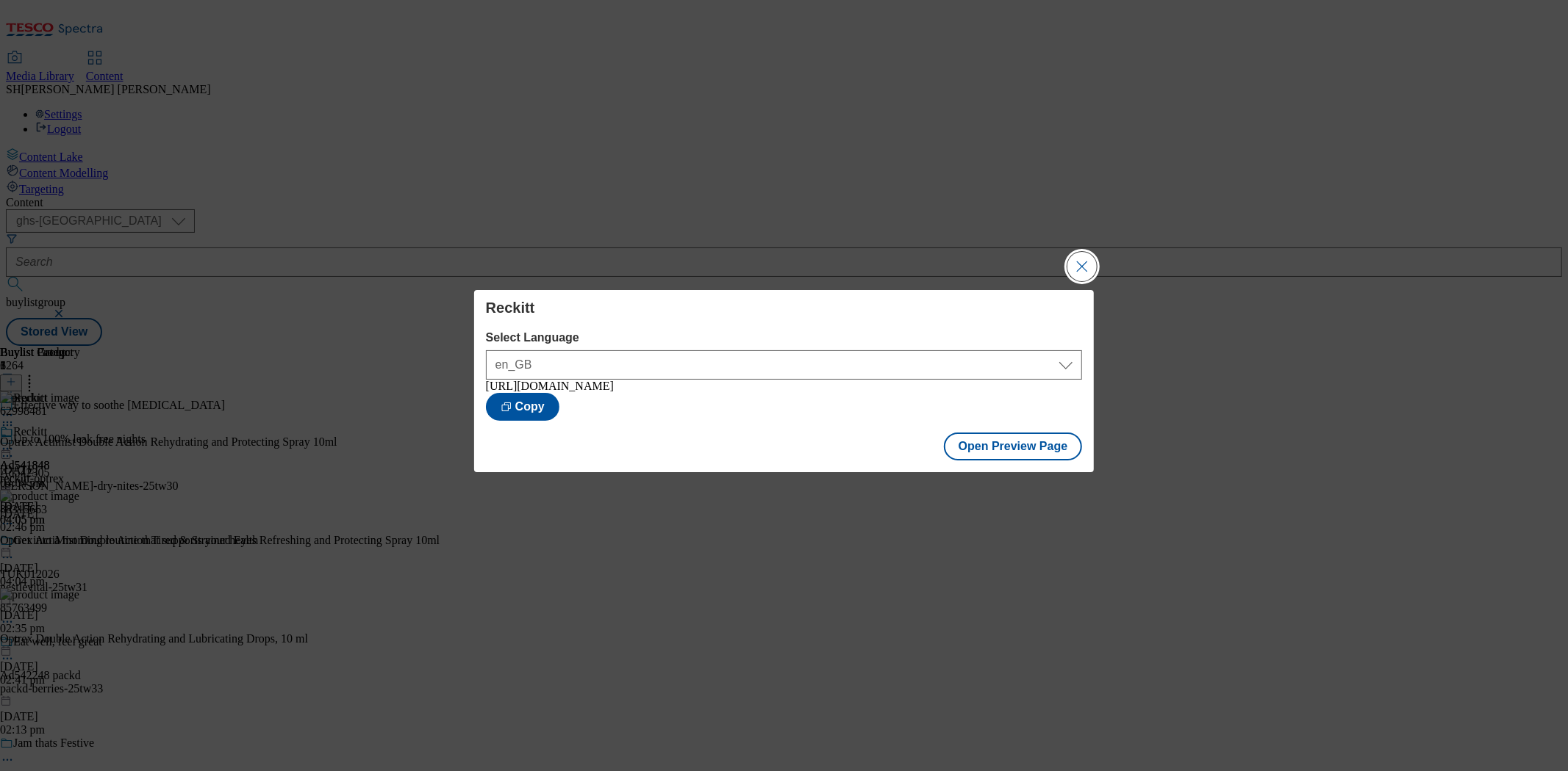
click at [1074, 259] on button "Close Modal" at bounding box center [1082, 267] width 29 height 29
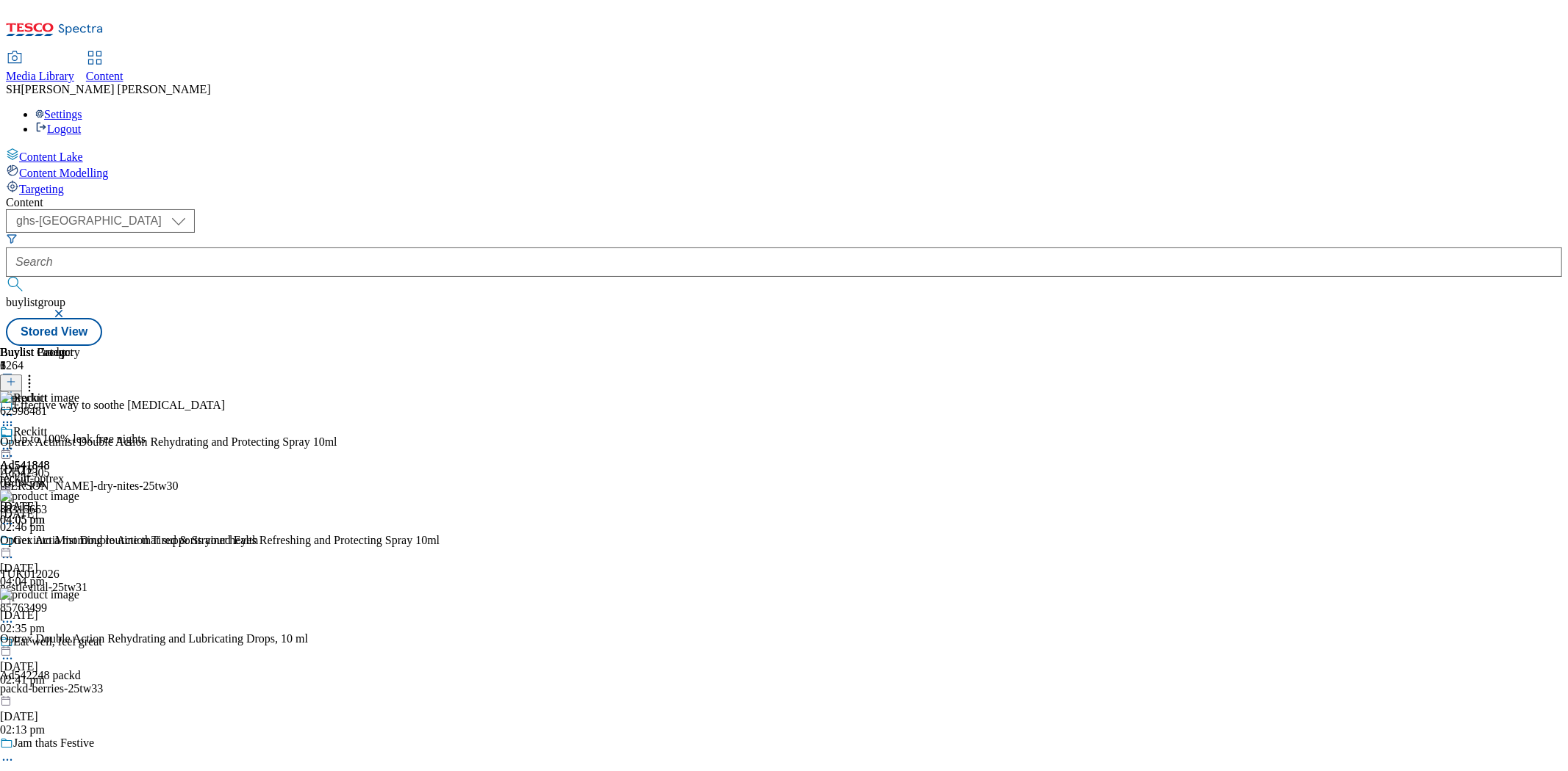
click at [15, 442] on icon at bounding box center [7, 449] width 15 height 15
click at [78, 593] on span "Publish" at bounding box center [61, 598] width 32 height 11
click at [15, 442] on icon at bounding box center [7, 449] width 15 height 15
click at [62, 474] on span "Edit" at bounding box center [54, 479] width 17 height 11
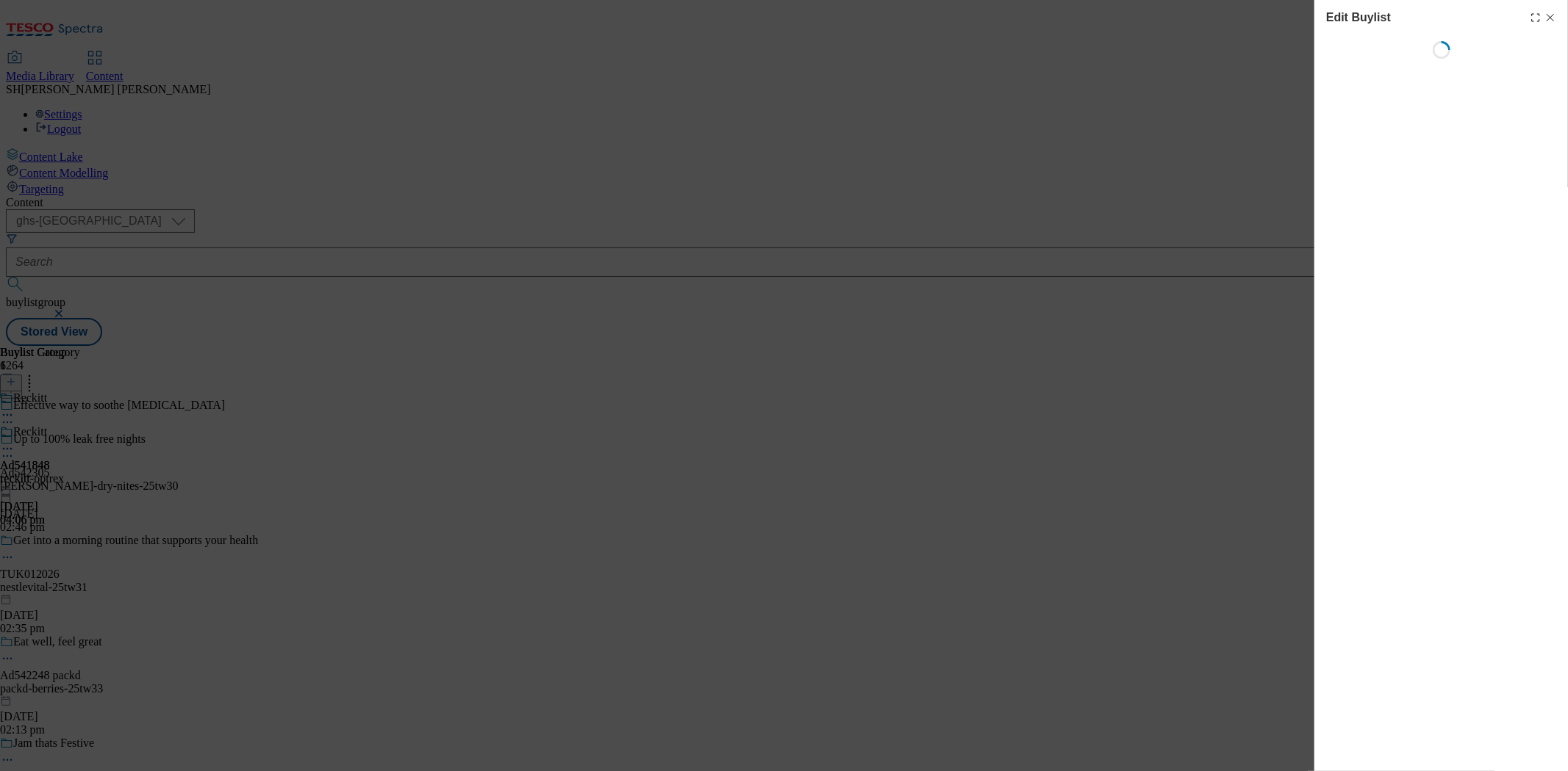
select select "tactical"
select select "supplier funded short term 1-3 weeks"
select select "dunnhumby"
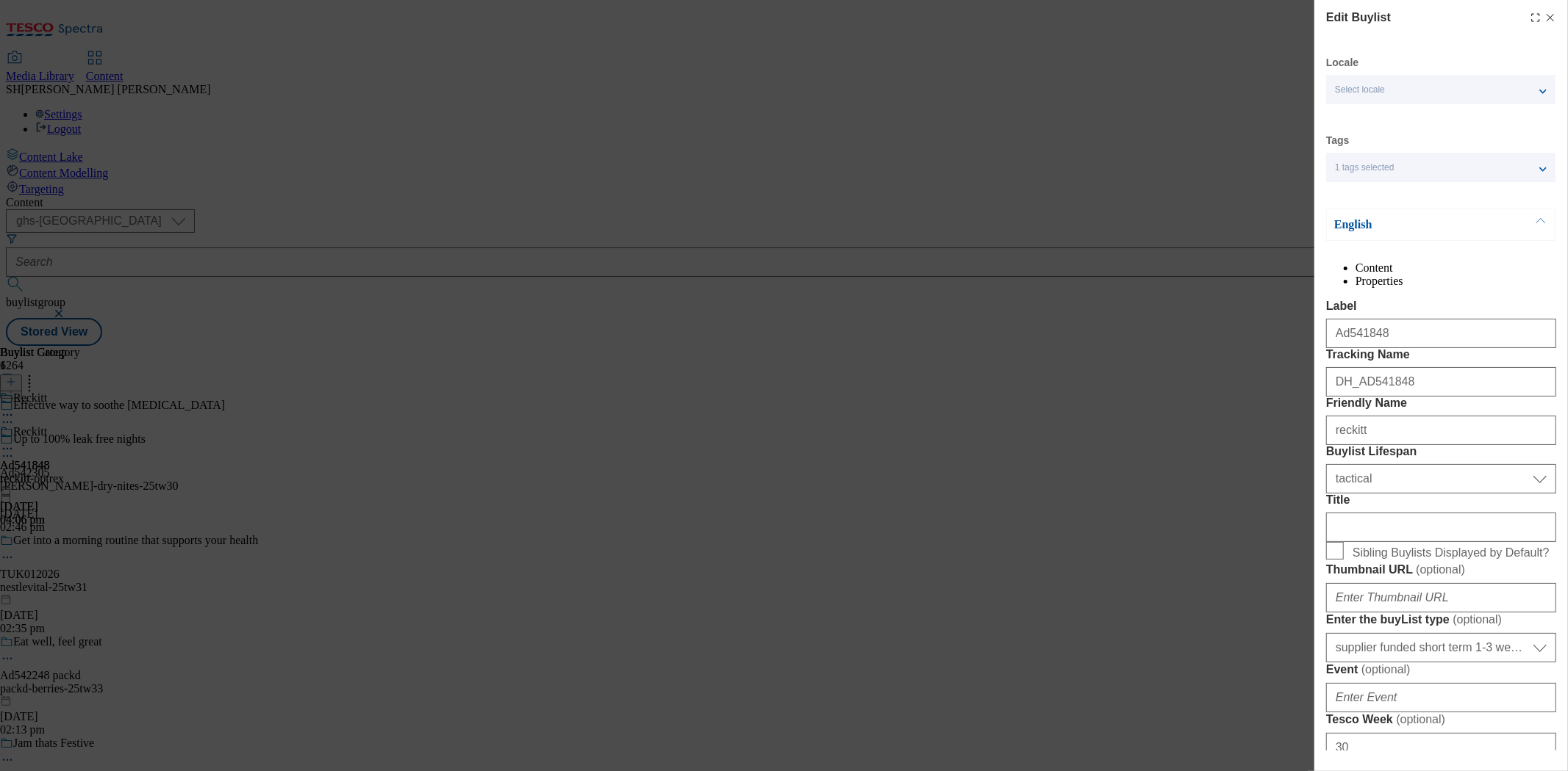
select select "Banner"
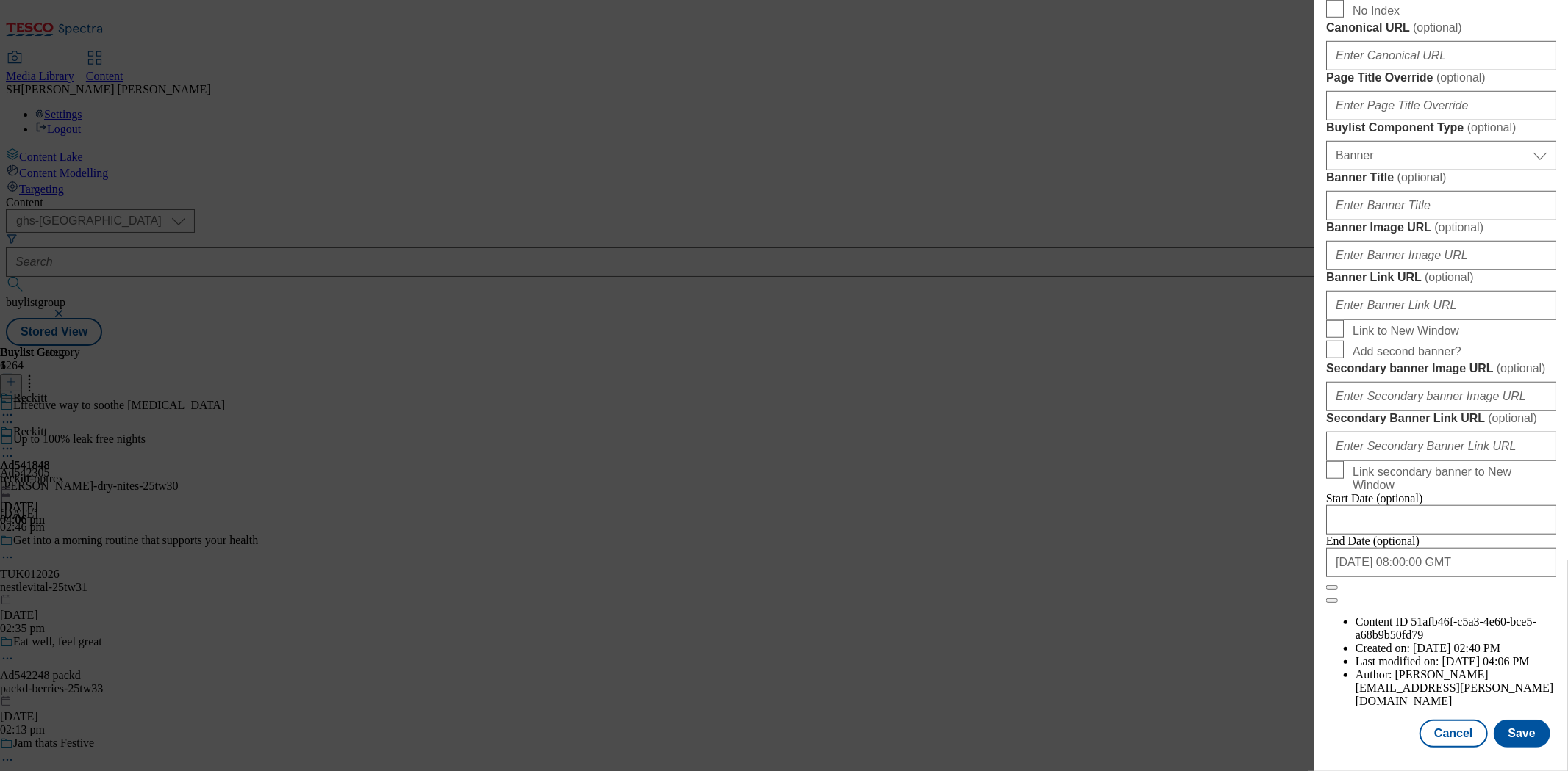
scroll to position [1453, 0]
click at [947, 247] on div "Edit Buylist Locale Select locale English Welsh Tags 1 tags selected fnf market…" at bounding box center [784, 386] width 1568 height 771
click at [1451, 724] on button "Cancel" at bounding box center [1452, 734] width 67 height 28
select select "tactical"
select select "supplier funded short term 1-3 weeks"
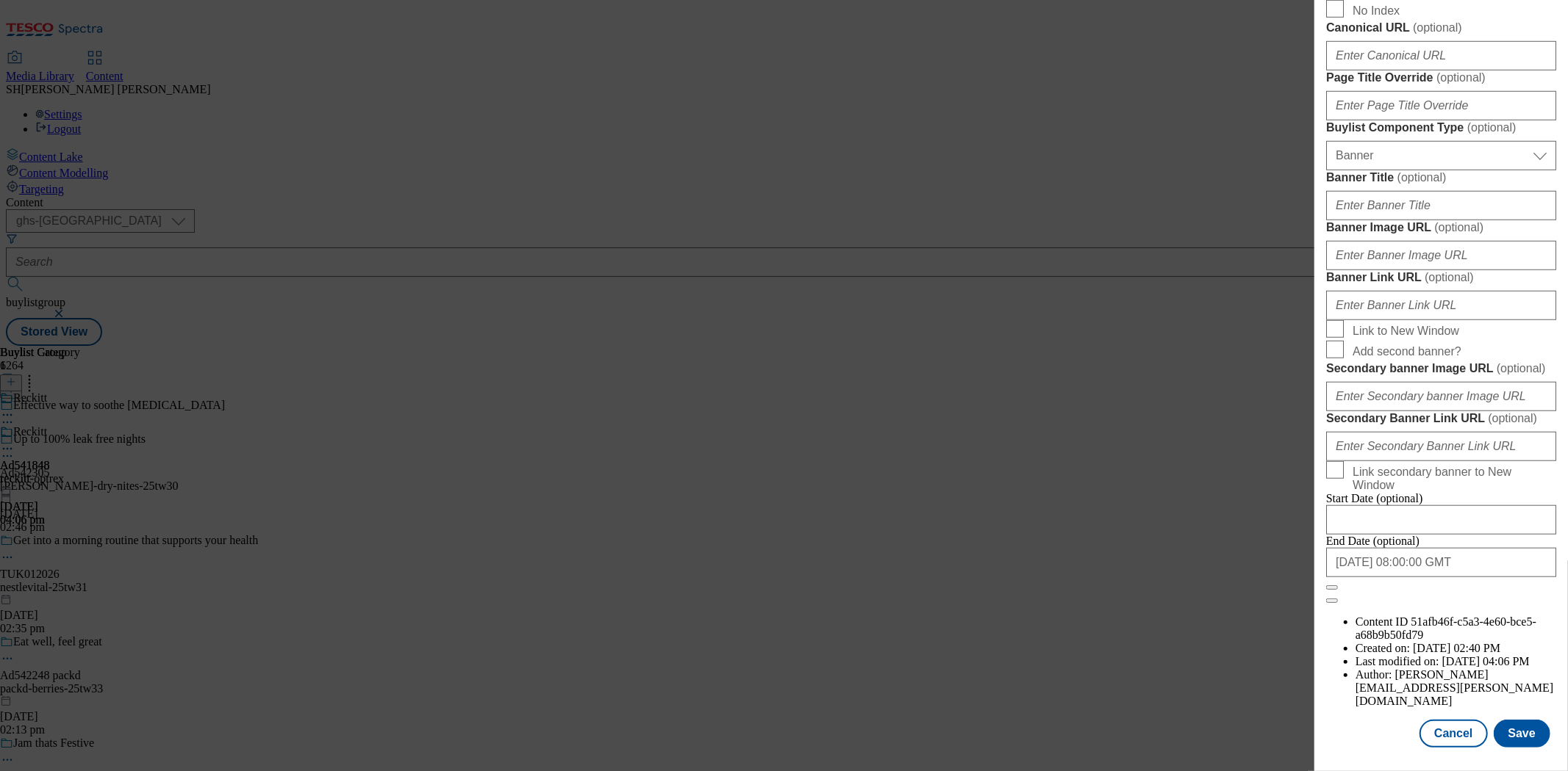
select select "dunnhumby"
select select "Banner"
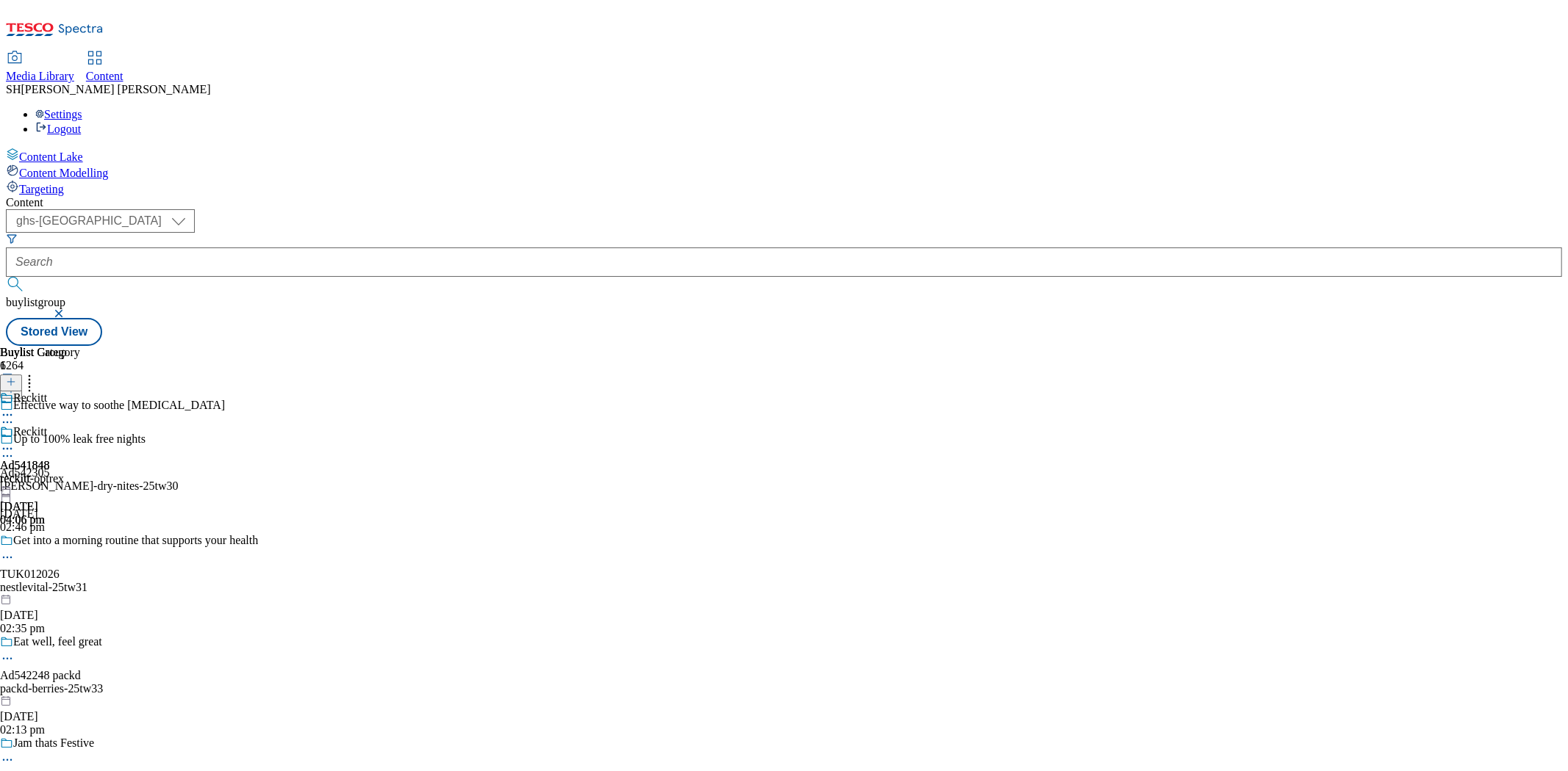
scroll to position [1124, 0]
click at [15, 442] on icon at bounding box center [7, 449] width 15 height 15
click at [62, 474] on span "Edit" at bounding box center [54, 479] width 17 height 11
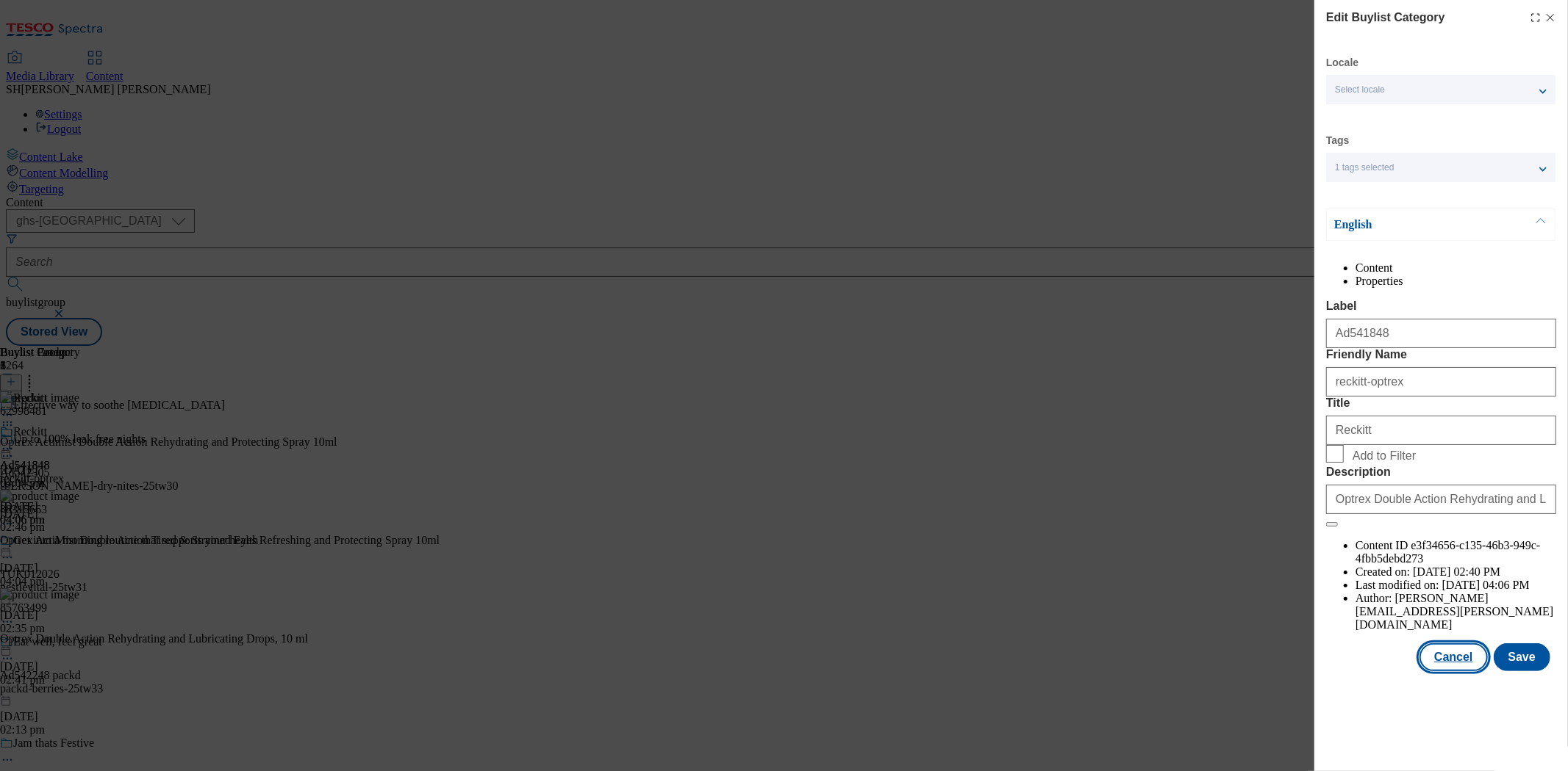
click at [1459, 672] on button "Cancel" at bounding box center [1452, 657] width 67 height 28
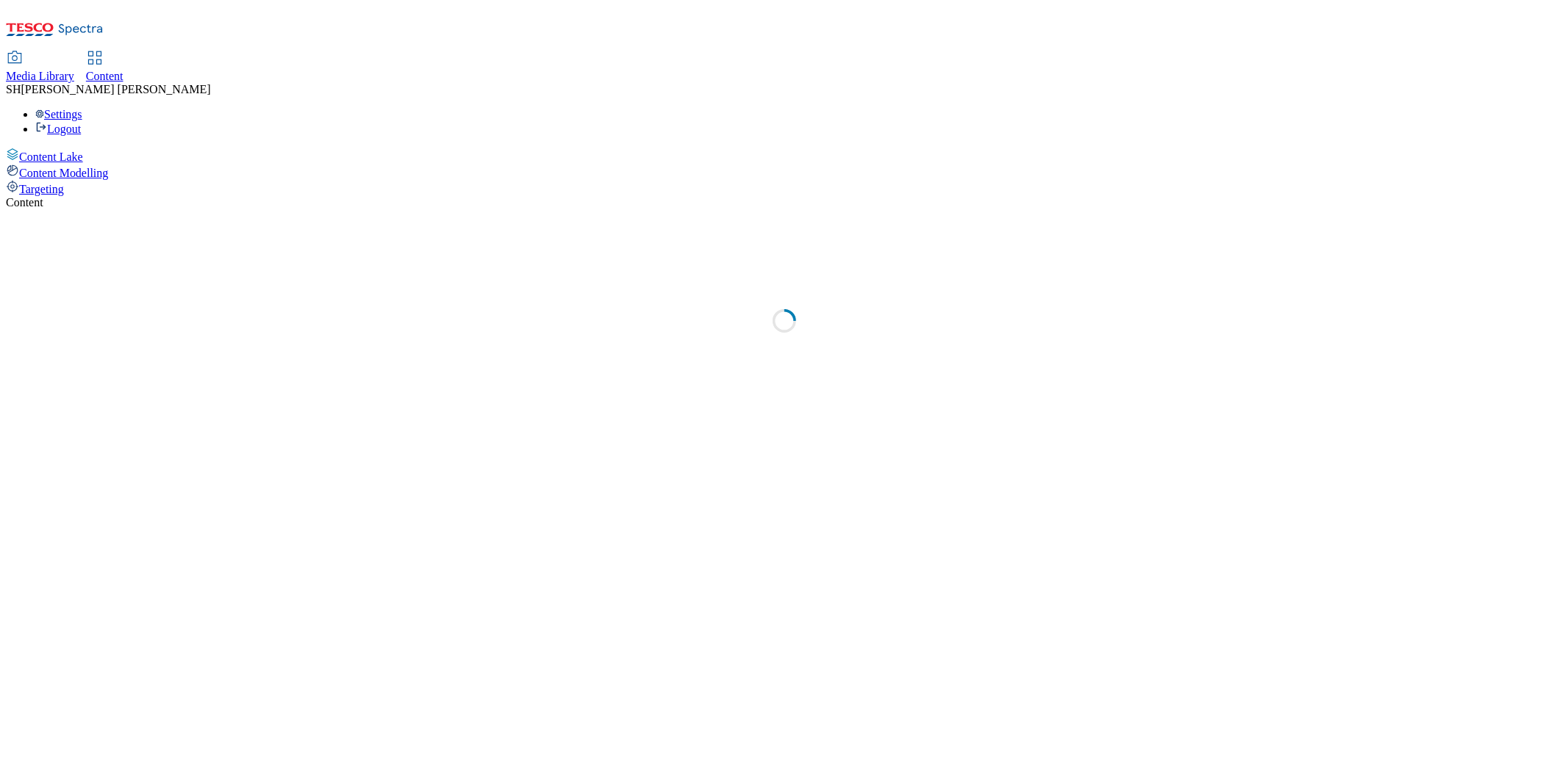
select select "ghs-[GEOGRAPHIC_DATA]"
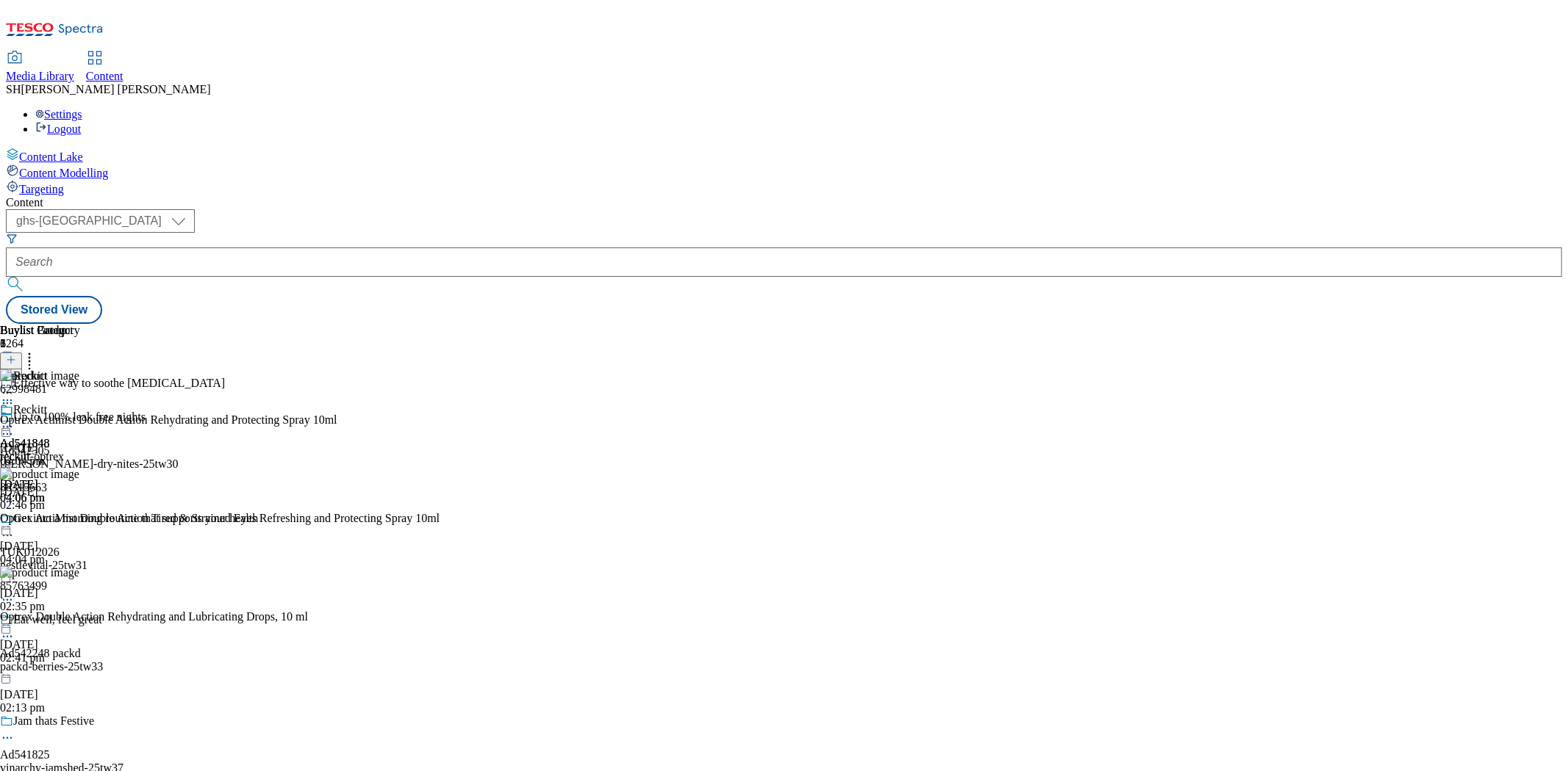
click at [15, 420] on icon at bounding box center [7, 426] width 15 height 15
click at [122, 554] on span "Open Preview Url" at bounding box center [84, 559] width 76 height 11
click at [15, 420] on icon at bounding box center [7, 426] width 15 height 15
click at [93, 588] on span "Un-publish" at bounding box center [69, 593] width 47 height 11
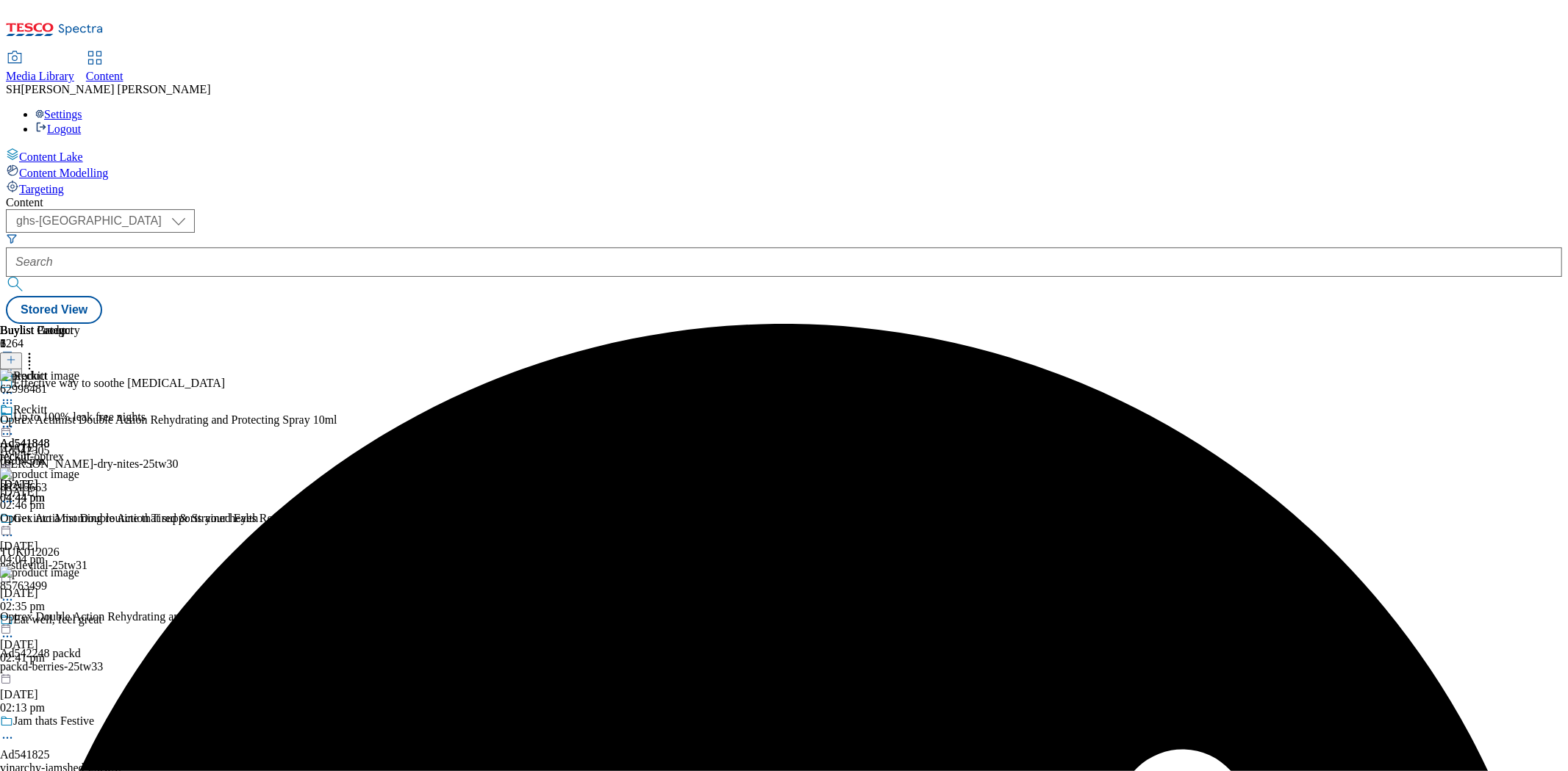
click at [15, 420] on icon at bounding box center [7, 426] width 15 height 15
click at [78, 570] on span "Publish" at bounding box center [61, 575] width 32 height 11
